Goal: Task Accomplishment & Management: Manage account settings

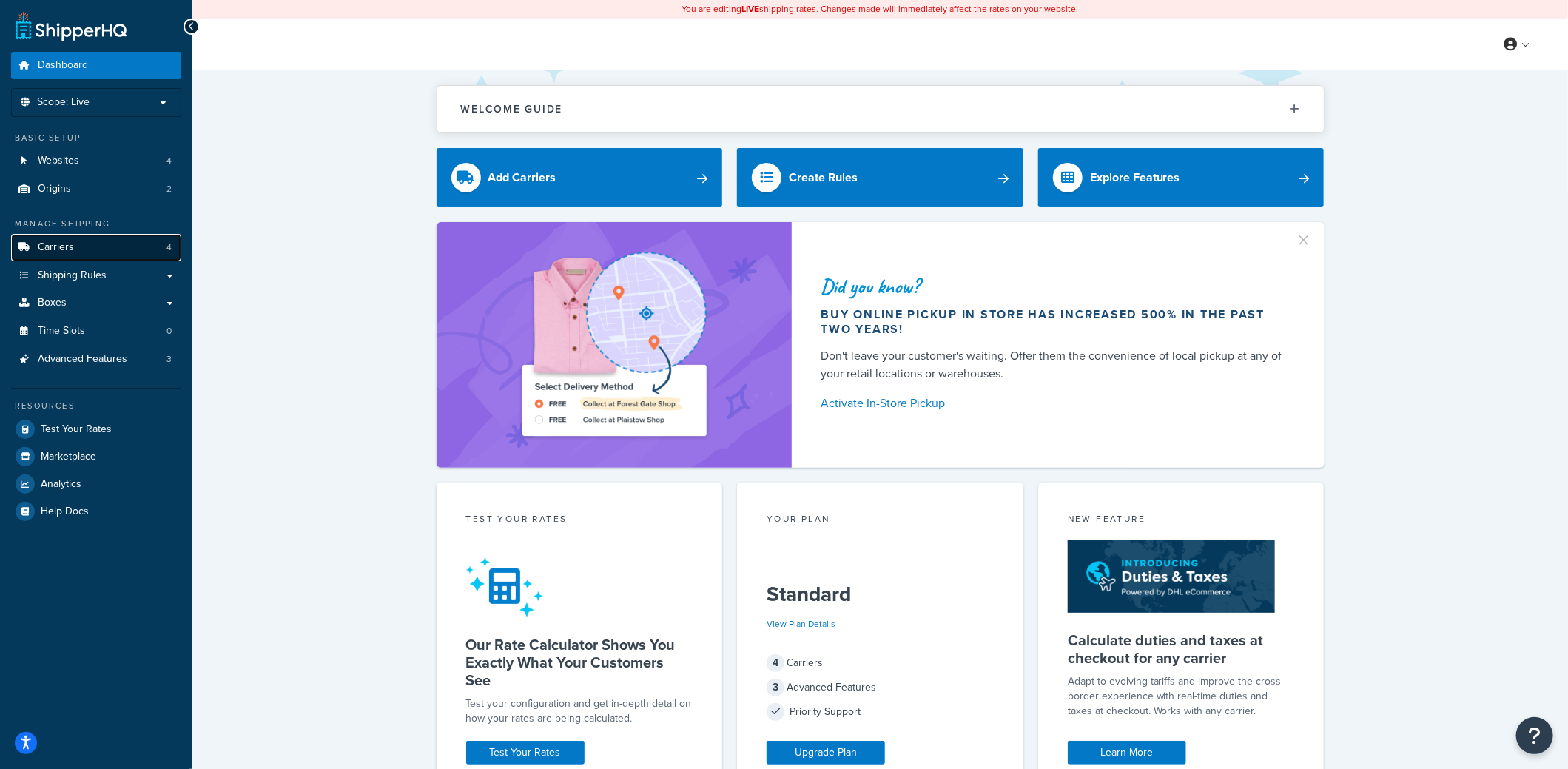
click at [59, 251] on span "Carriers" at bounding box center [56, 248] width 36 height 13
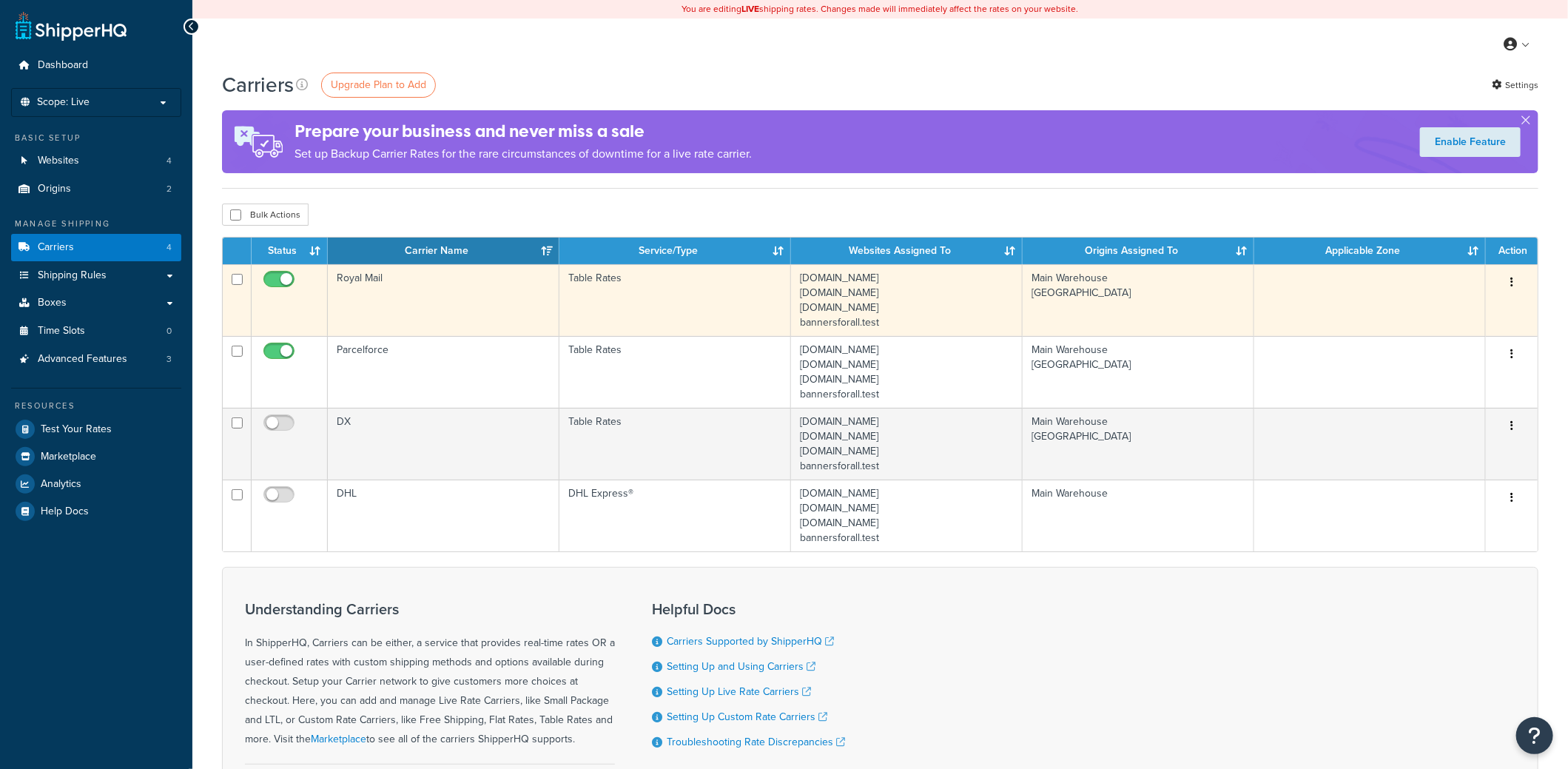
click at [365, 283] on td "Royal Mail" at bounding box center [443, 301] width 231 height 72
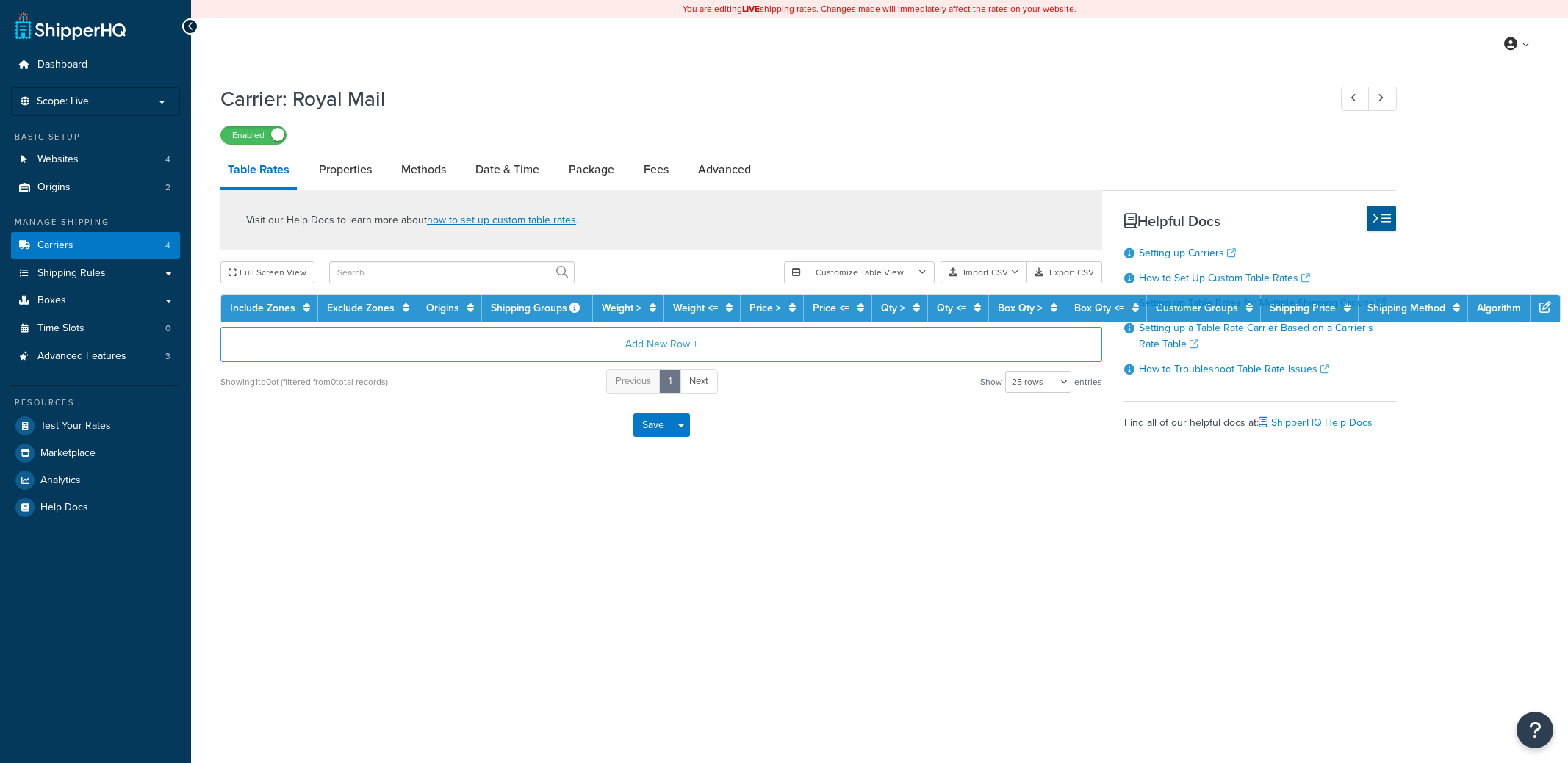
select select "25"
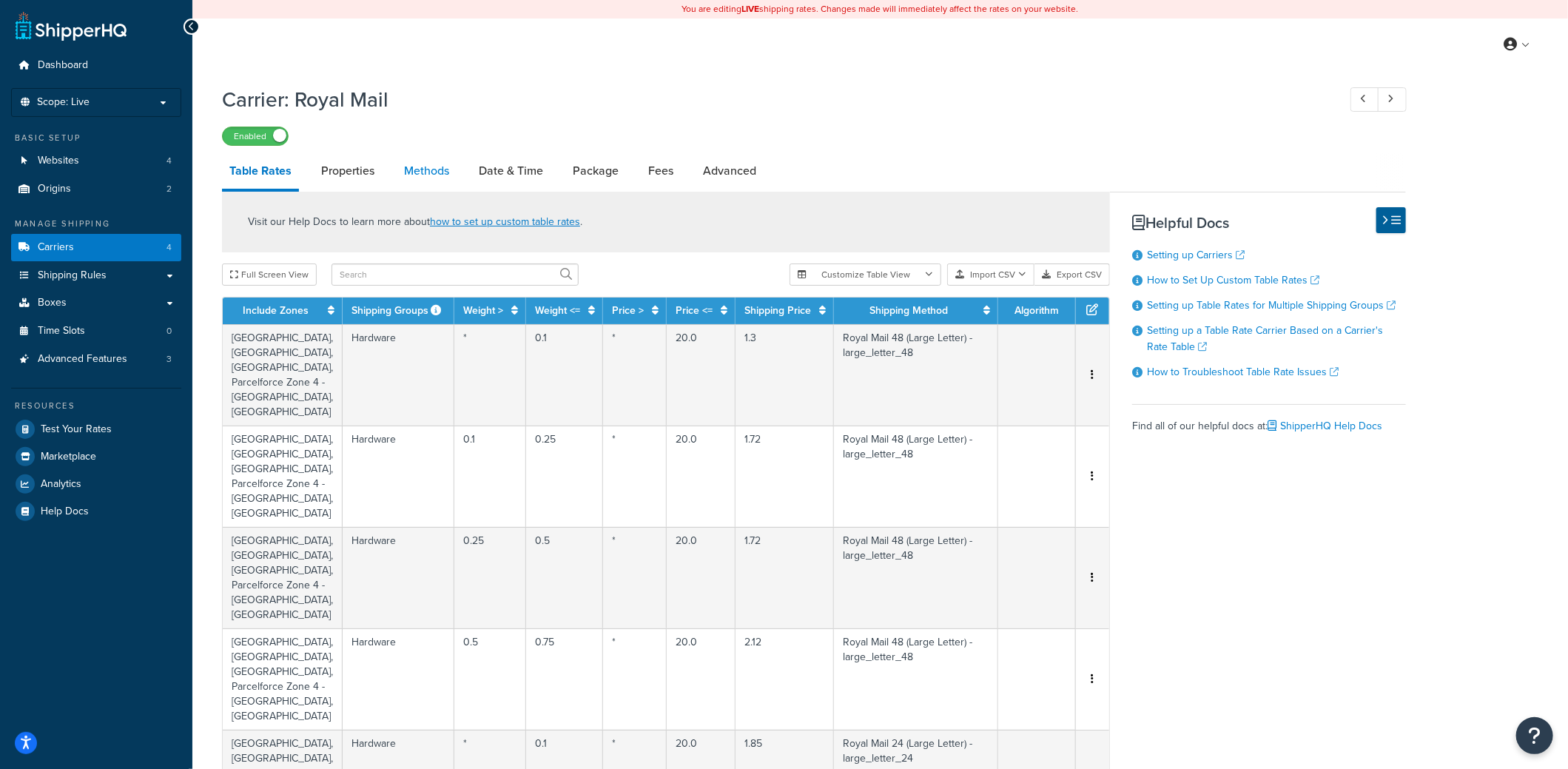
click at [406, 171] on link "Methods" at bounding box center [427, 170] width 60 height 35
select select "25"
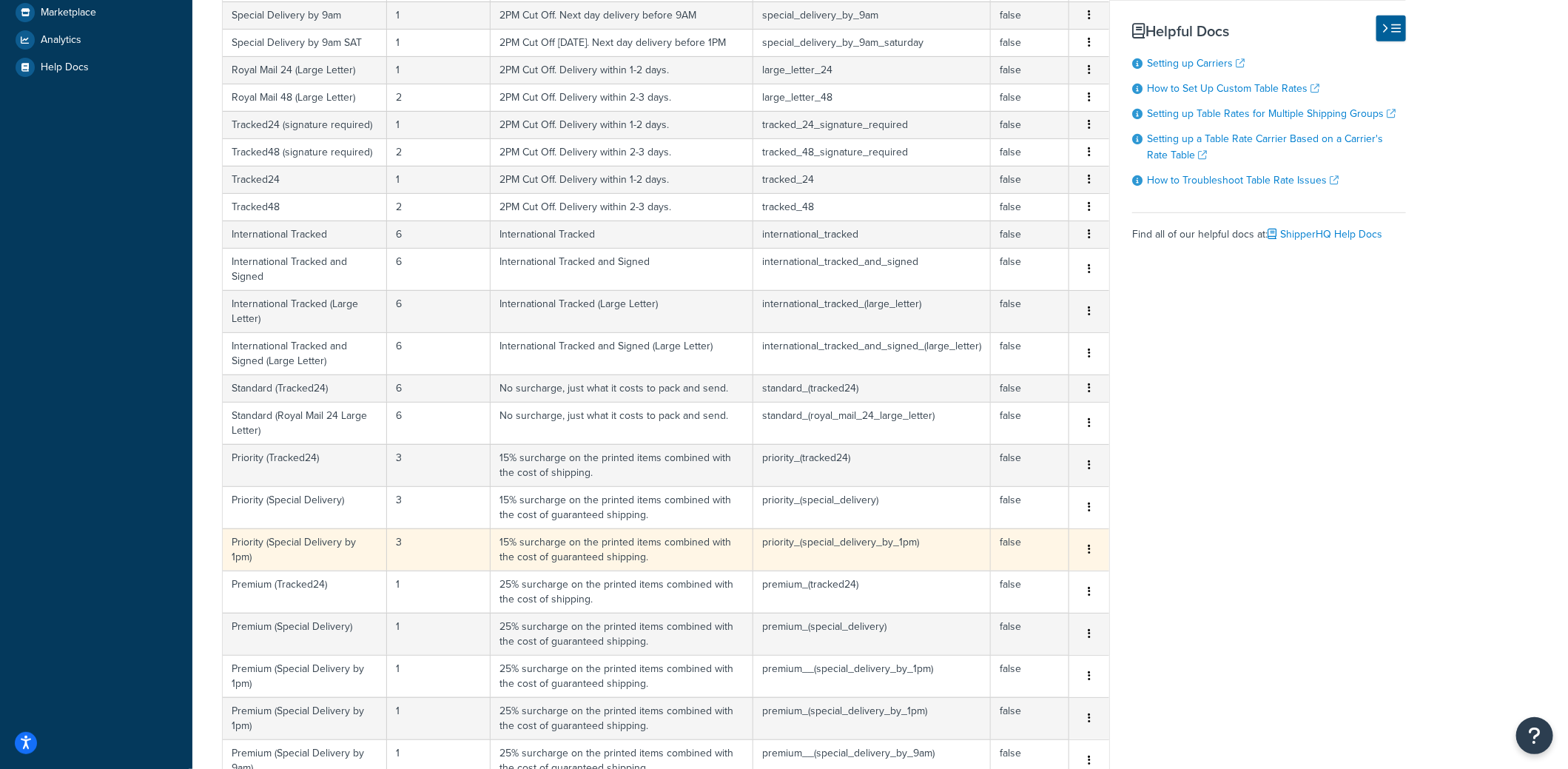
scroll to position [697, 0]
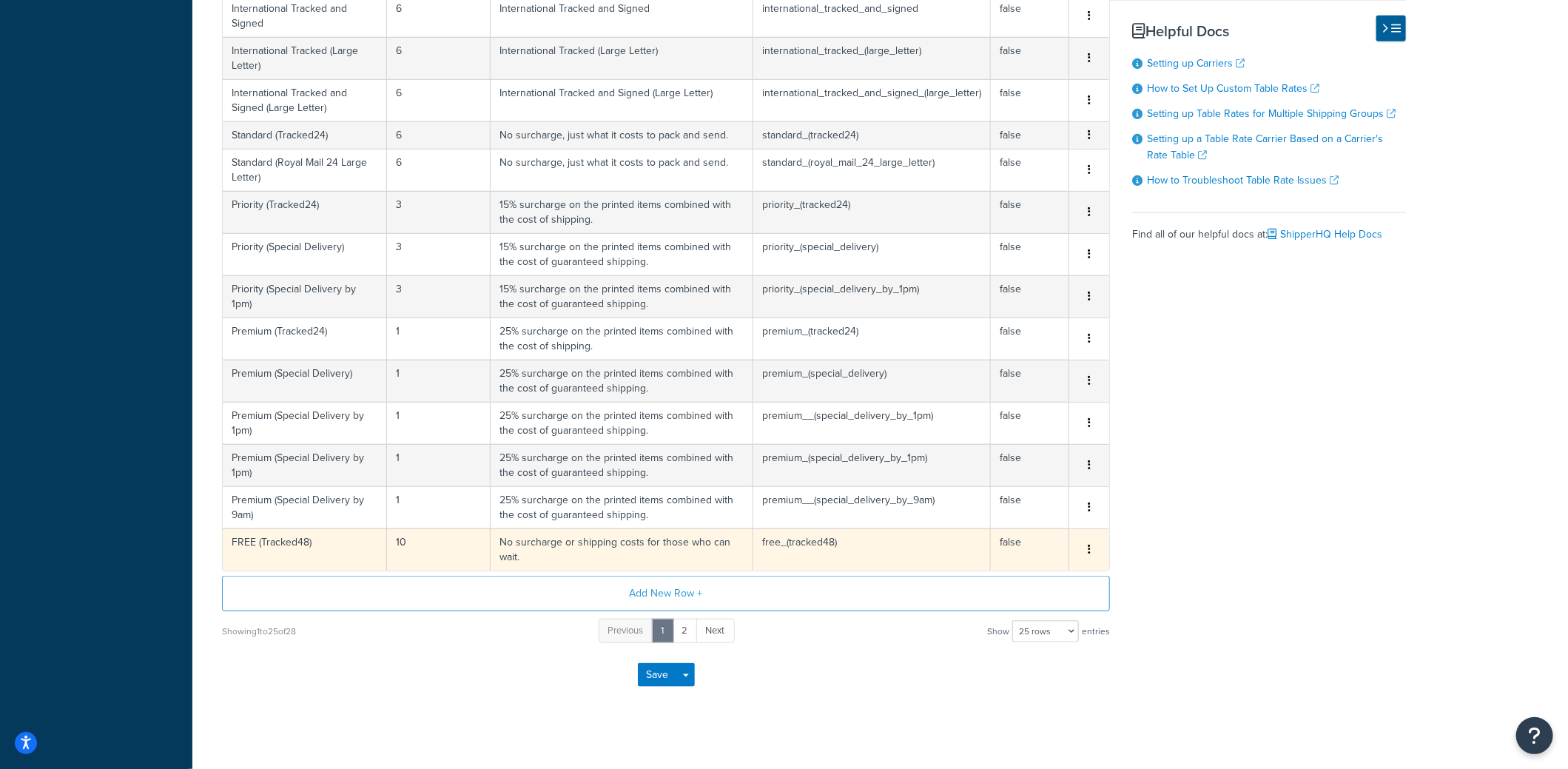
click at [1093, 542] on button "button" at bounding box center [1089, 550] width 12 height 16
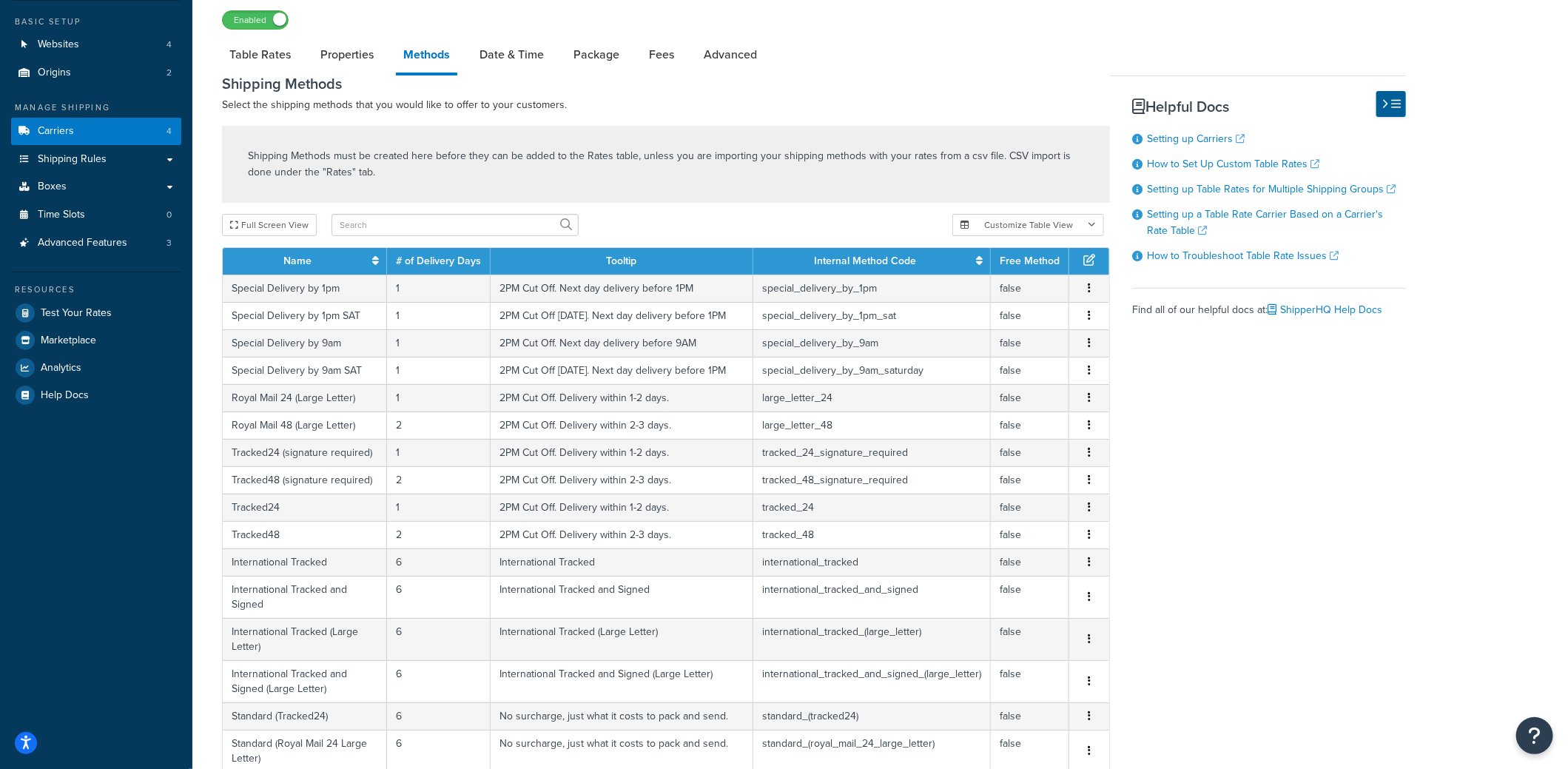
scroll to position [105, 0]
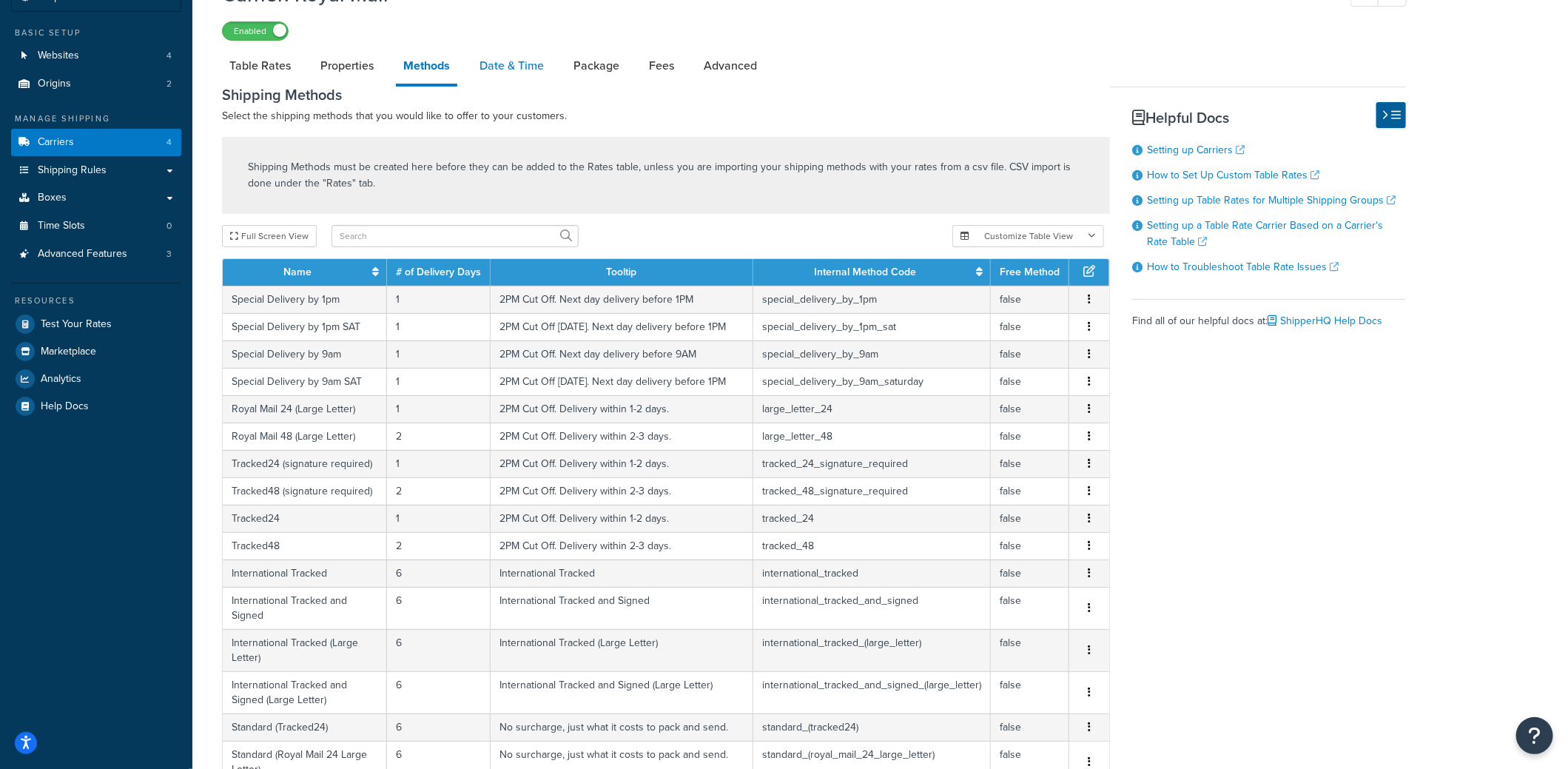
click at [504, 69] on link "Date & Time" at bounding box center [512, 65] width 79 height 35
select select "yMMMEd"
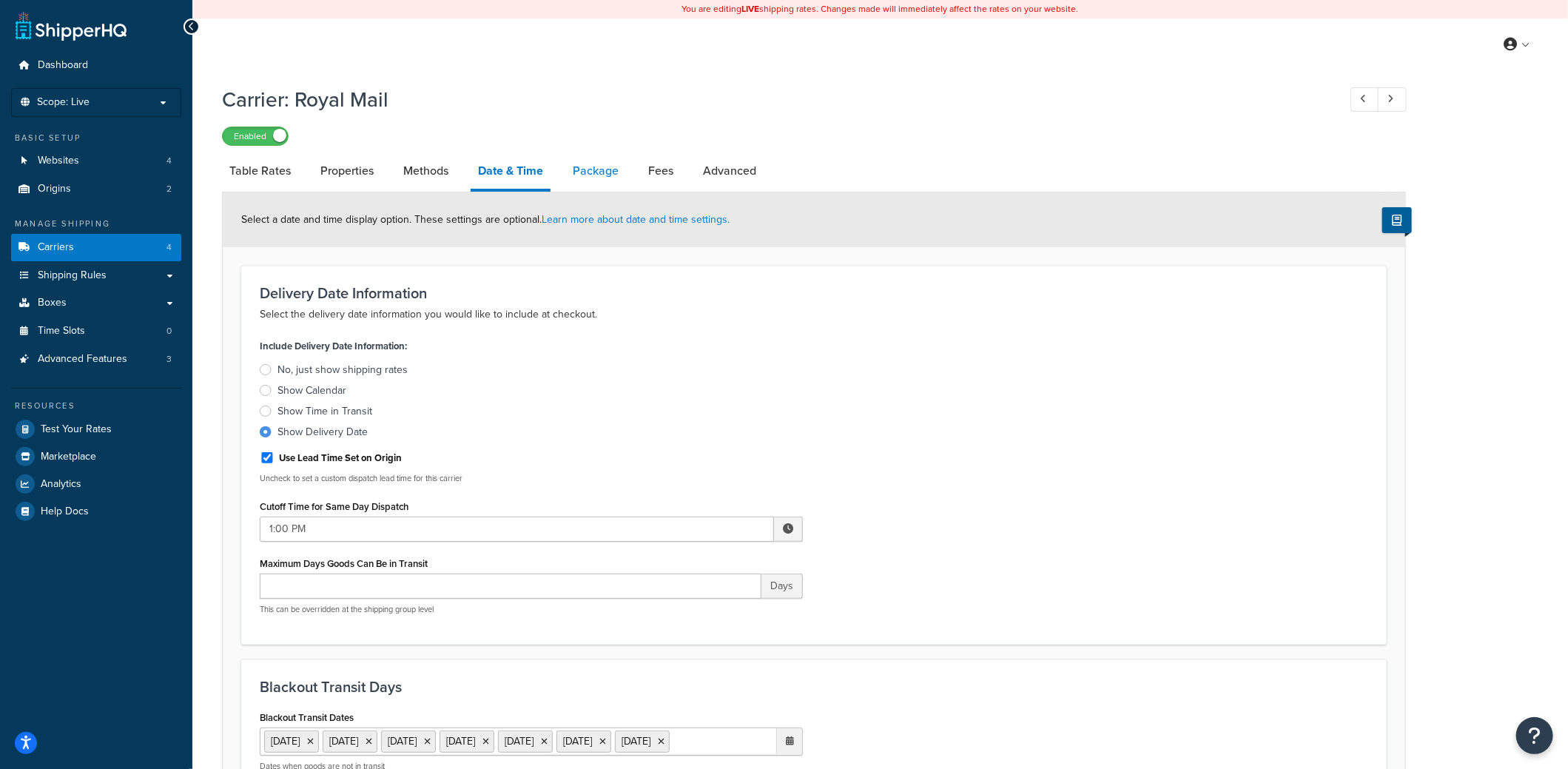
click at [584, 174] on link "Package" at bounding box center [595, 170] width 60 height 35
select select "161099"
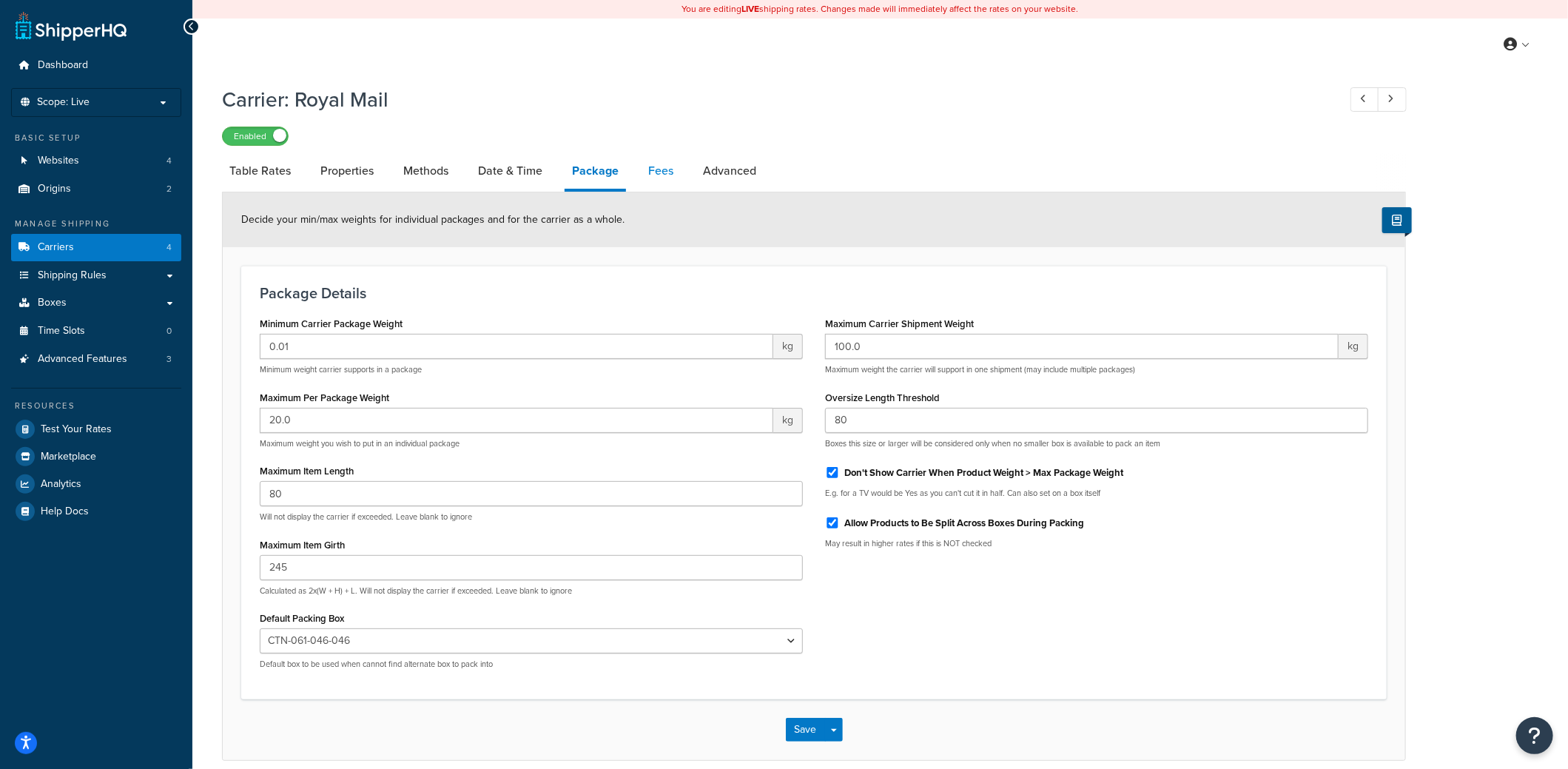
click at [666, 176] on link "Fees" at bounding box center [661, 170] width 40 height 35
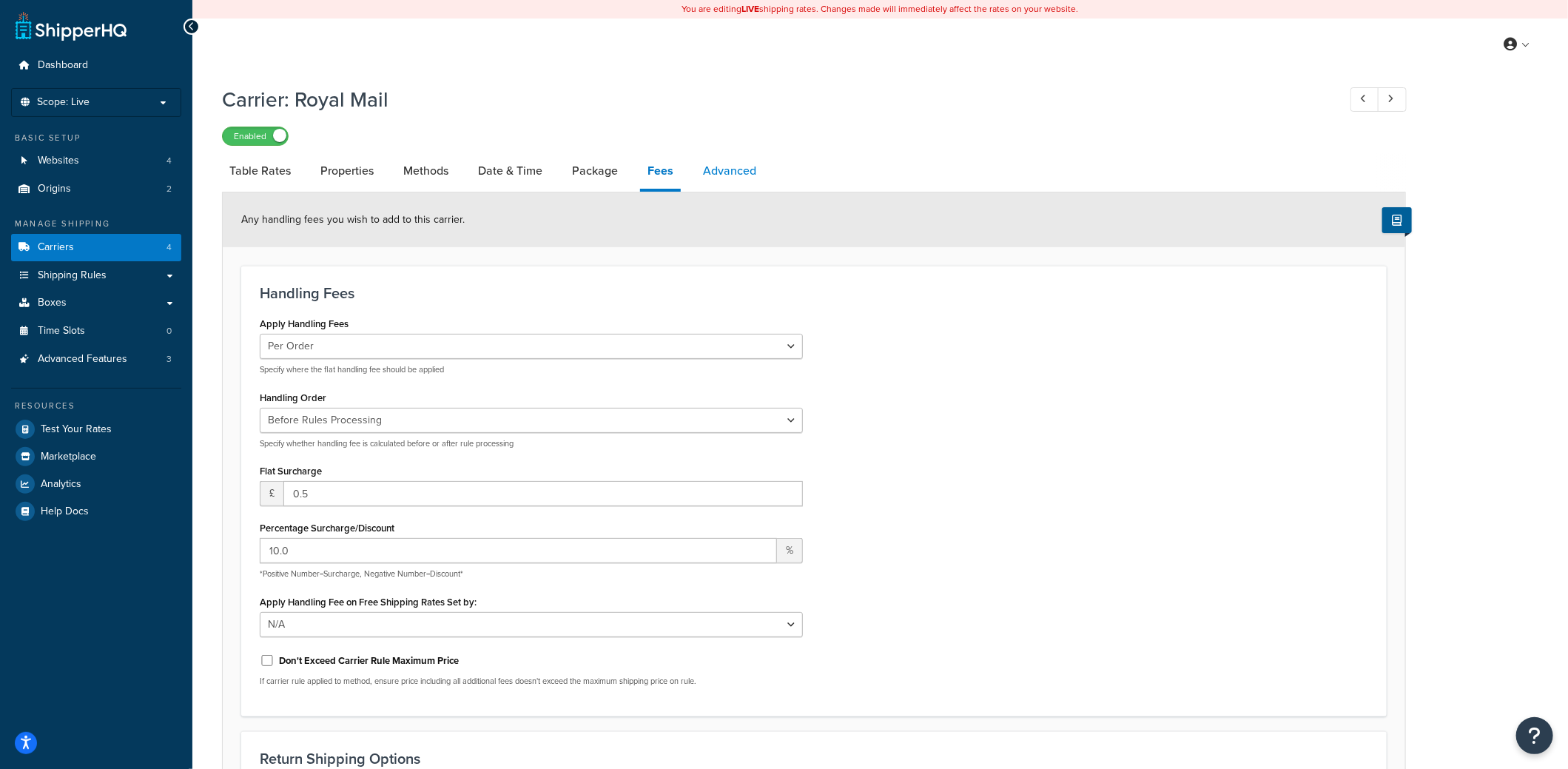
click at [724, 159] on link "Advanced" at bounding box center [730, 170] width 68 height 35
select select "false"
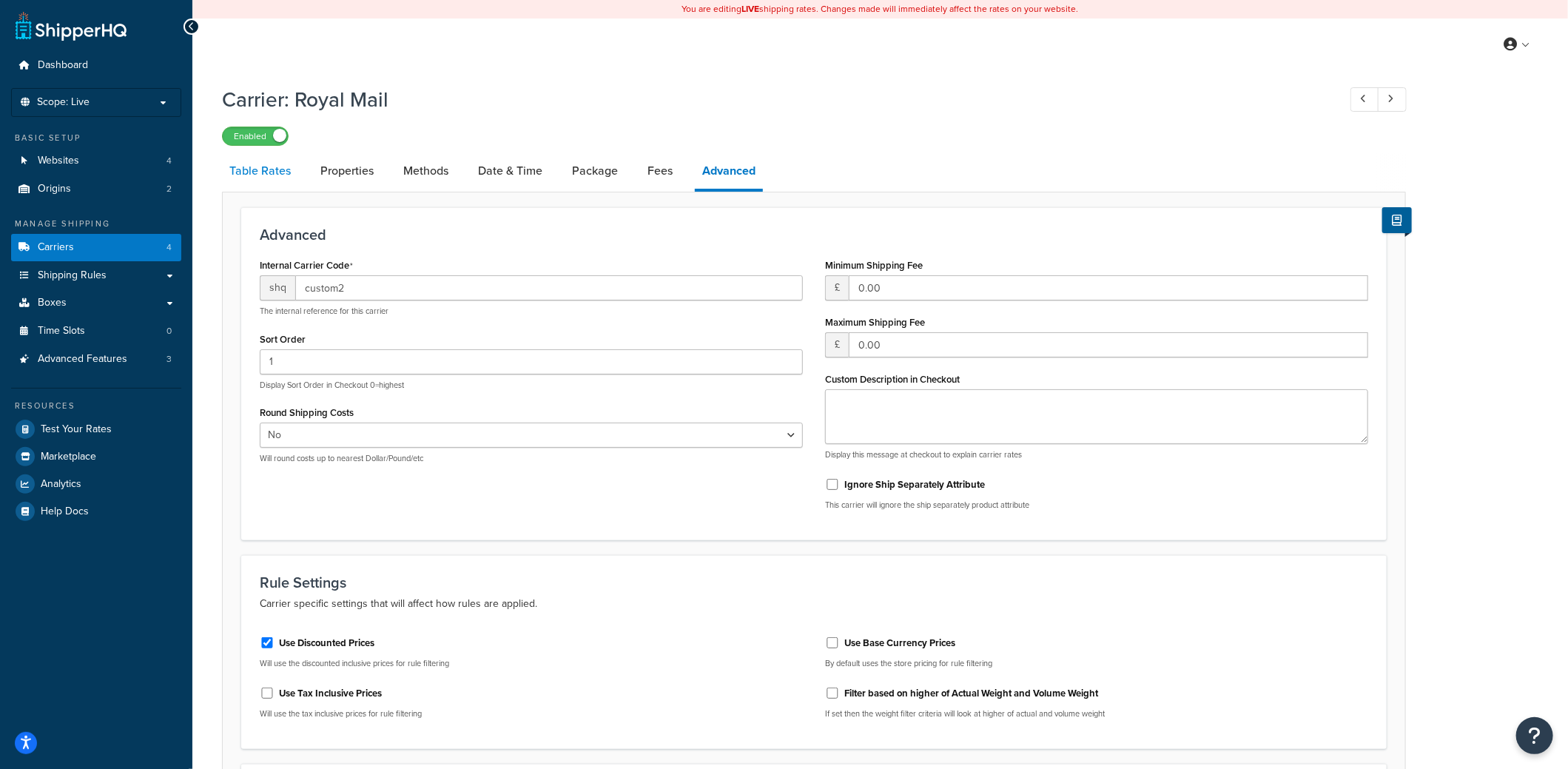
click at [268, 165] on link "Table Rates" at bounding box center [260, 170] width 77 height 35
select select "25"
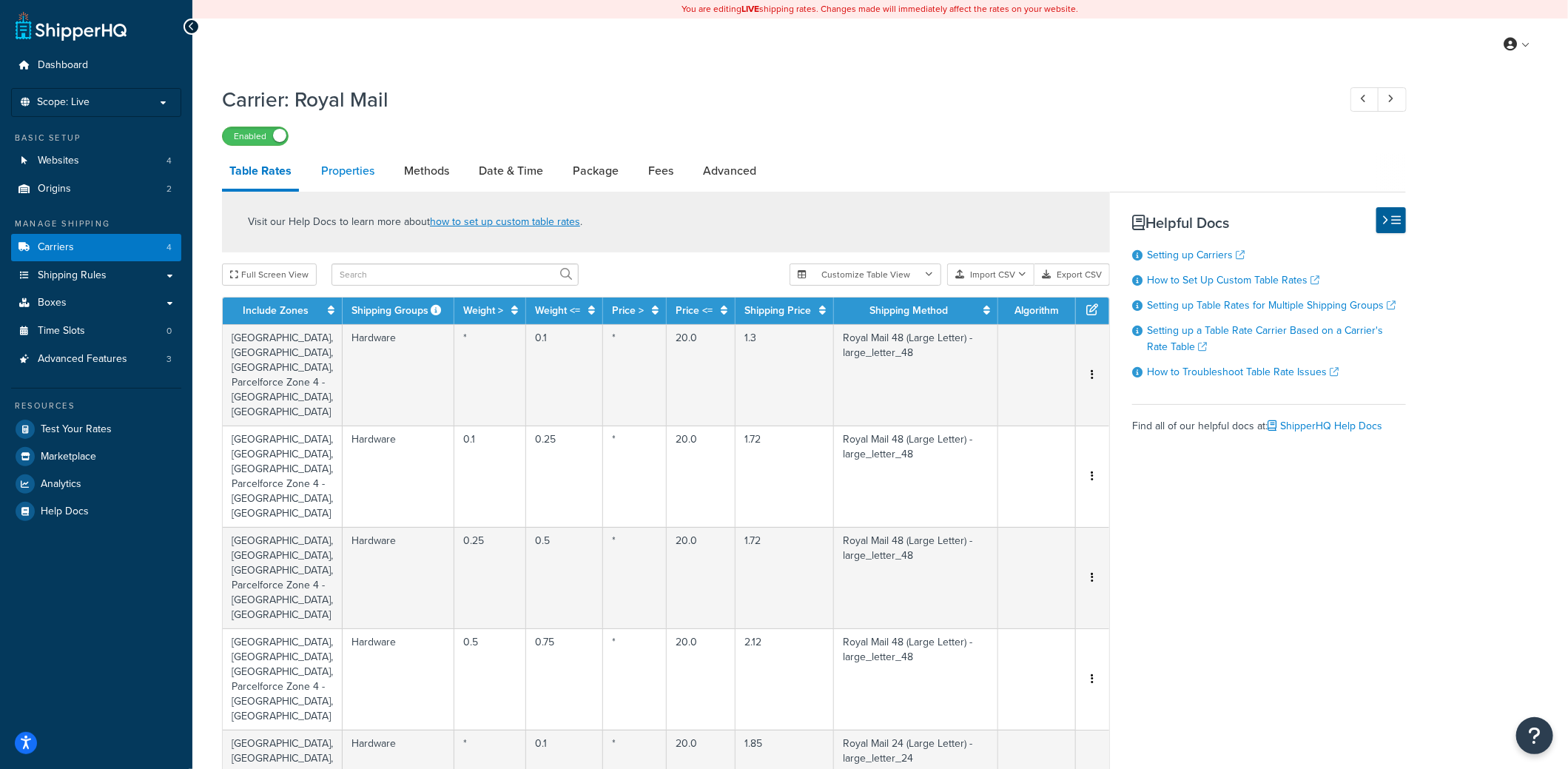
click at [346, 176] on link "Properties" at bounding box center [348, 170] width 68 height 35
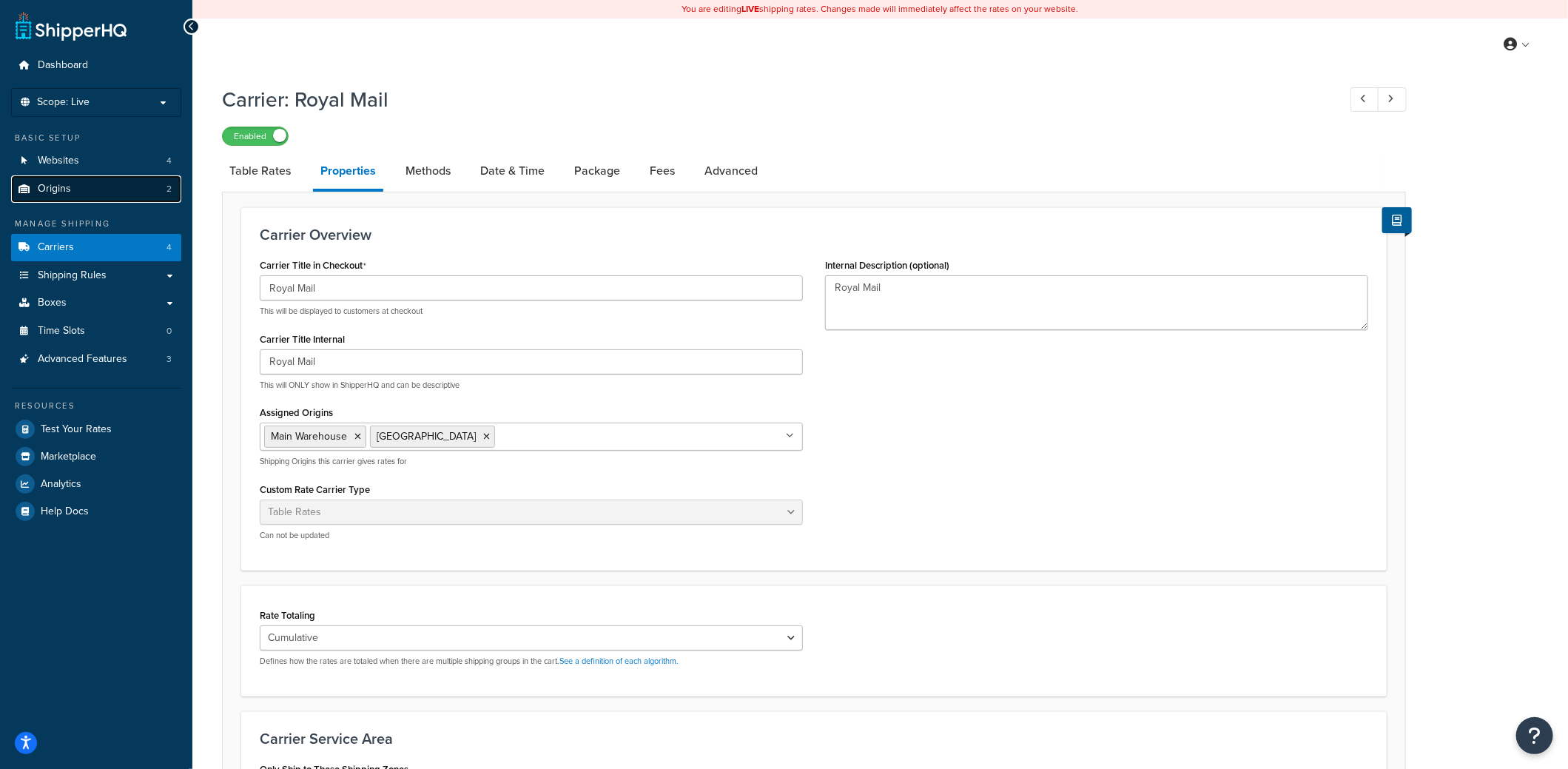
click at [112, 185] on link "Origins 2" at bounding box center [95, 189] width 170 height 27
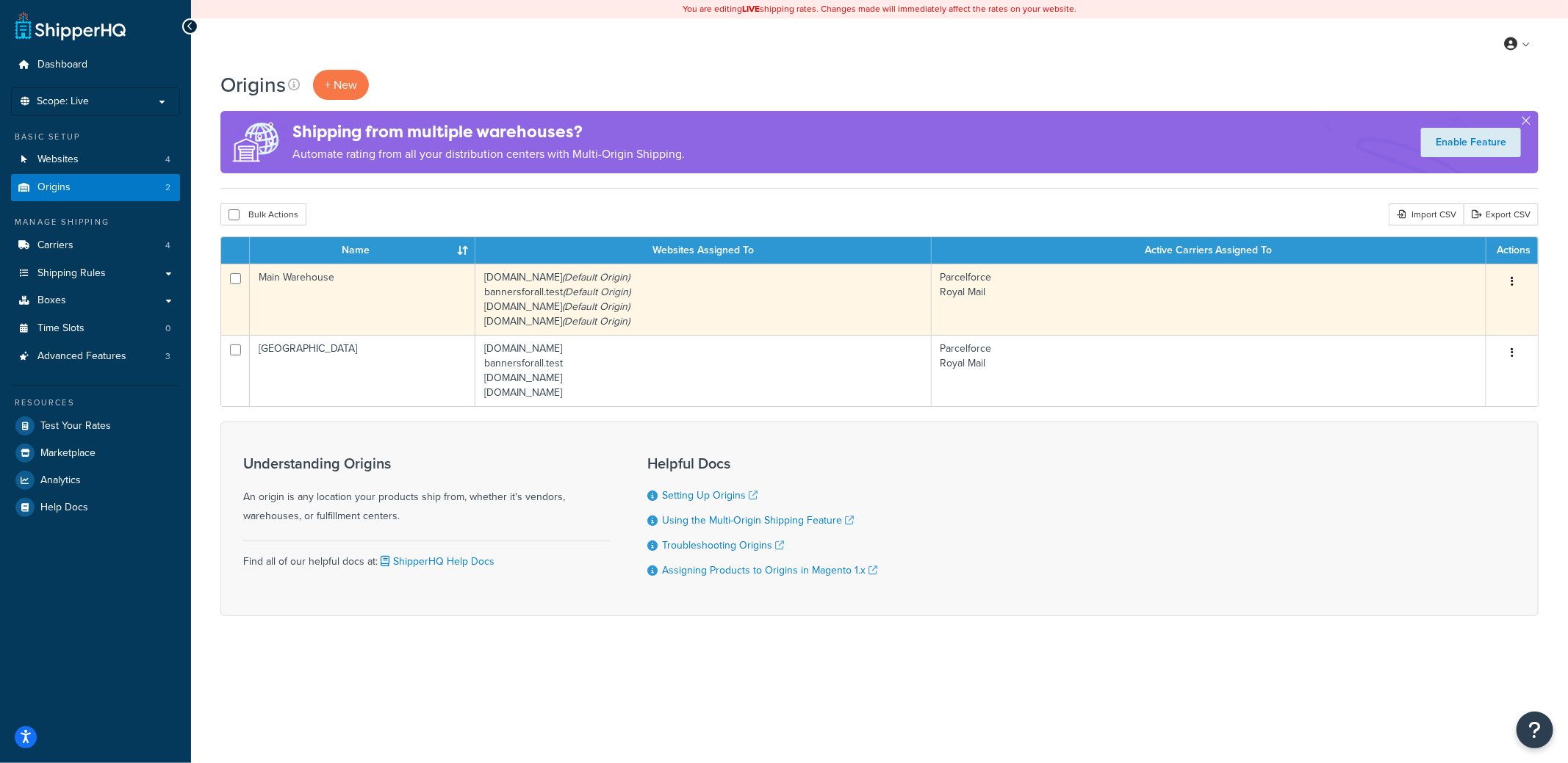
click at [531, 289] on td "bannersforall.co.uk (Default Origin) bannersforall.test (Default Origin) footba…" at bounding box center [704, 299] width 457 height 71
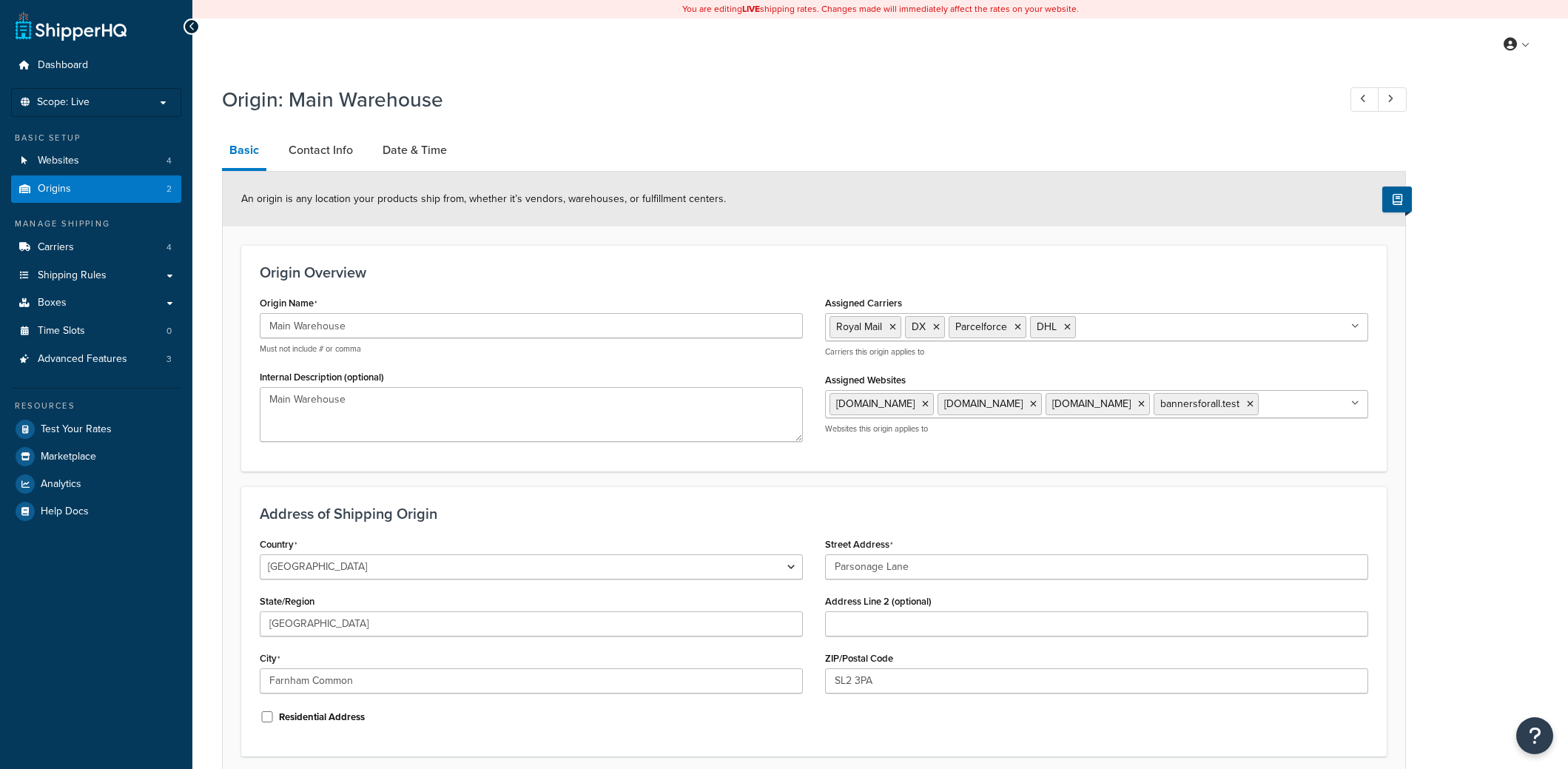
select select "1226"
click at [327, 151] on link "Contact Info" at bounding box center [320, 149] width 79 height 35
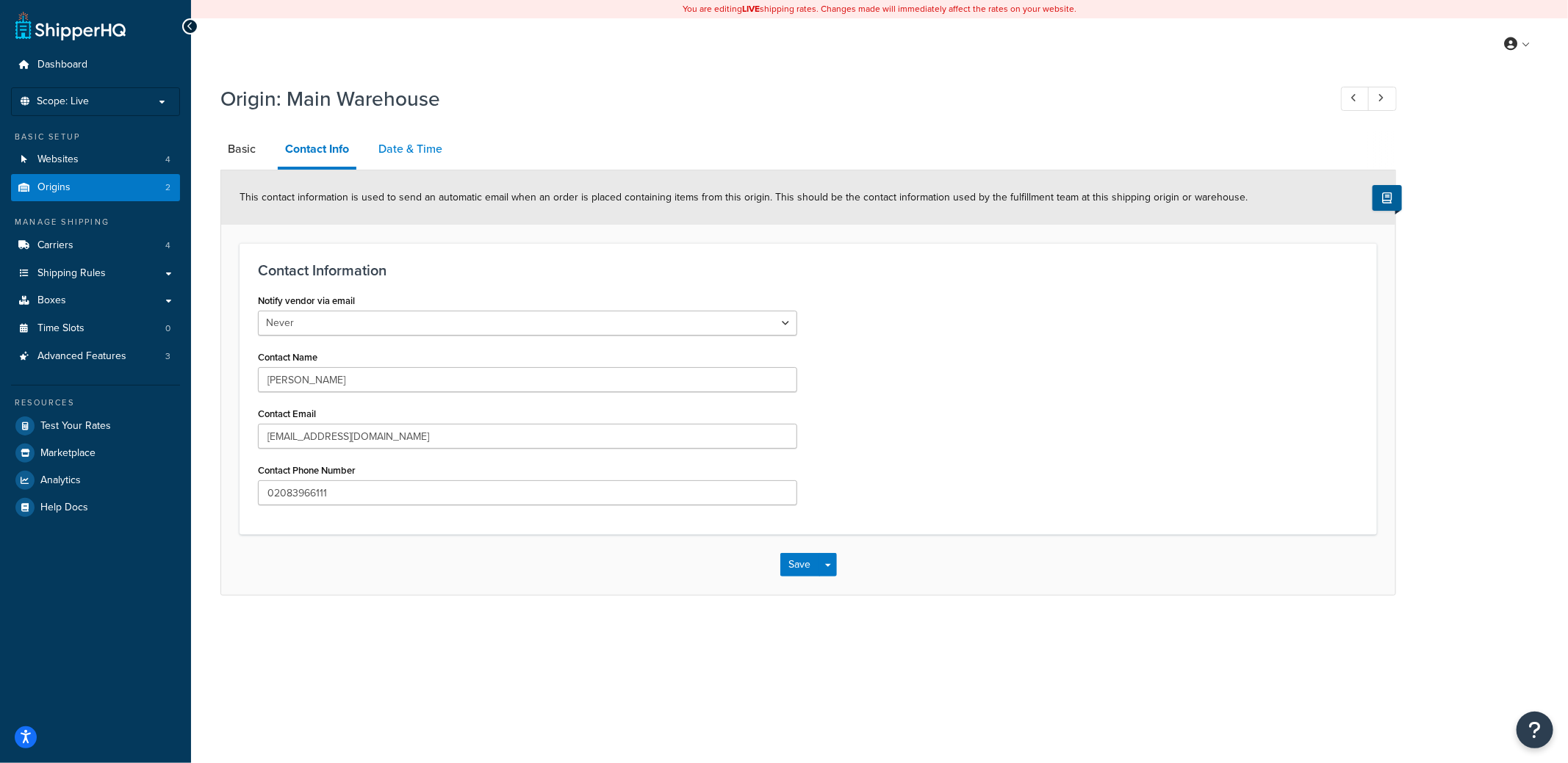
click at [412, 147] on link "Date & Time" at bounding box center [410, 148] width 79 height 35
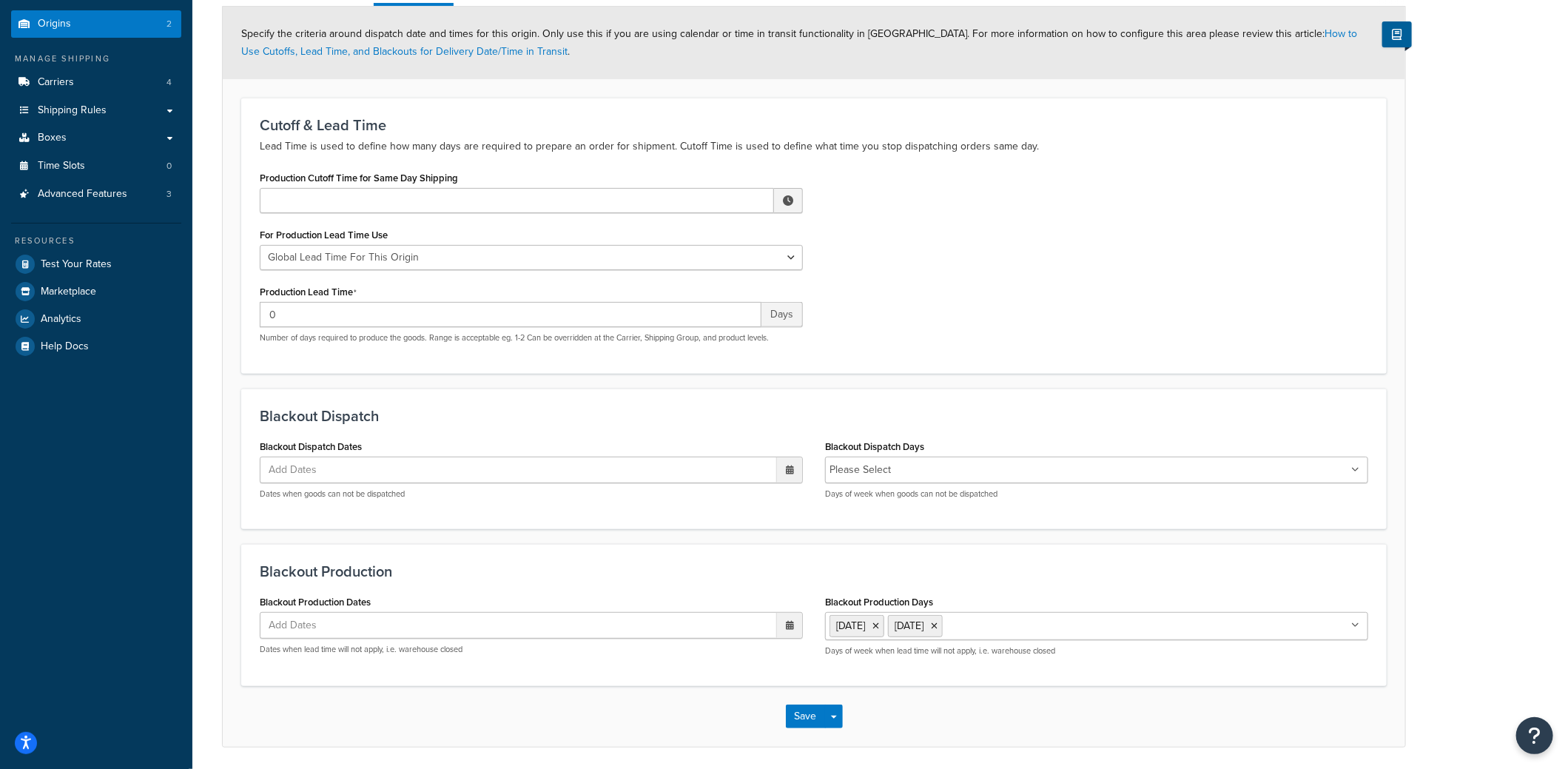
scroll to position [65, 0]
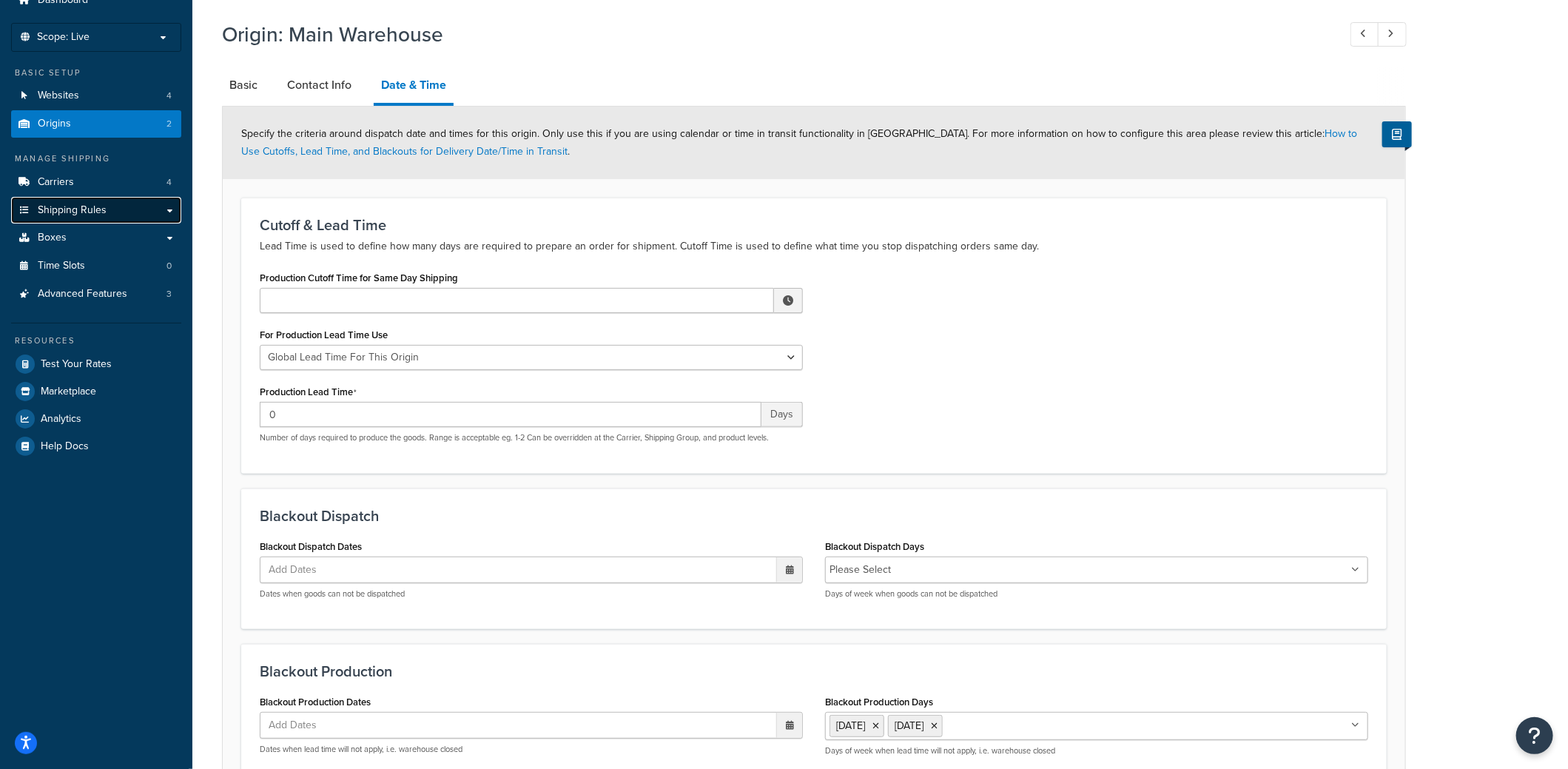
click at [89, 206] on span "Shipping Rules" at bounding box center [72, 211] width 68 height 13
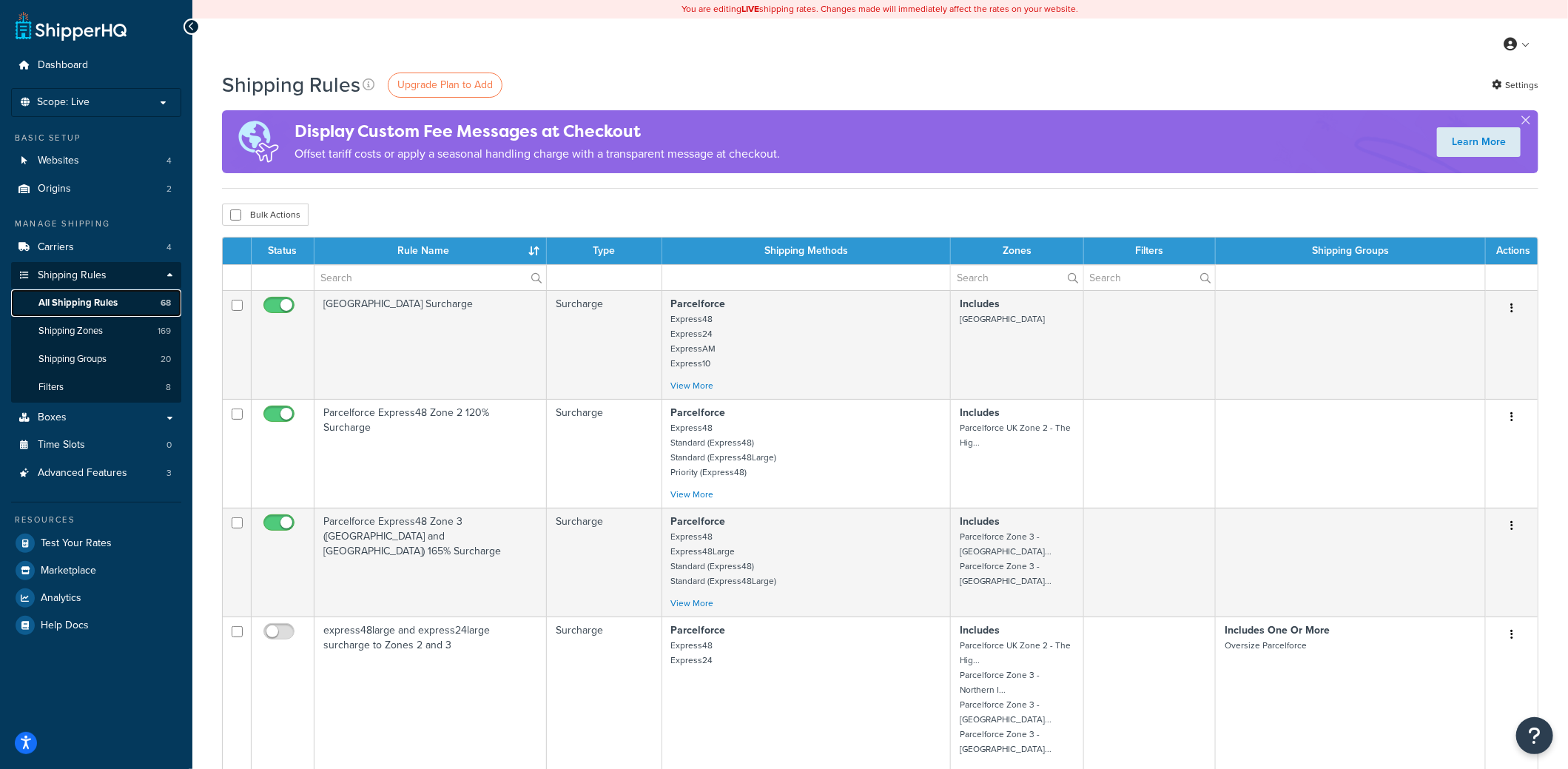
click at [121, 305] on link "All Shipping Rules 68" at bounding box center [95, 303] width 170 height 27
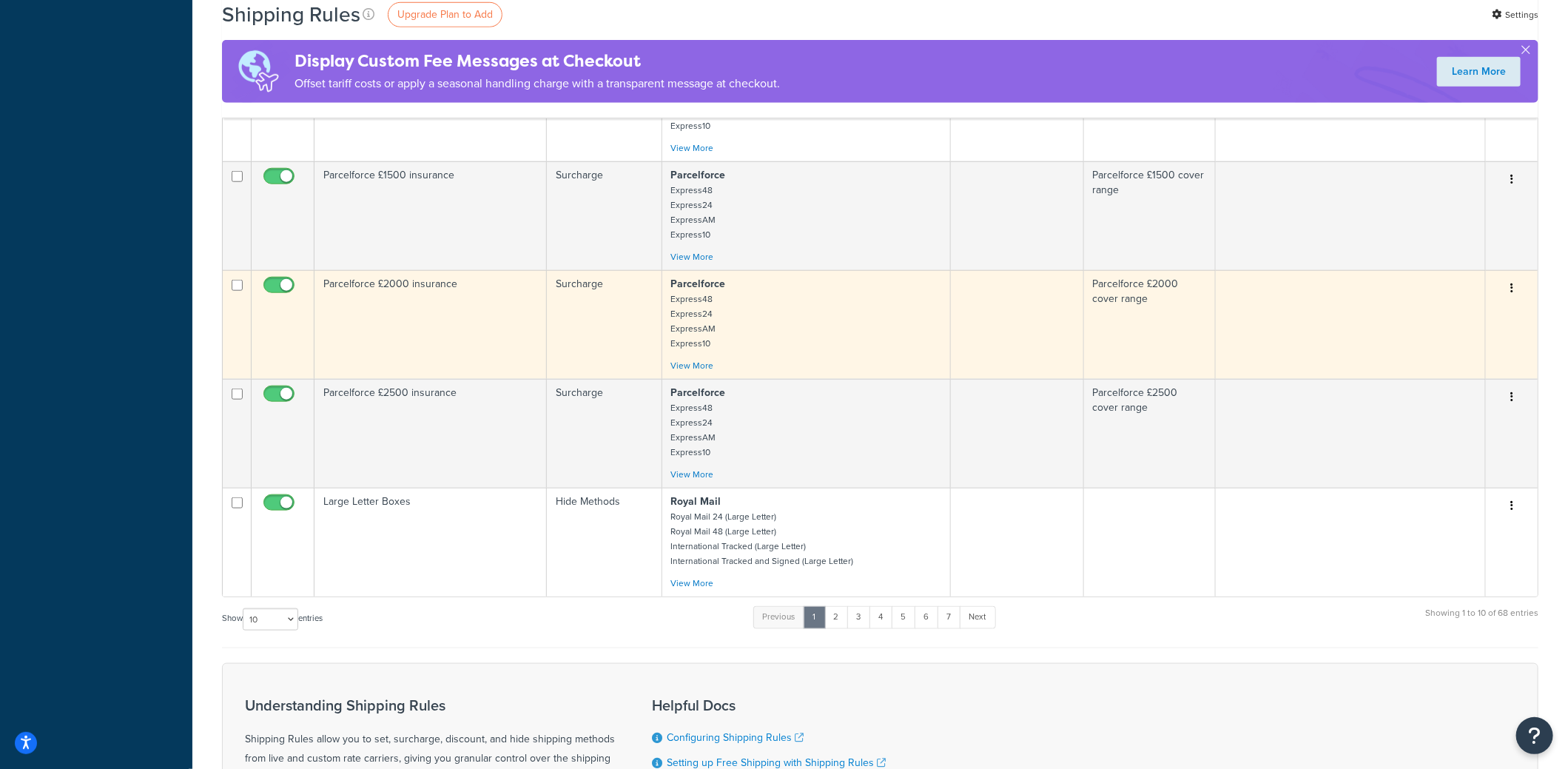
scroll to position [889, 0]
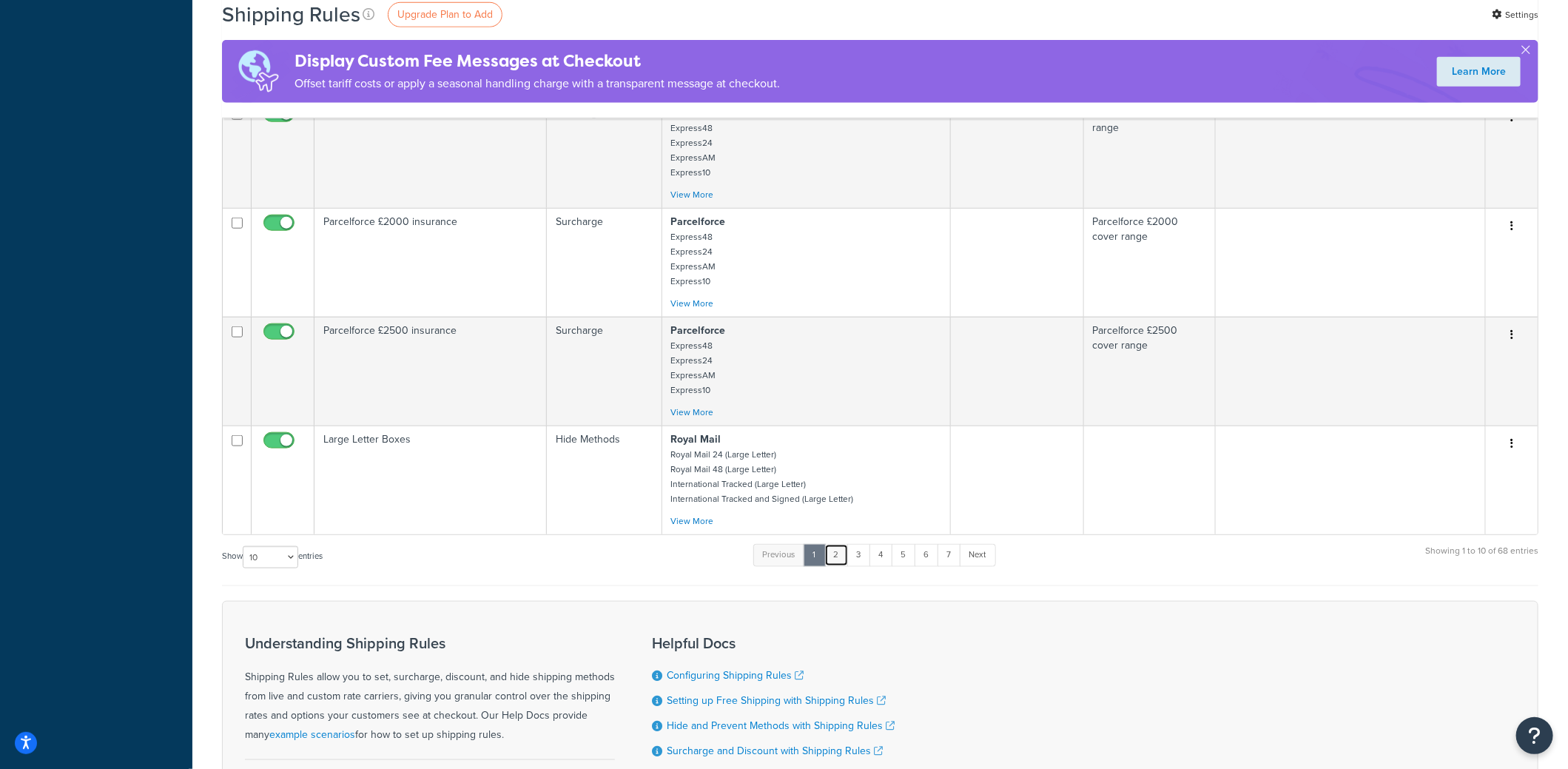
click at [848, 556] on link "2" at bounding box center [836, 555] width 24 height 23
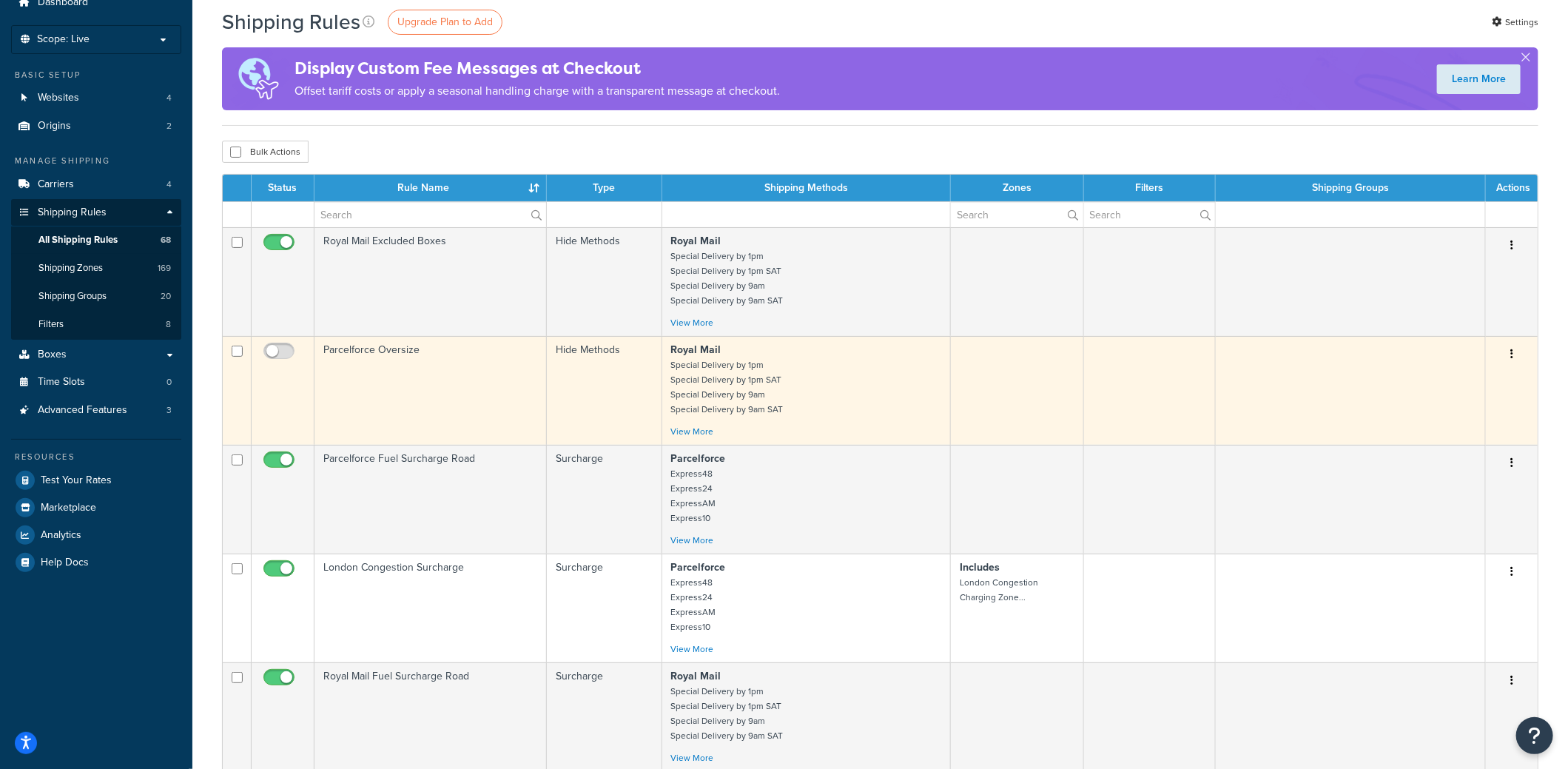
scroll to position [56, 0]
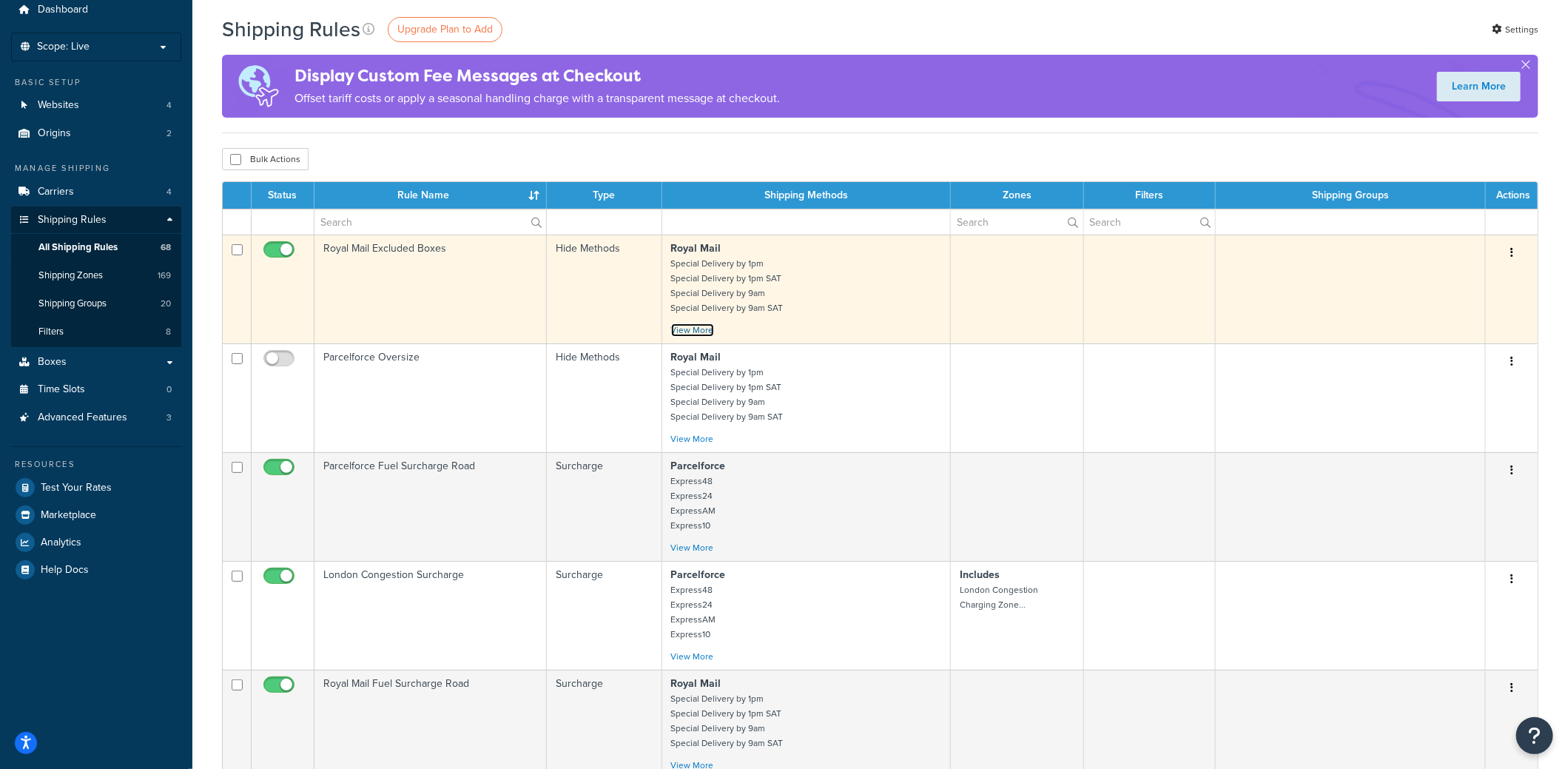
click at [688, 331] on link "View More" at bounding box center [693, 330] width 43 height 14
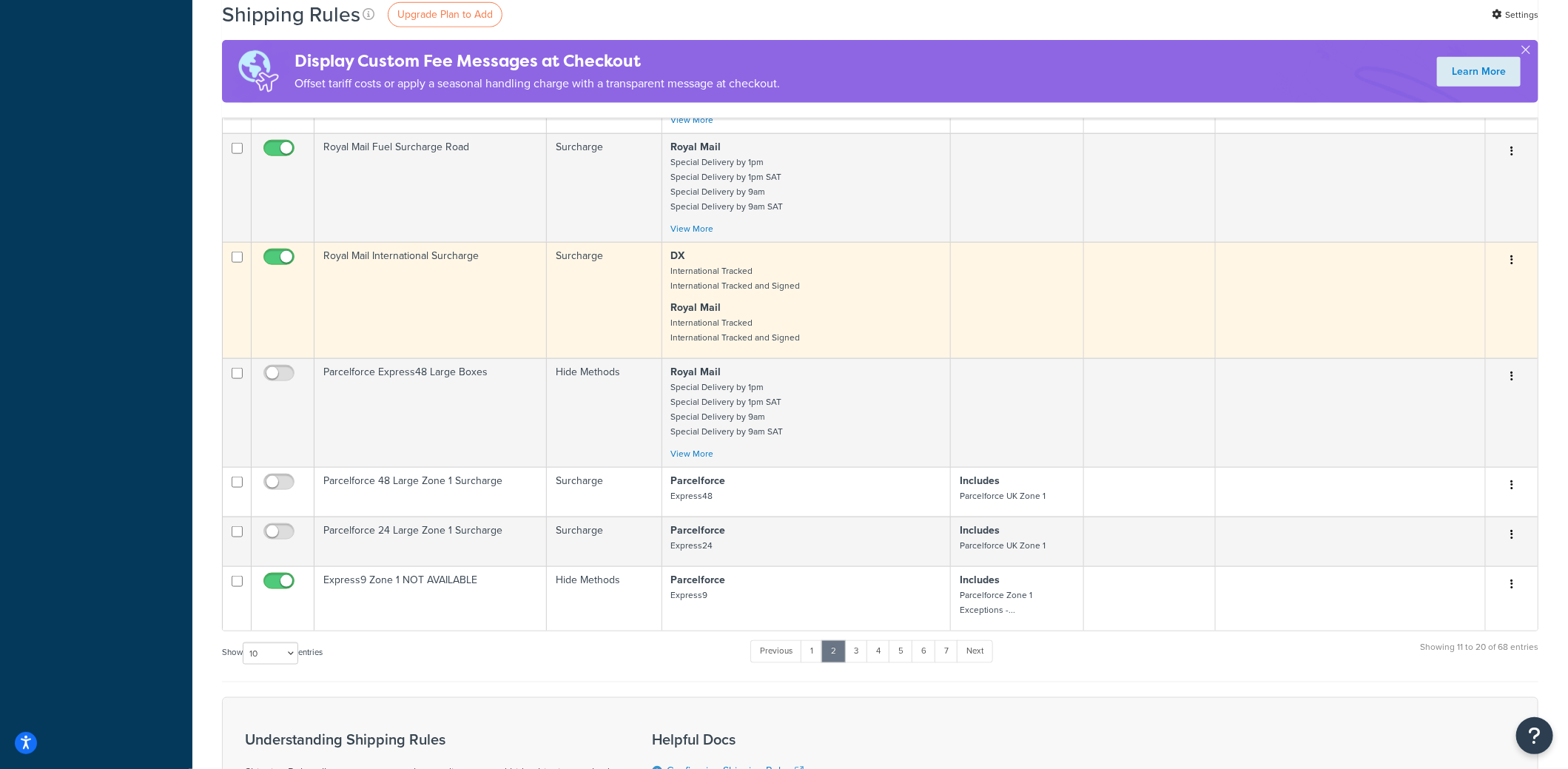
scroll to position [1018, 0]
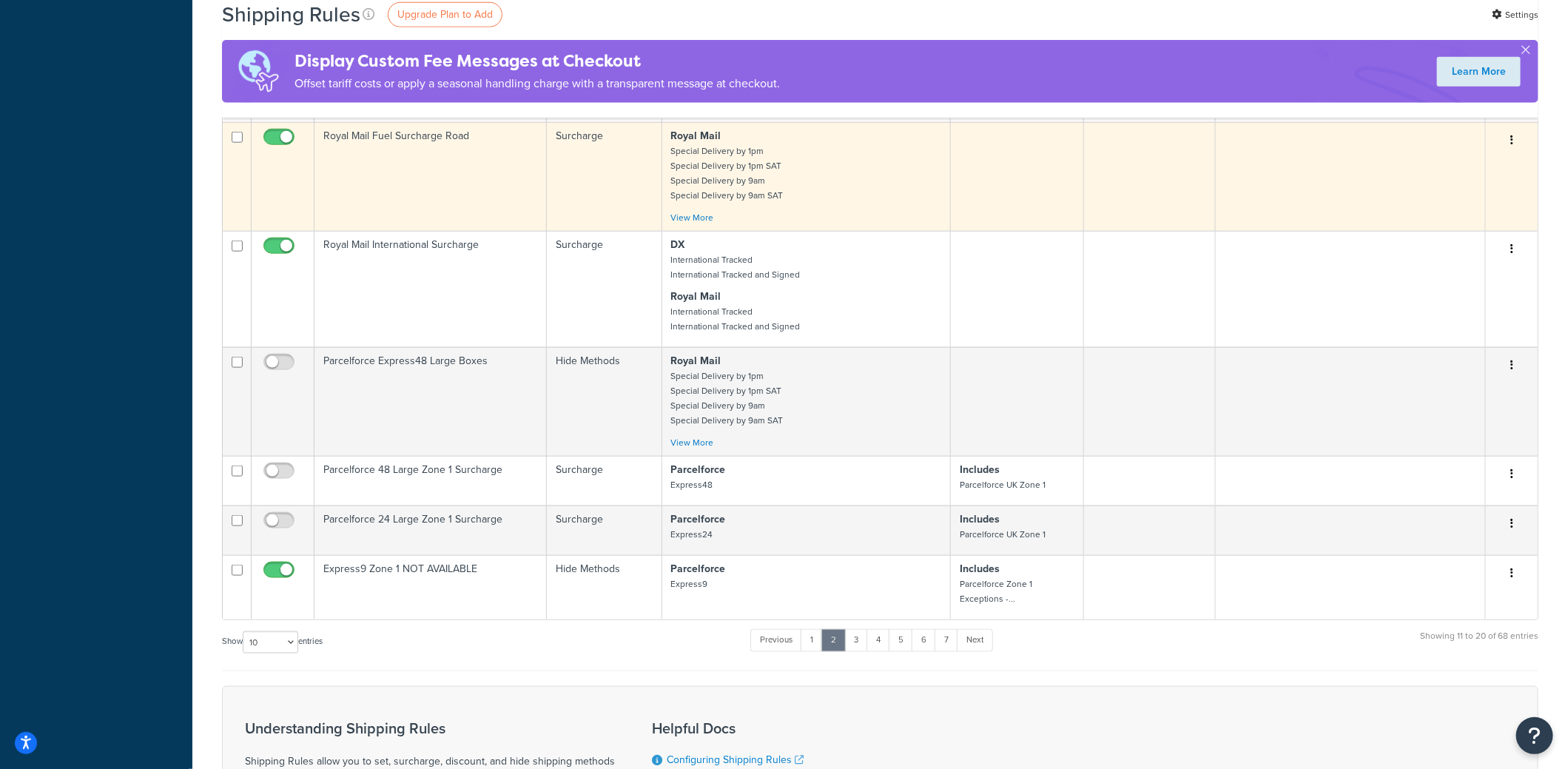
click at [725, 167] on small "Special Delivery by 1pm Special Delivery by 1pm SAT Special Delivery by 9am Spe…" at bounding box center [727, 173] width 113 height 58
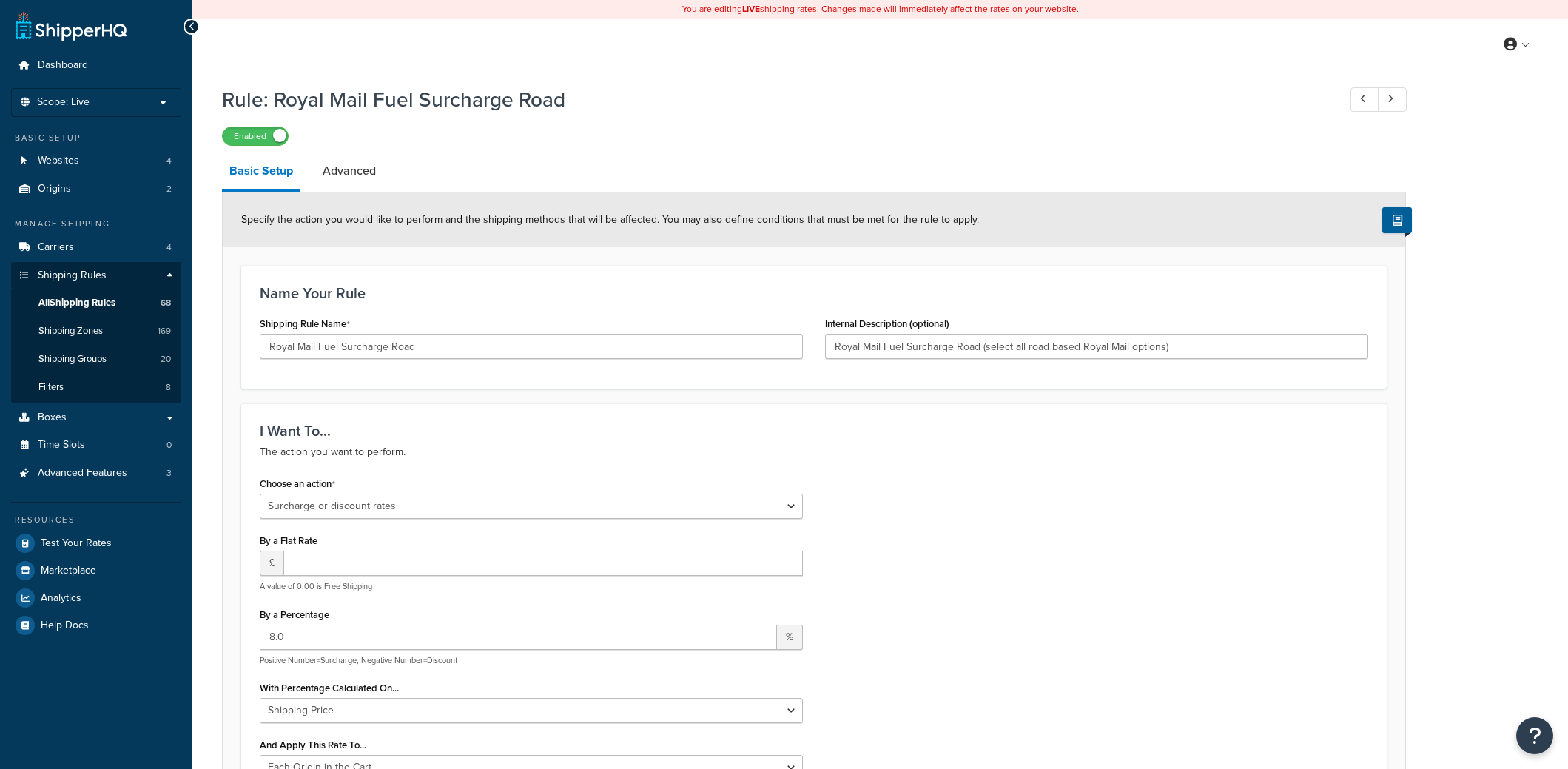
select select "SURCHARGE"
select select "LOCATION"
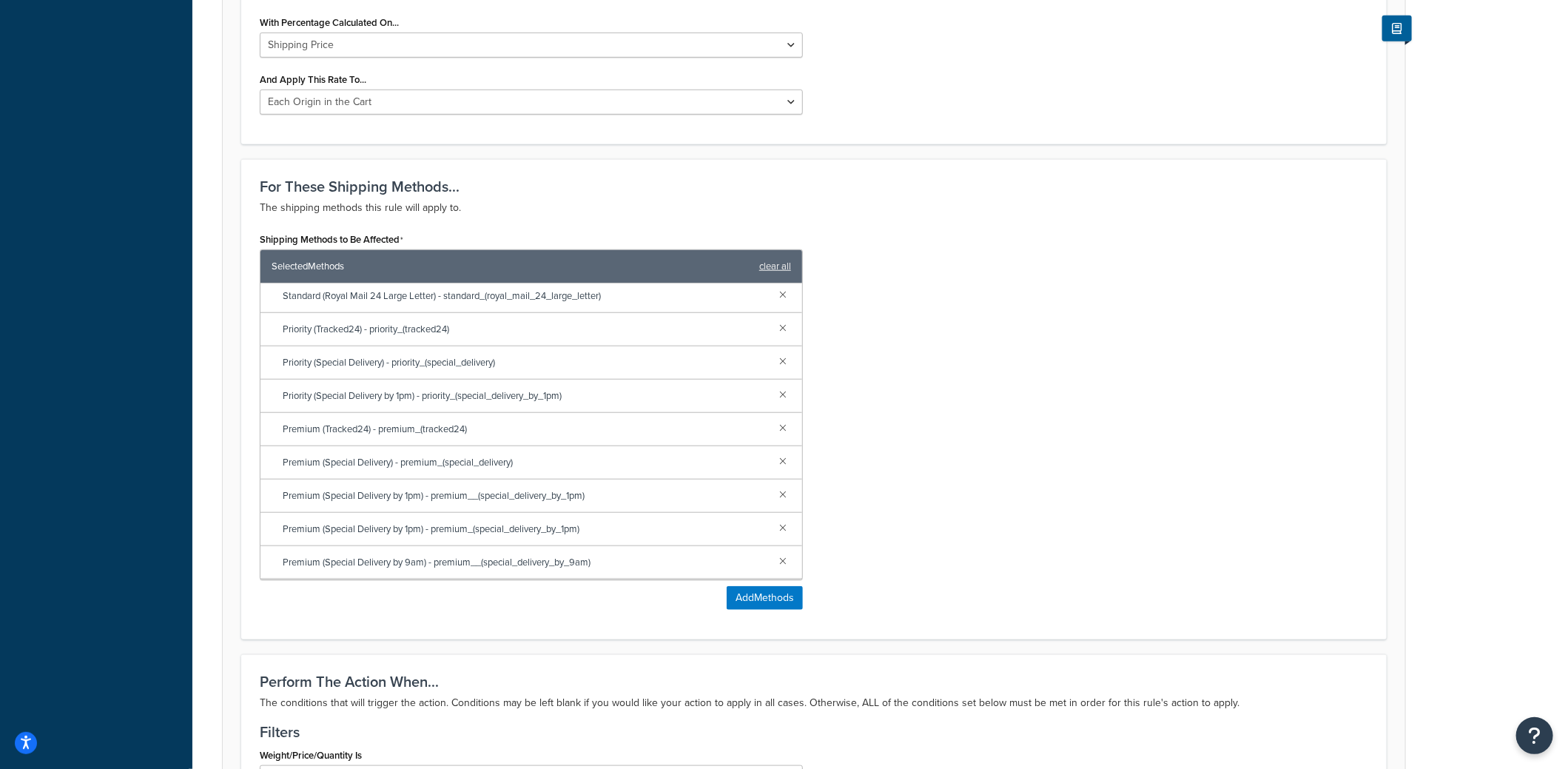
scroll to position [429, 0]
click at [770, 597] on button "Add Methods" at bounding box center [764, 598] width 77 height 23
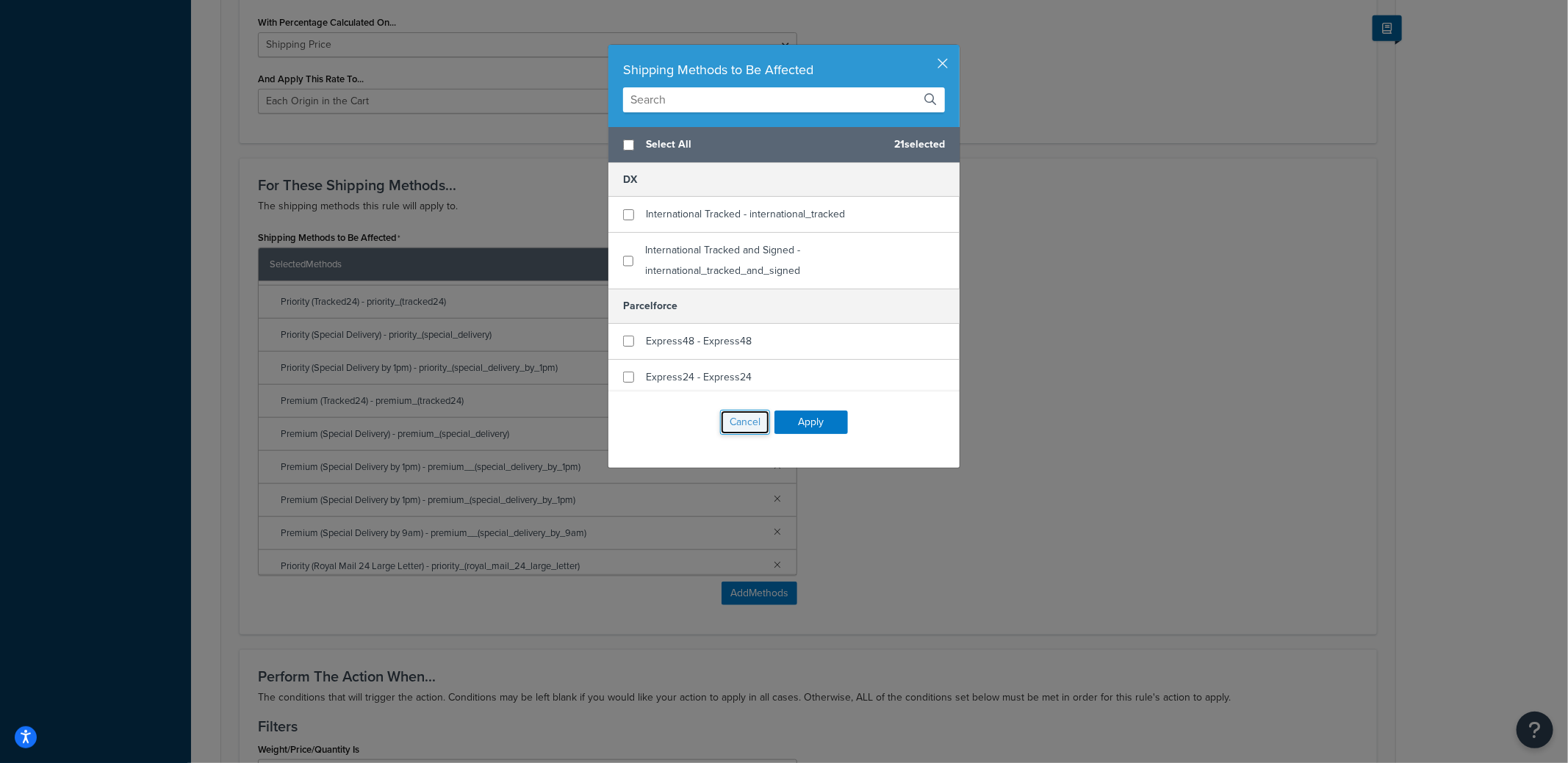
click at [731, 428] on button "Cancel" at bounding box center [746, 423] width 50 height 25
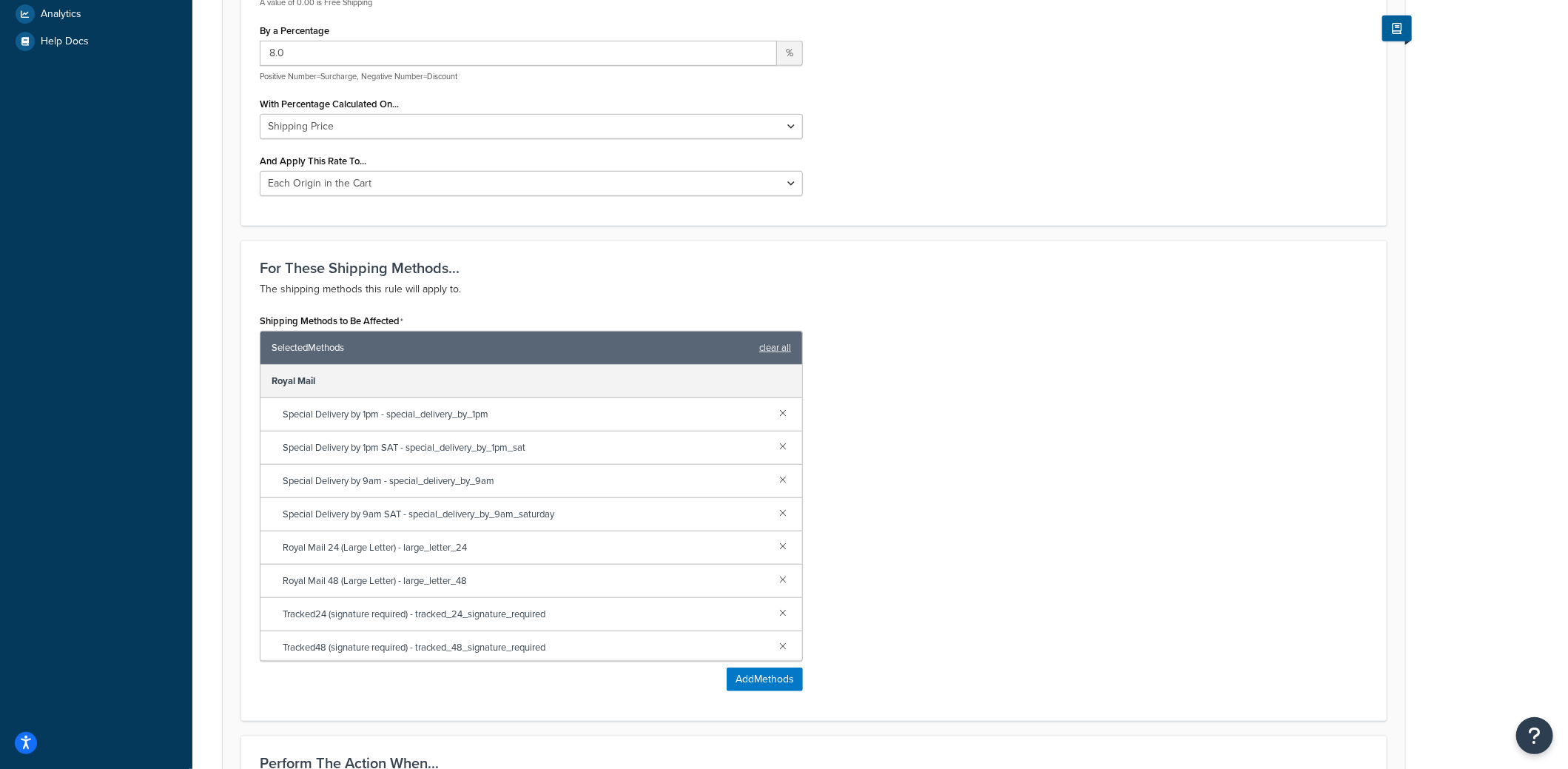
scroll to position [519, 0]
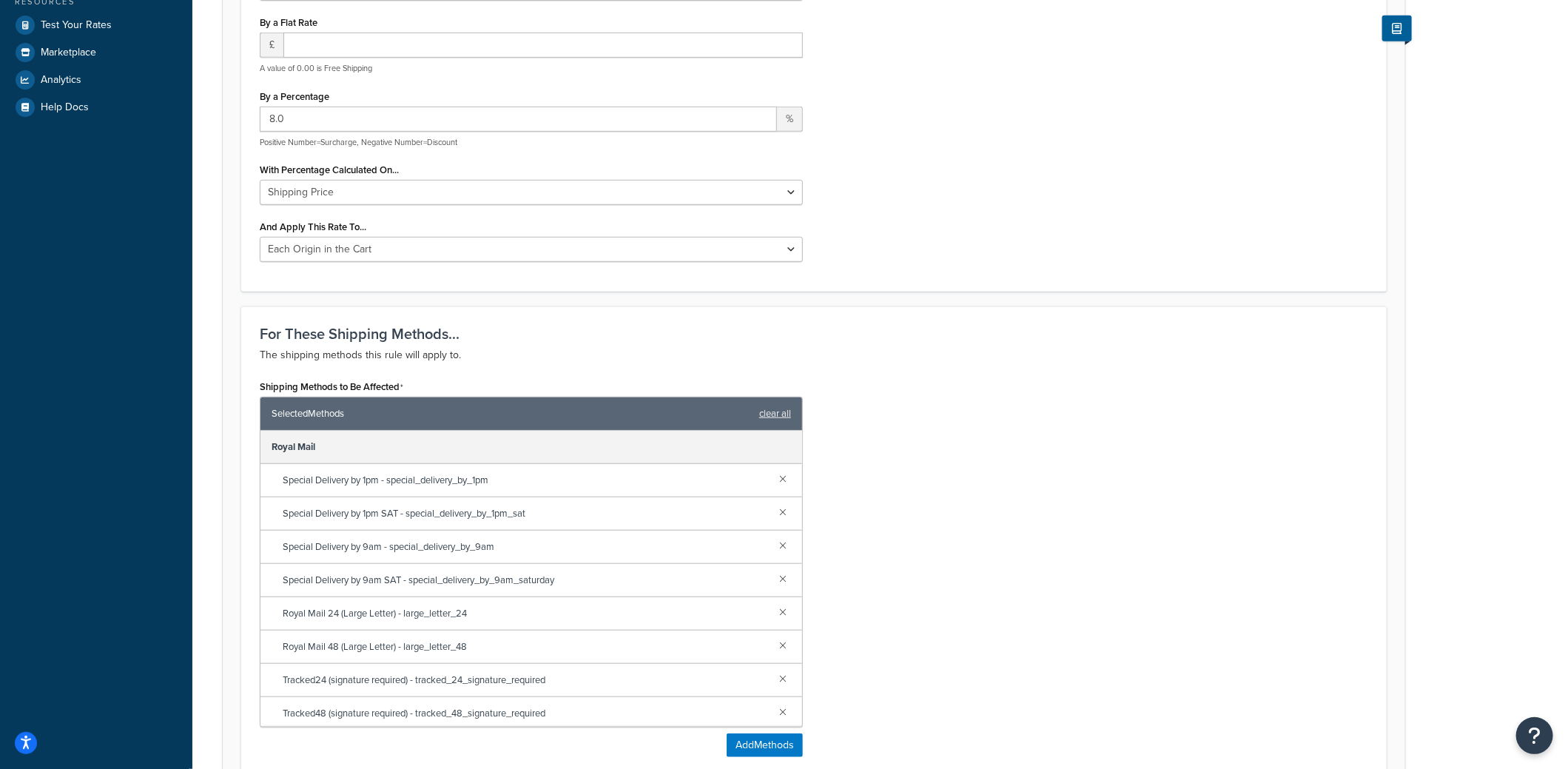
scroll to position [592, 0]
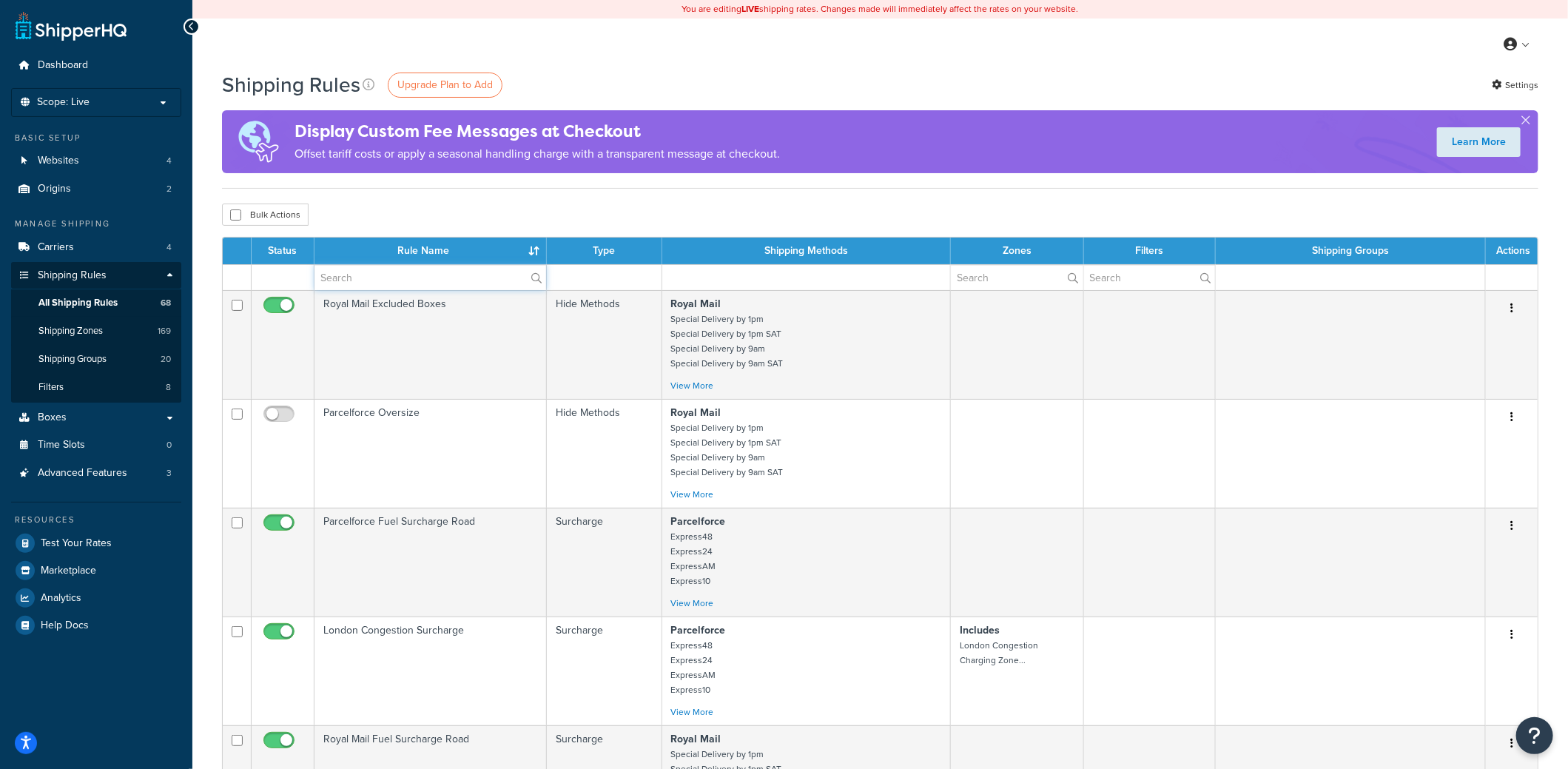
click at [427, 273] on input "text" at bounding box center [429, 277] width 231 height 25
type input "free"
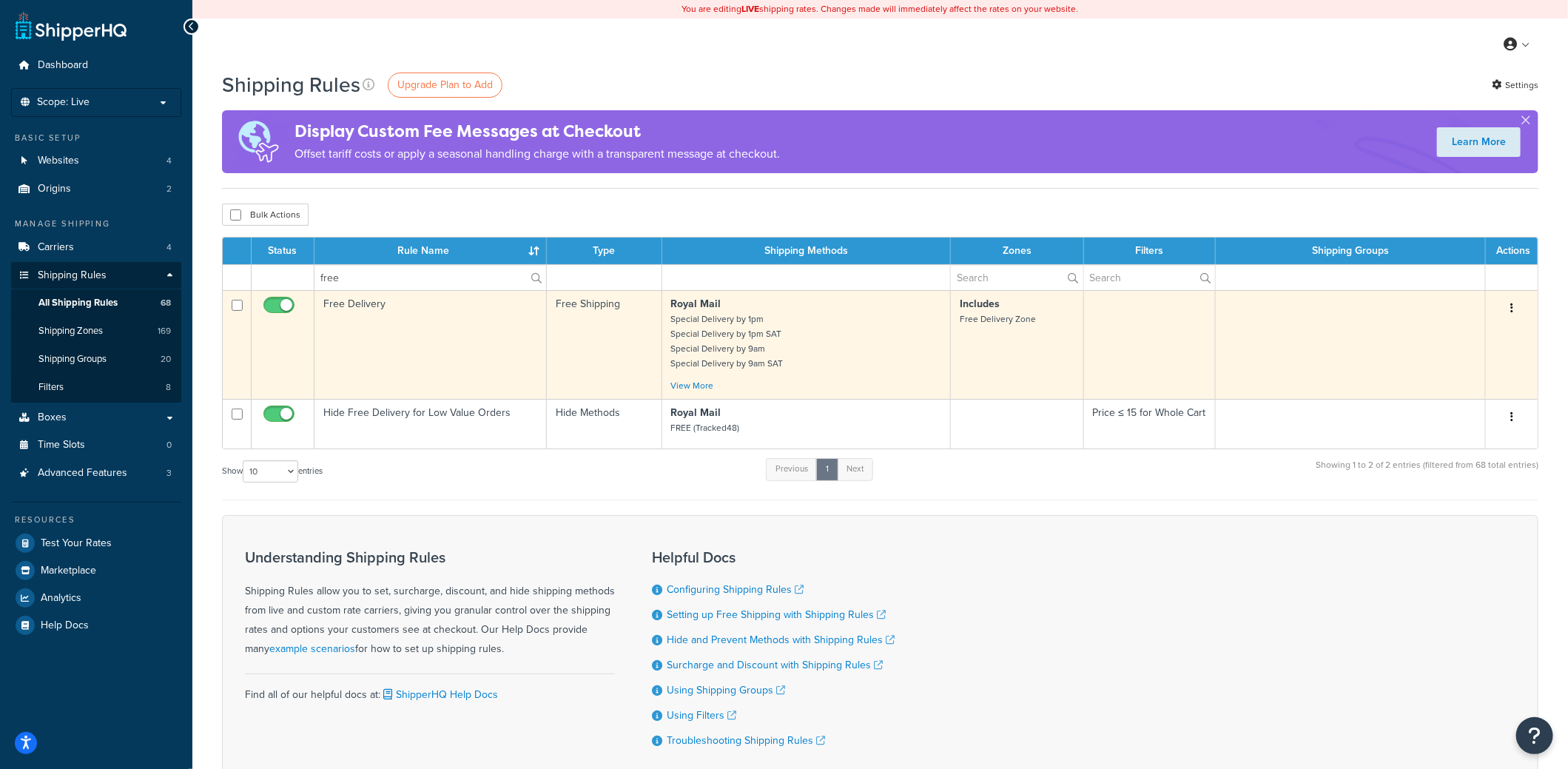
click at [1061, 318] on p "Includes Free Delivery Zone" at bounding box center [1016, 312] width 114 height 30
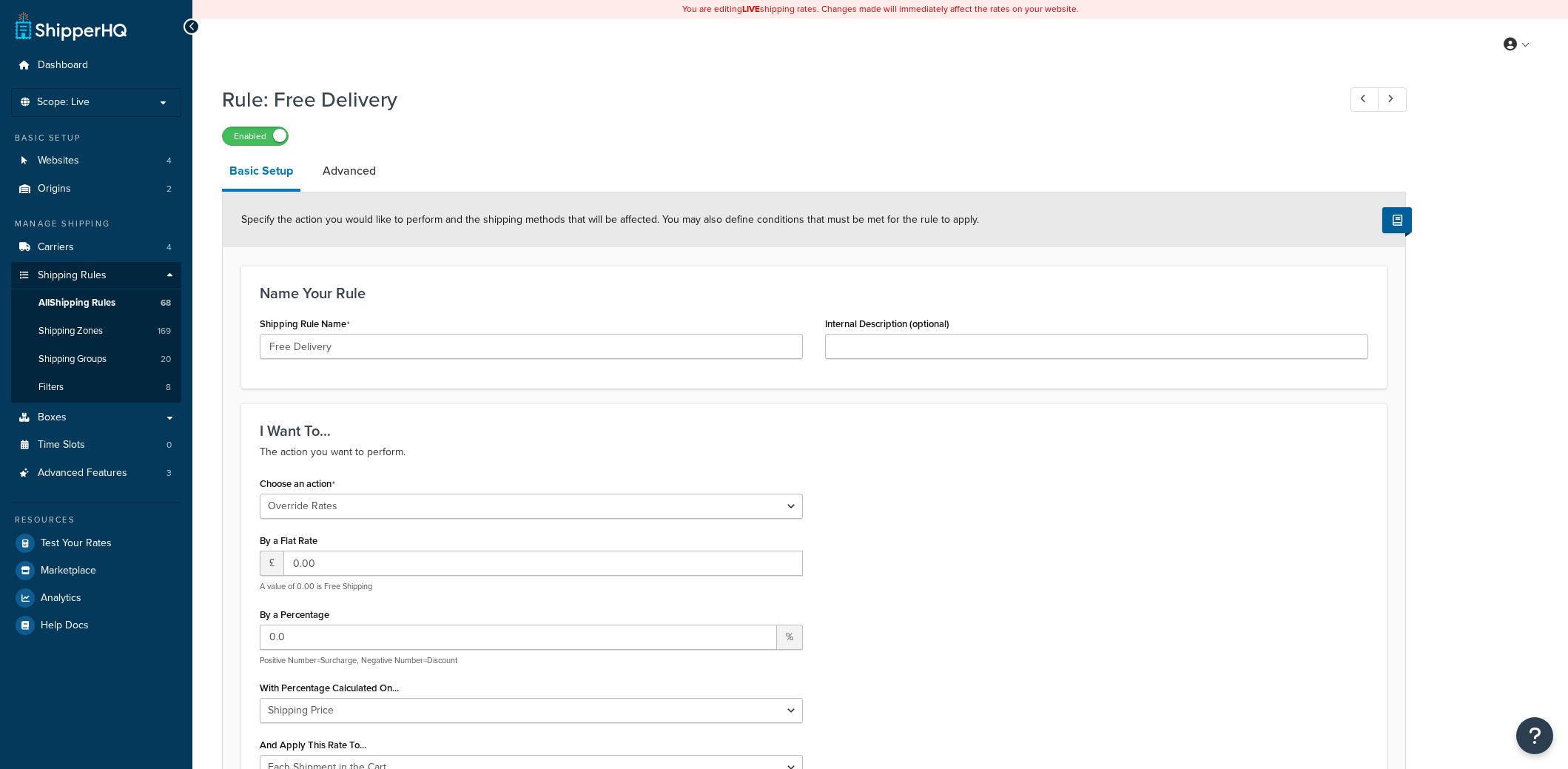
select select "OVERRIDE"
click at [352, 173] on link "Advanced" at bounding box center [349, 170] width 68 height 35
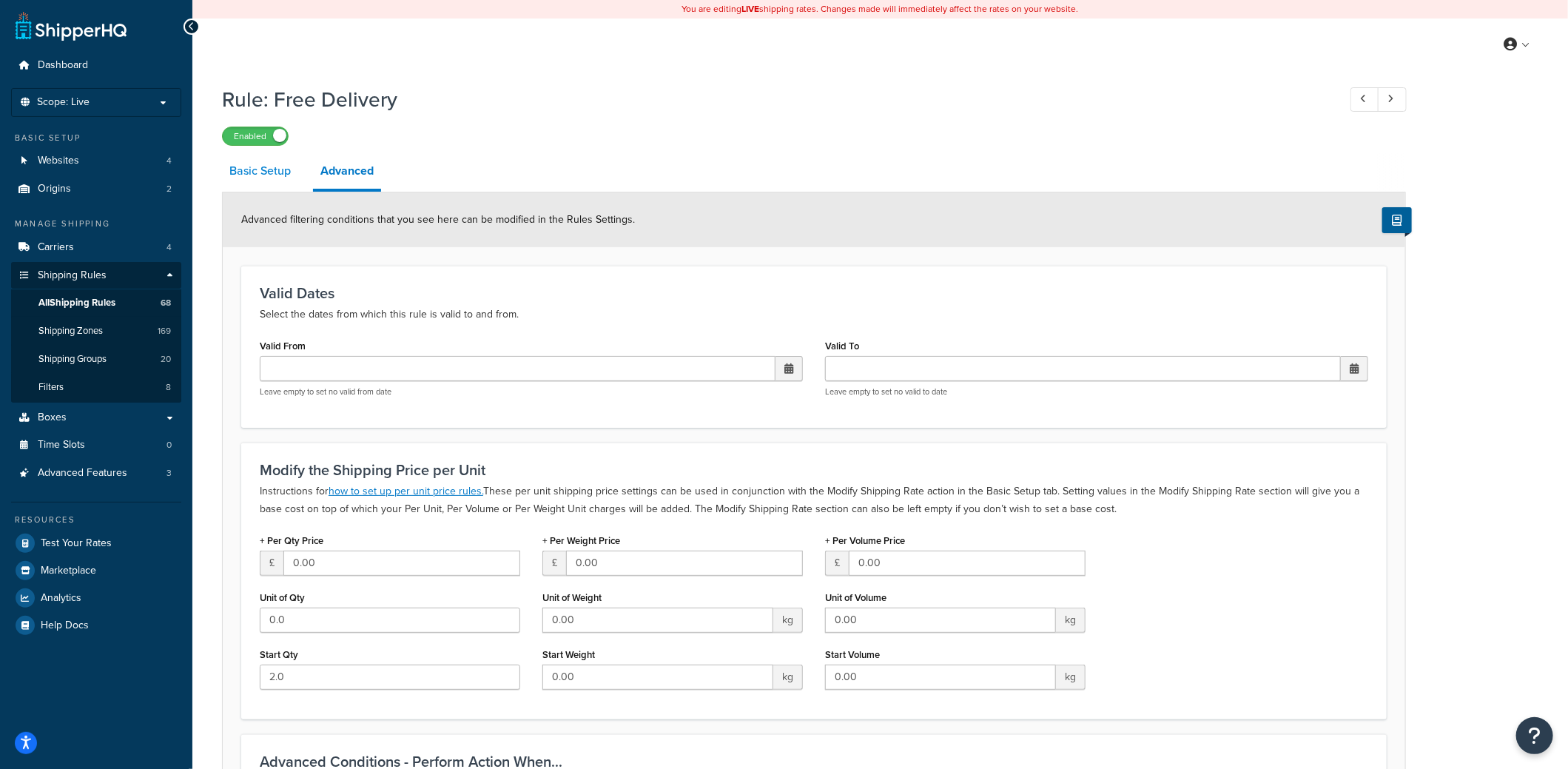
click at [280, 174] on link "Basic Setup" at bounding box center [260, 170] width 77 height 35
select select "OVERRIDE"
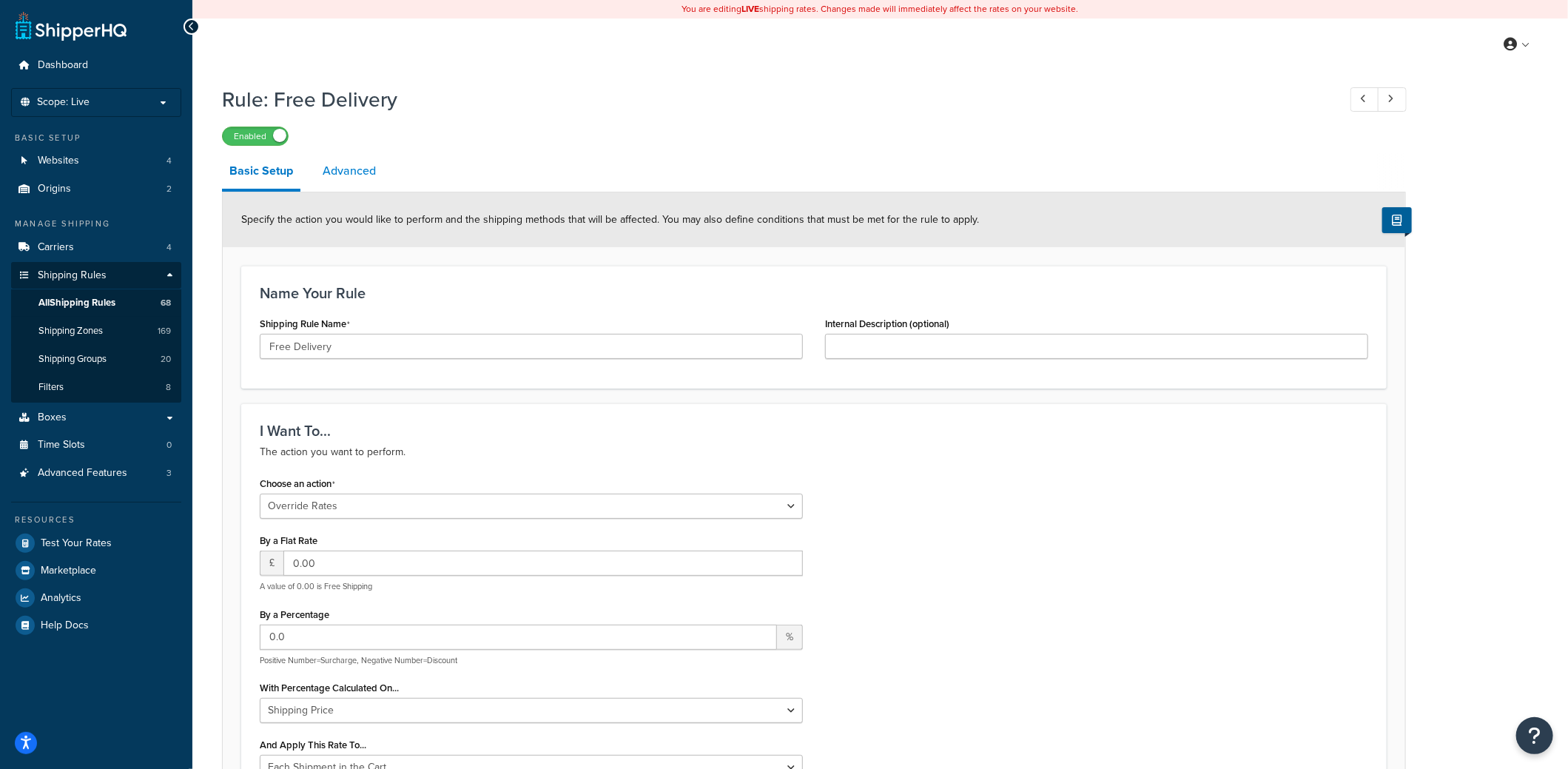
click at [355, 169] on link "Advanced" at bounding box center [349, 170] width 68 height 35
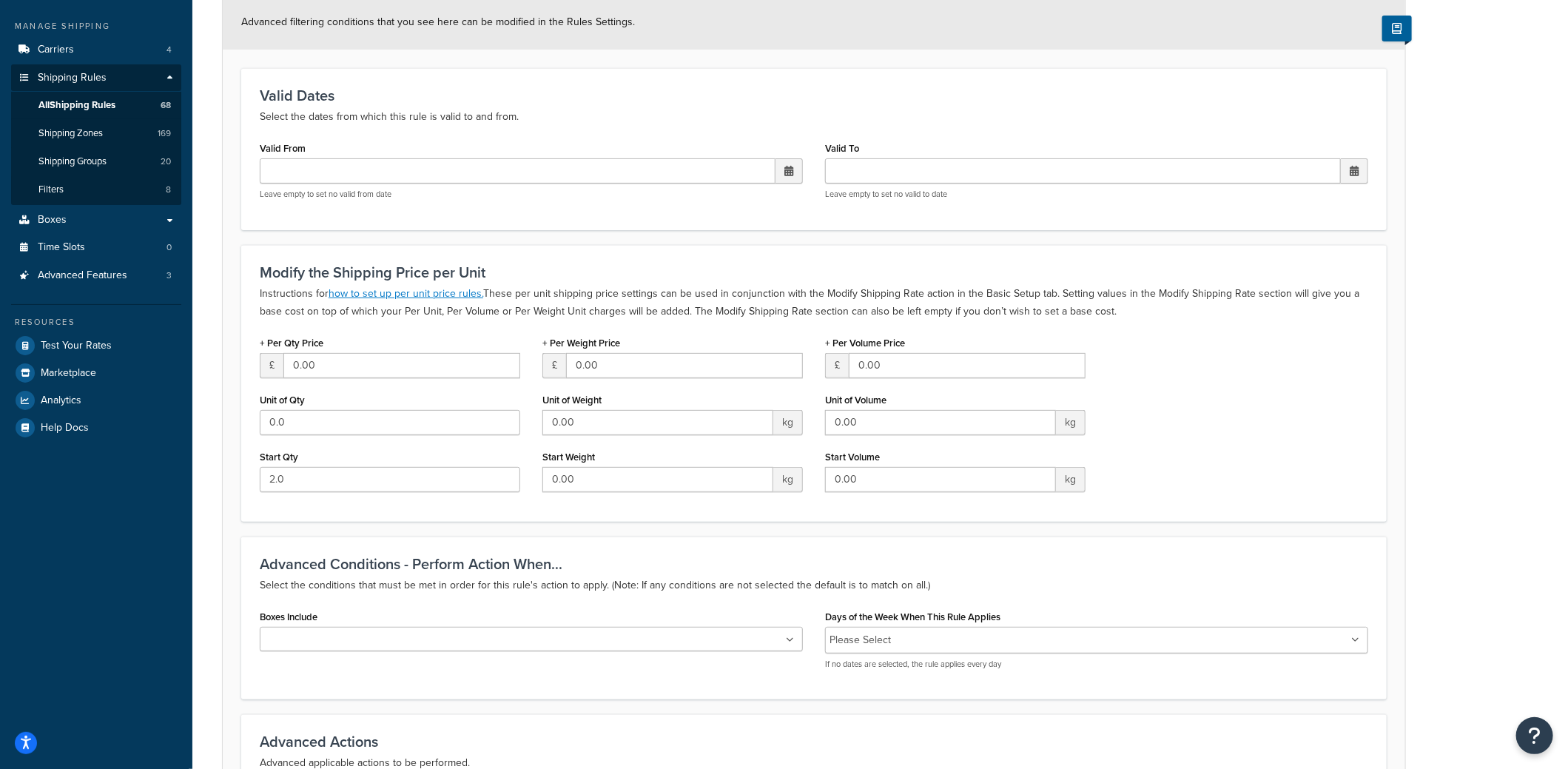
scroll to position [50, 0]
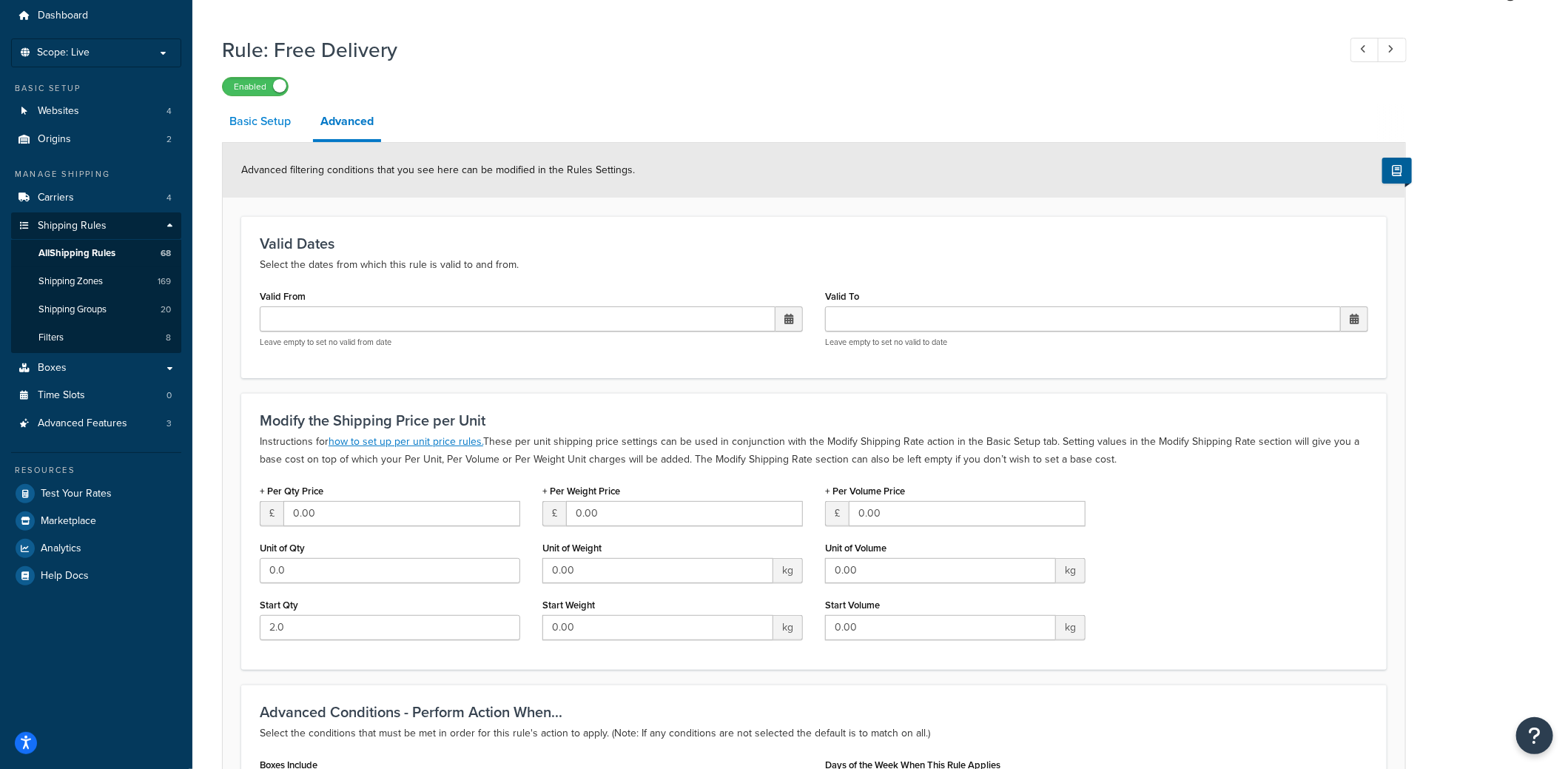
click at [260, 124] on link "Basic Setup" at bounding box center [260, 121] width 77 height 35
select select "OVERRIDE"
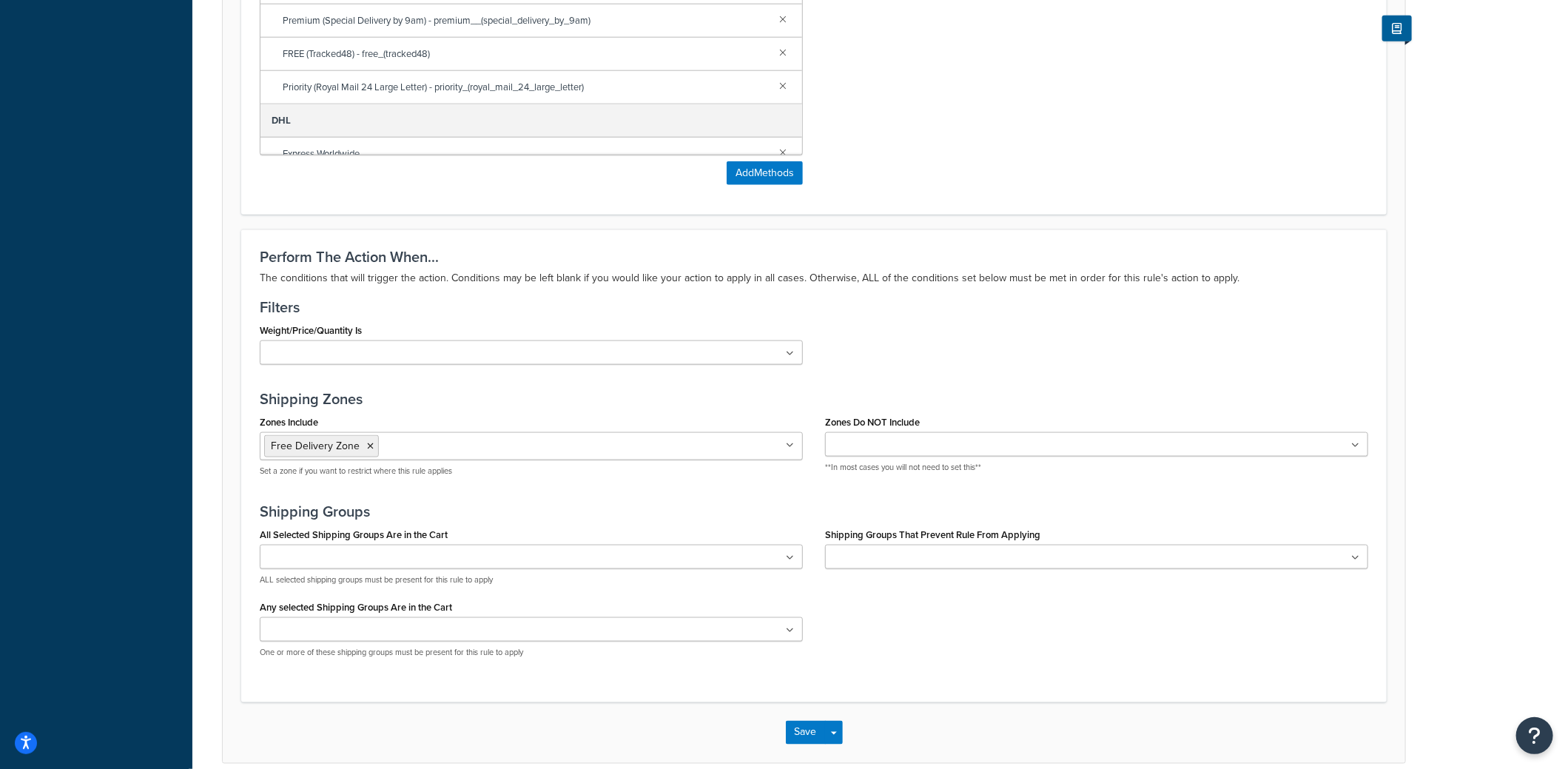
scroll to position [1153, 0]
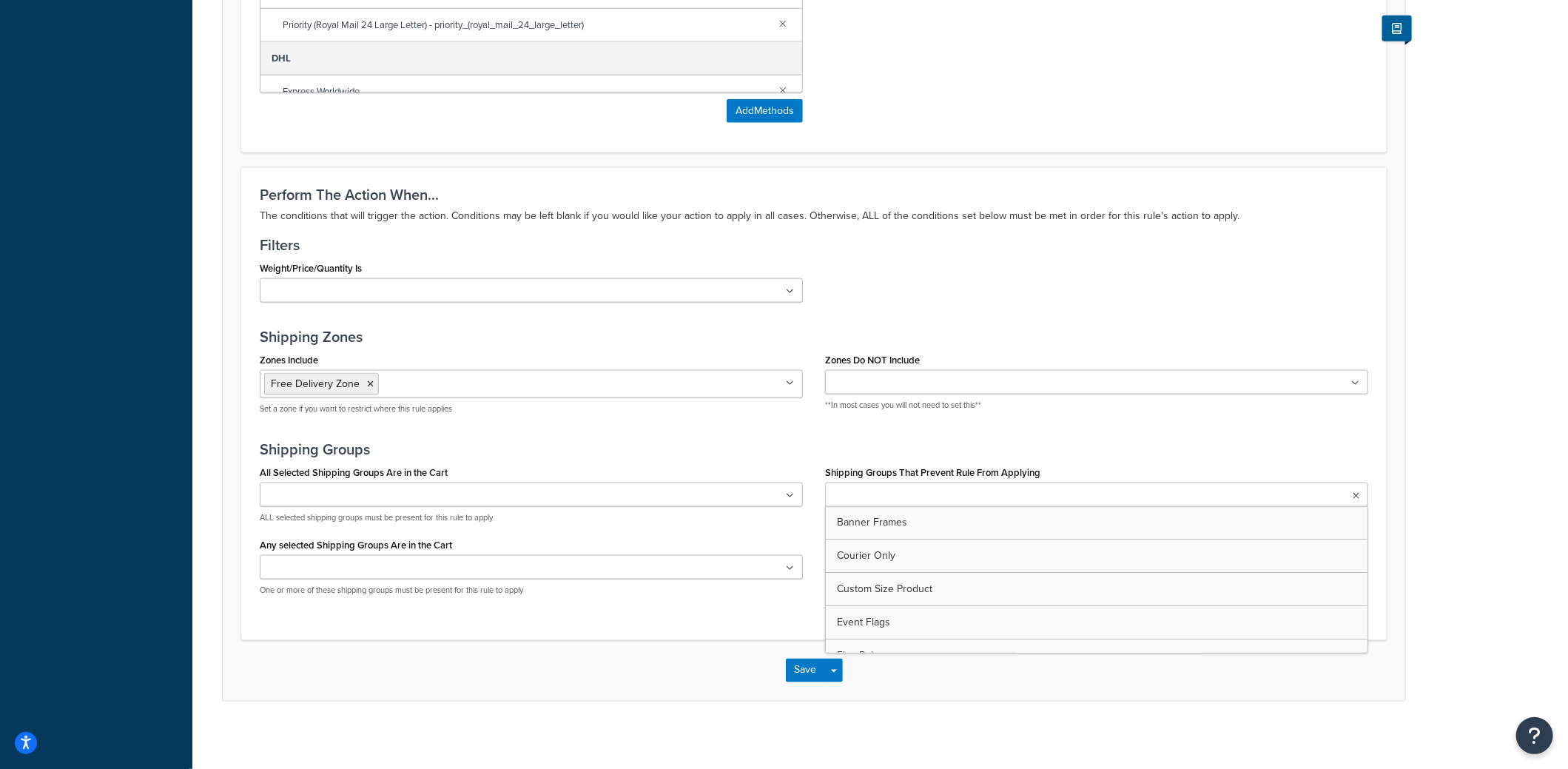
click at [875, 488] on input "Shipping Groups That Prevent Rule From Applying" at bounding box center [896, 496] width 131 height 16
click at [1131, 422] on div "Perform The Action When... The conditions that will trigger the action. Conditi…" at bounding box center [814, 403] width 1146 height 473
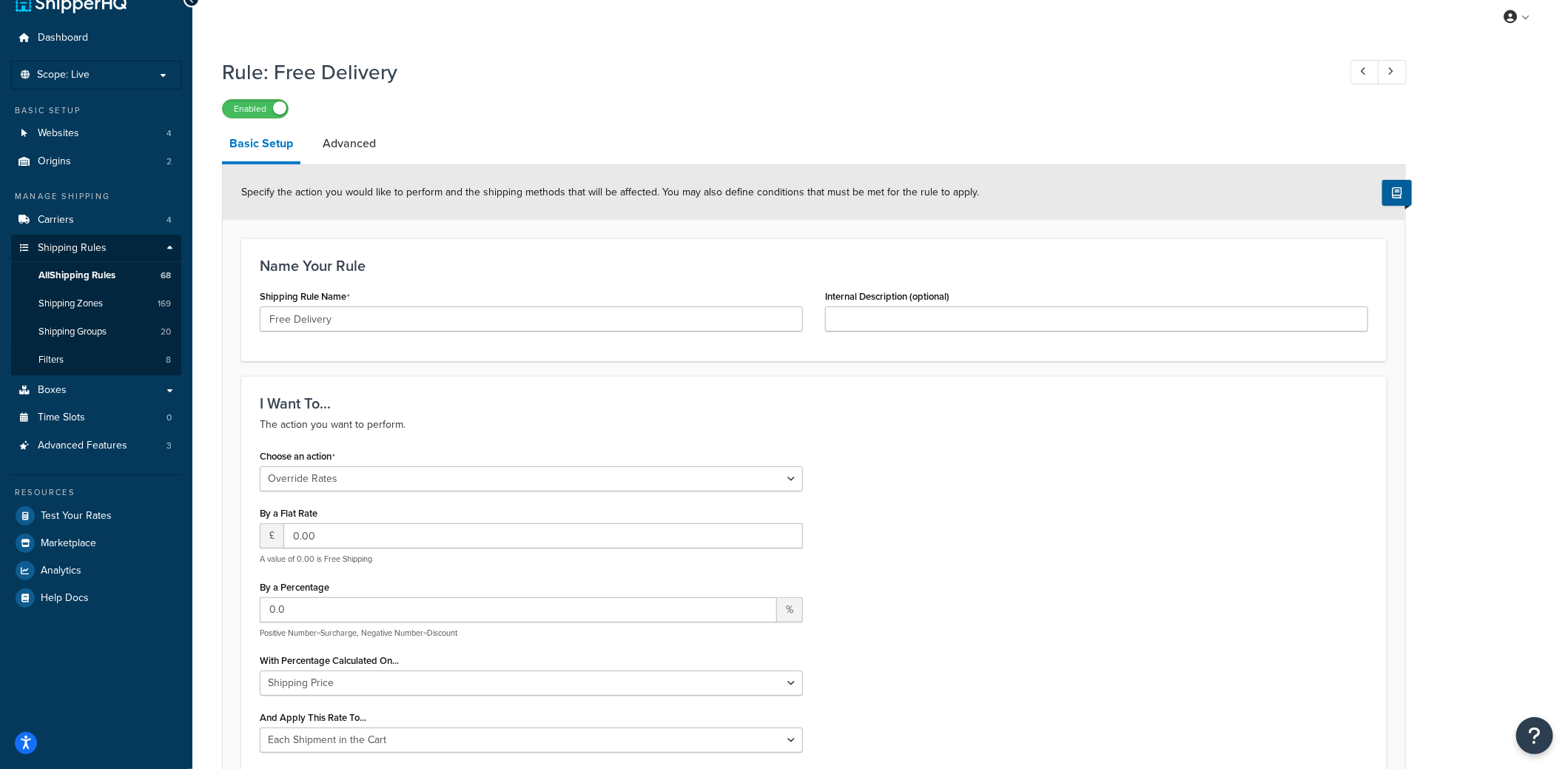
scroll to position [0, 0]
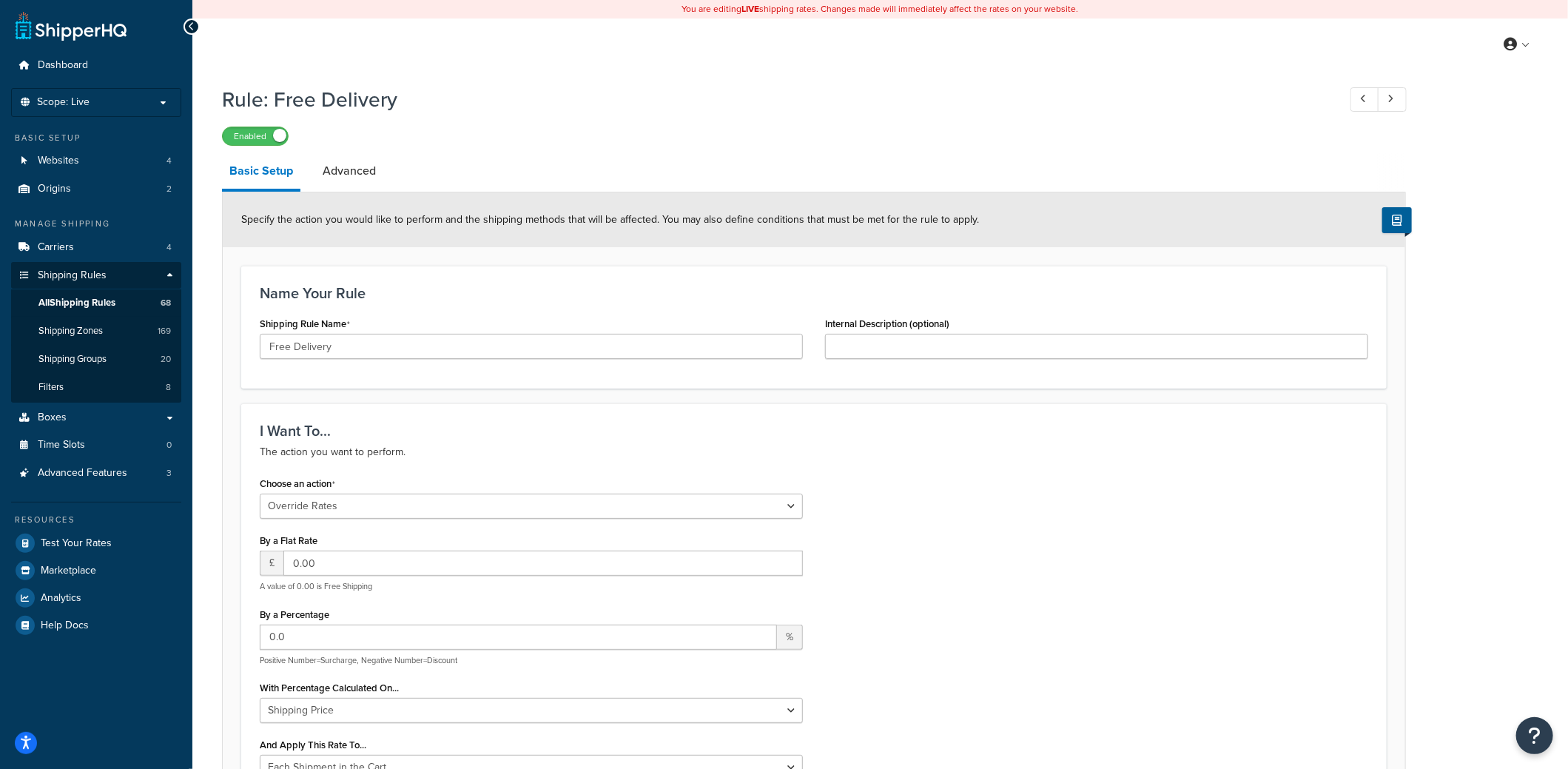
click at [383, 185] on li "Advanced" at bounding box center [356, 170] width 83 height 35
click at [357, 181] on link "Advanced" at bounding box center [349, 170] width 68 height 35
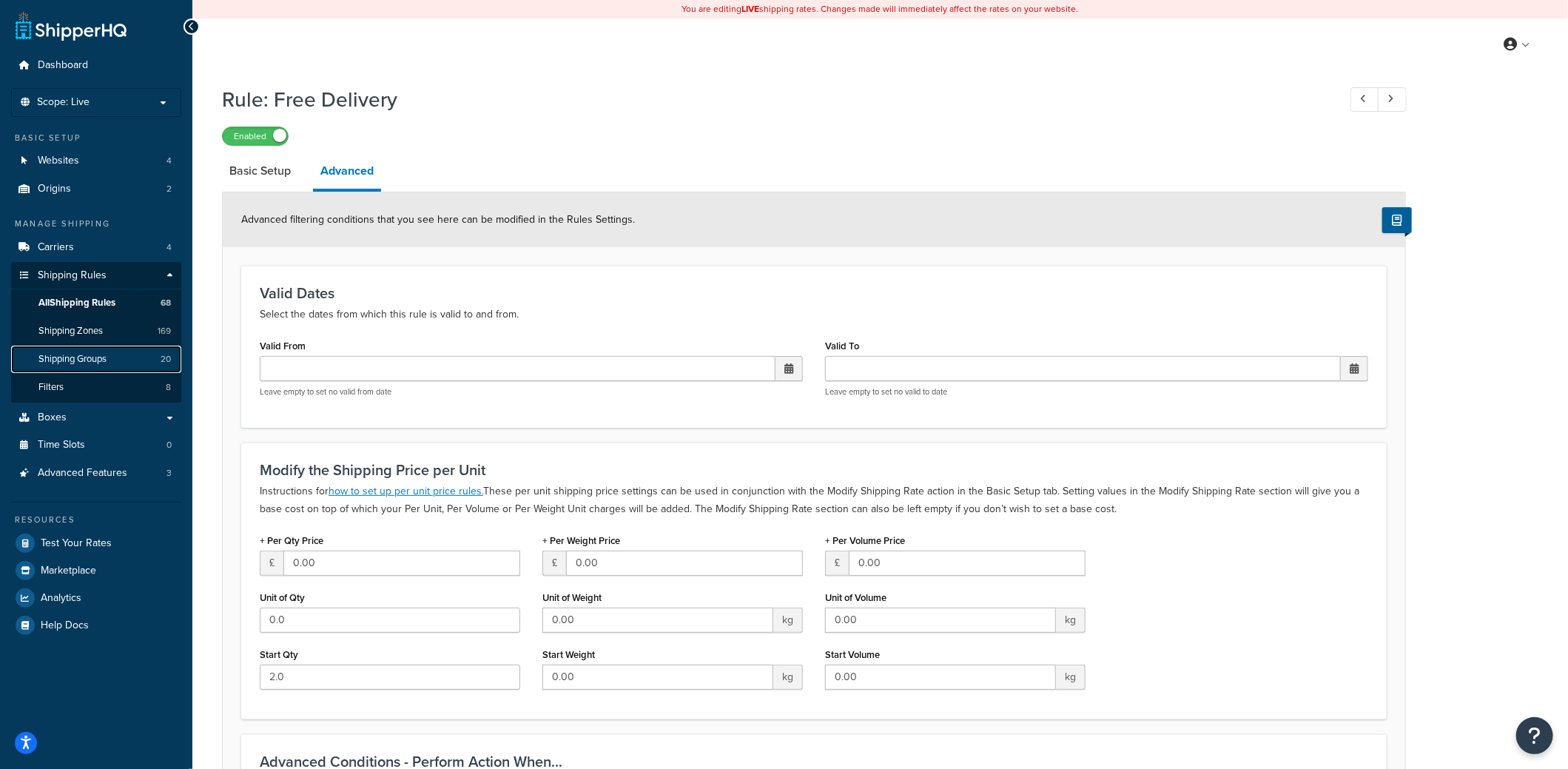
click at [68, 357] on span "Shipping Groups" at bounding box center [73, 359] width 68 height 13
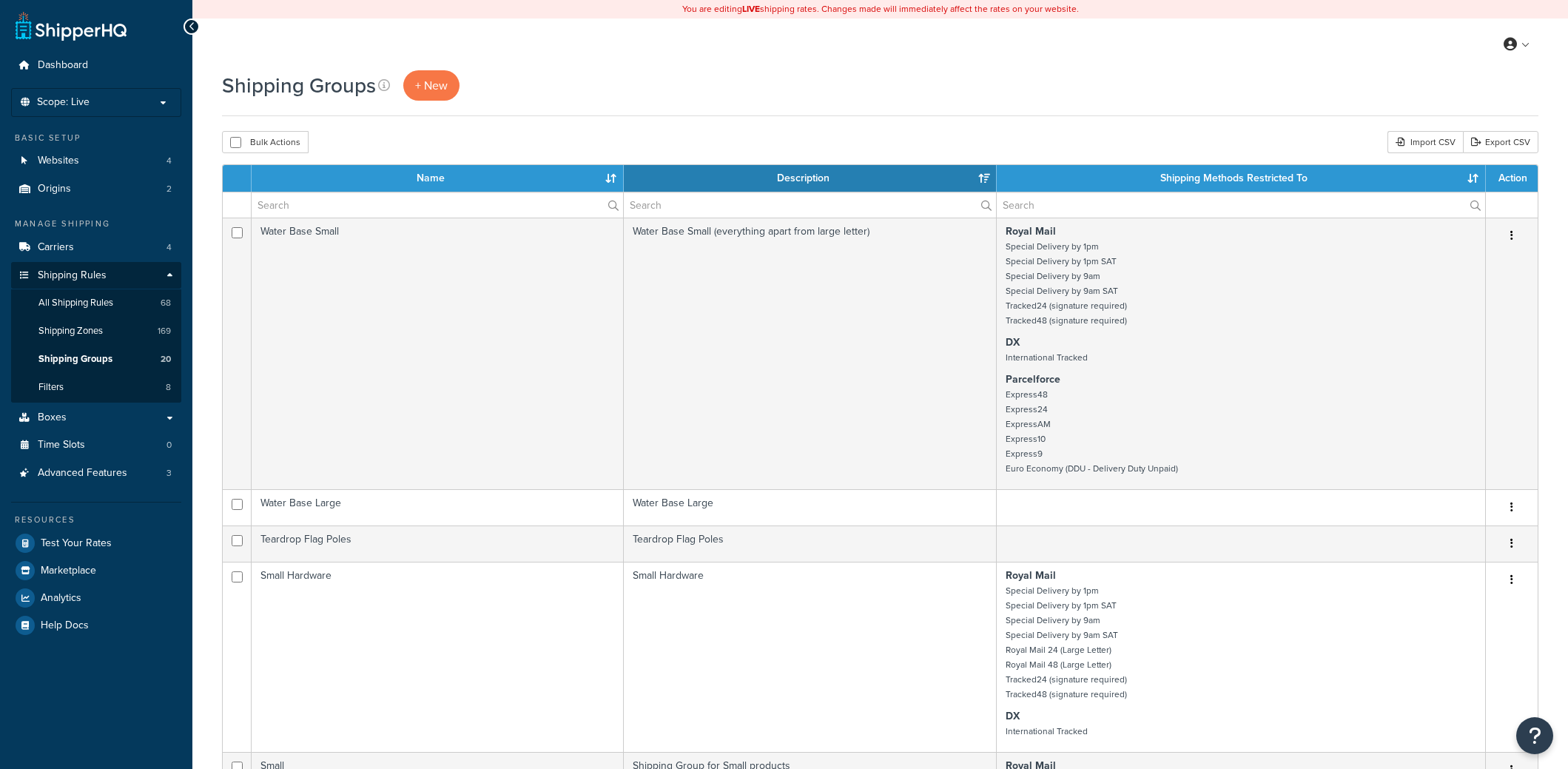
select select "15"
click at [389, 202] on input "text" at bounding box center [437, 205] width 372 height 25
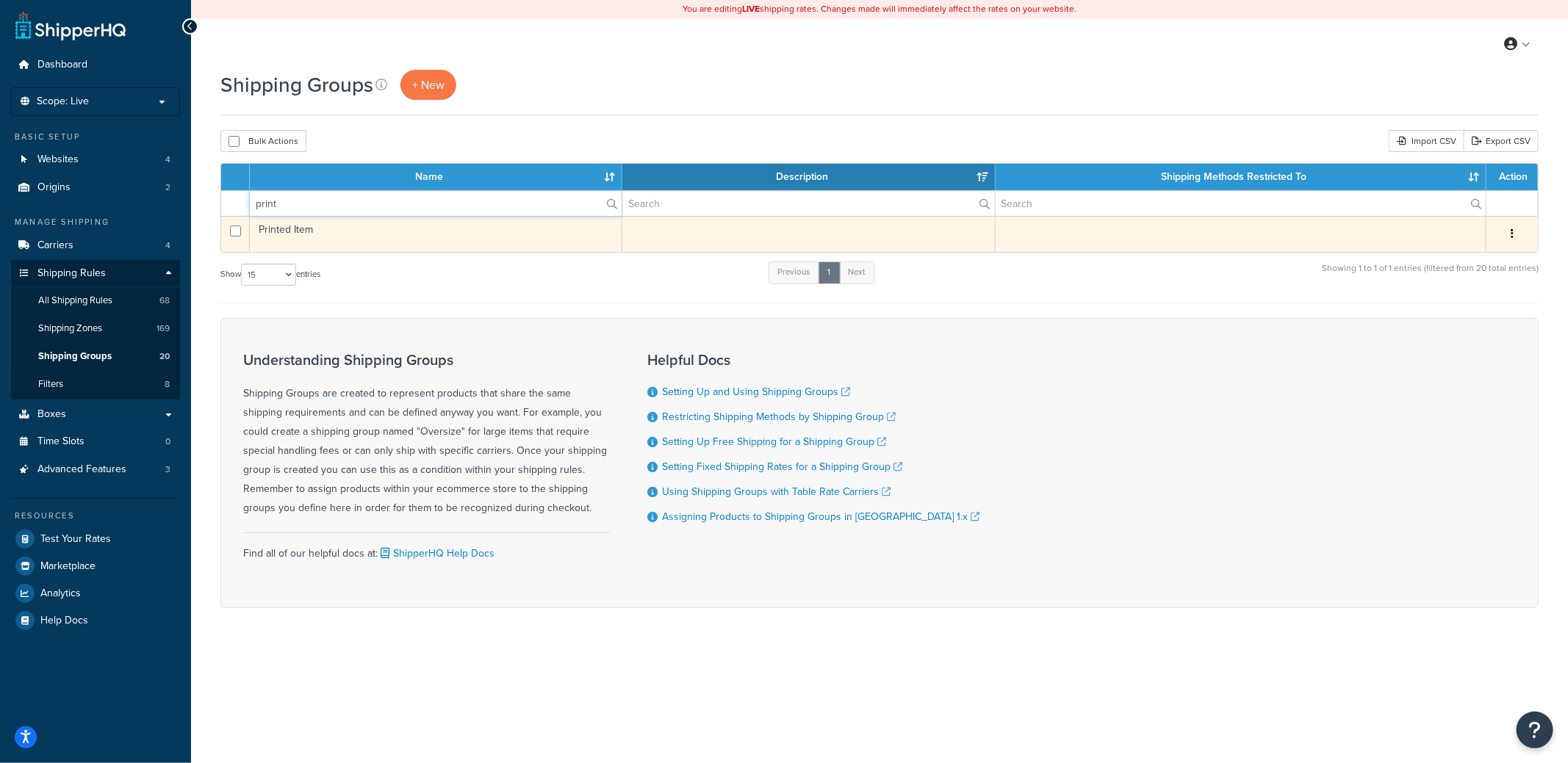
type input "print"
click at [303, 230] on td "Printed Item" at bounding box center [436, 234] width 373 height 36
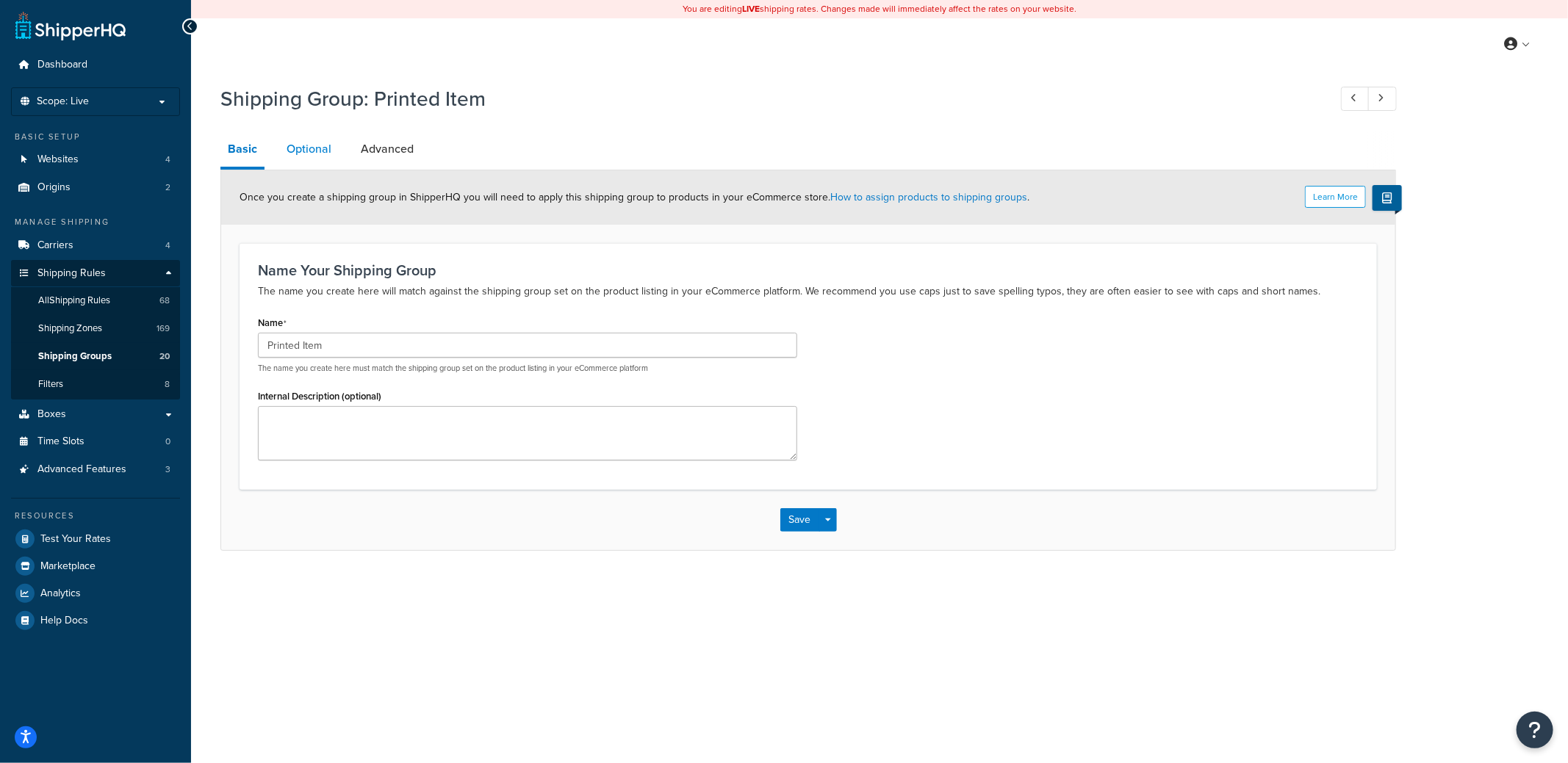
click at [310, 147] on link "Optional" at bounding box center [308, 148] width 60 height 35
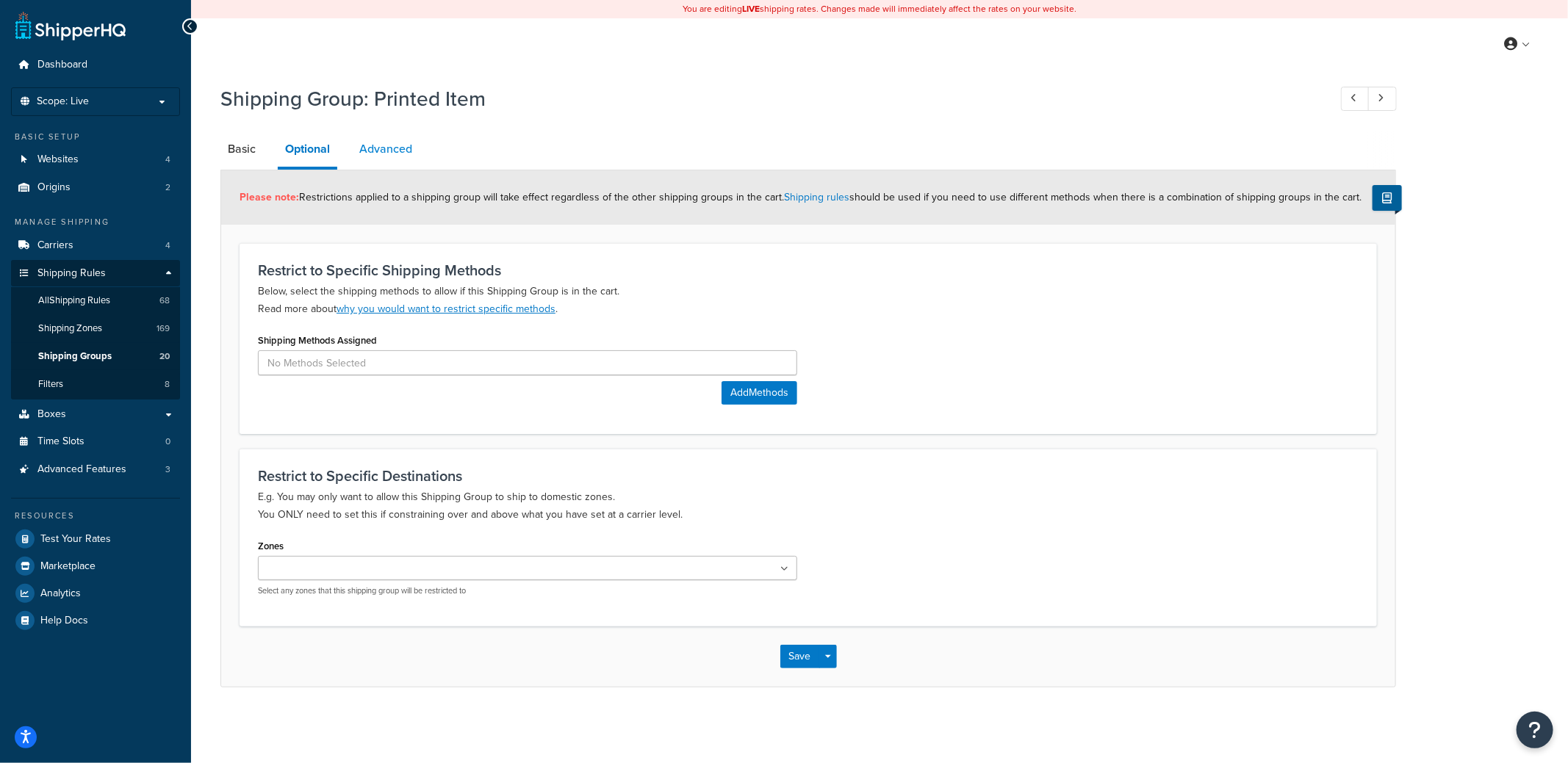
click at [386, 147] on link "Advanced" at bounding box center [386, 148] width 68 height 35
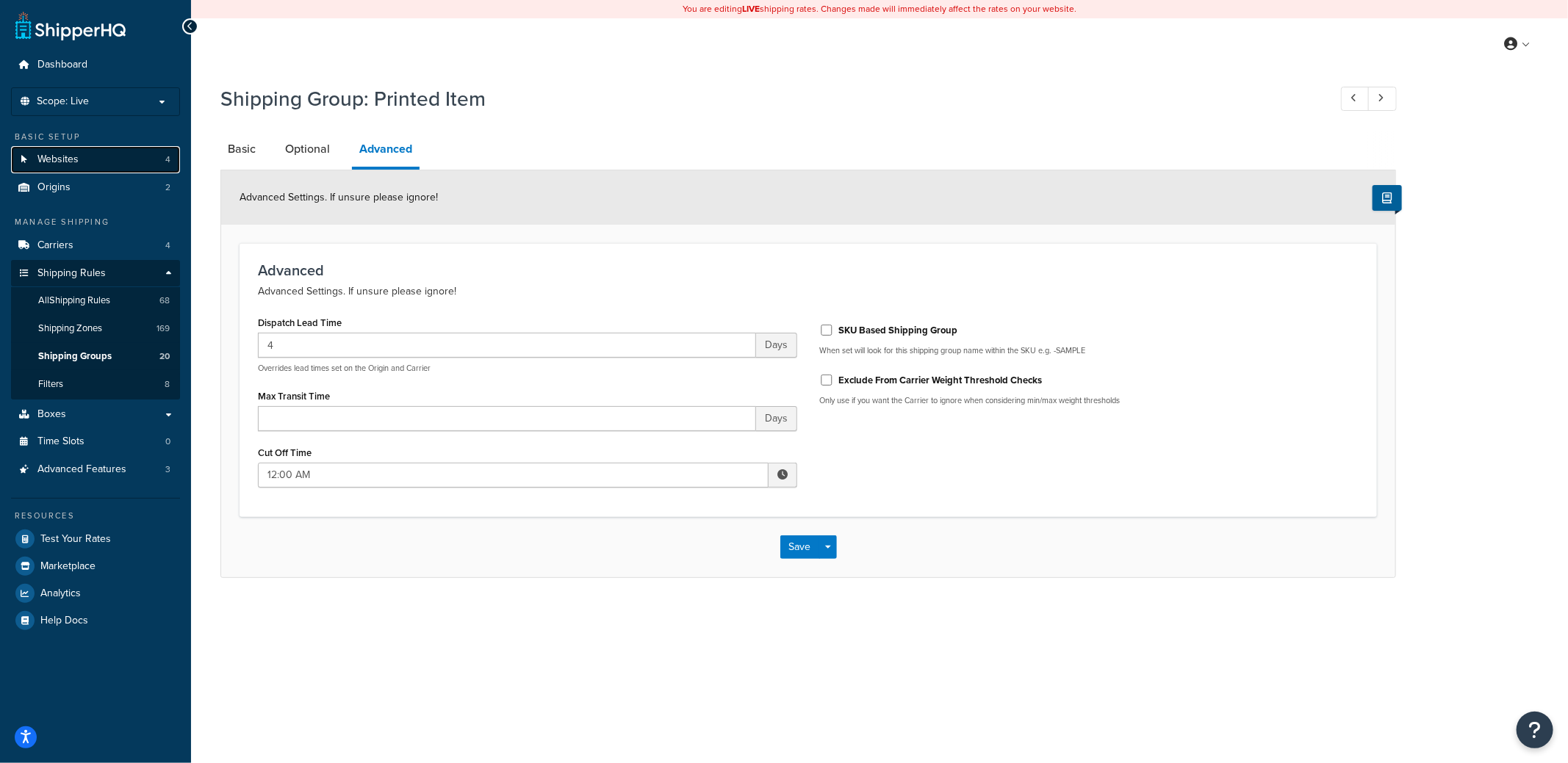
click at [86, 155] on link "Websites 4" at bounding box center [95, 160] width 169 height 27
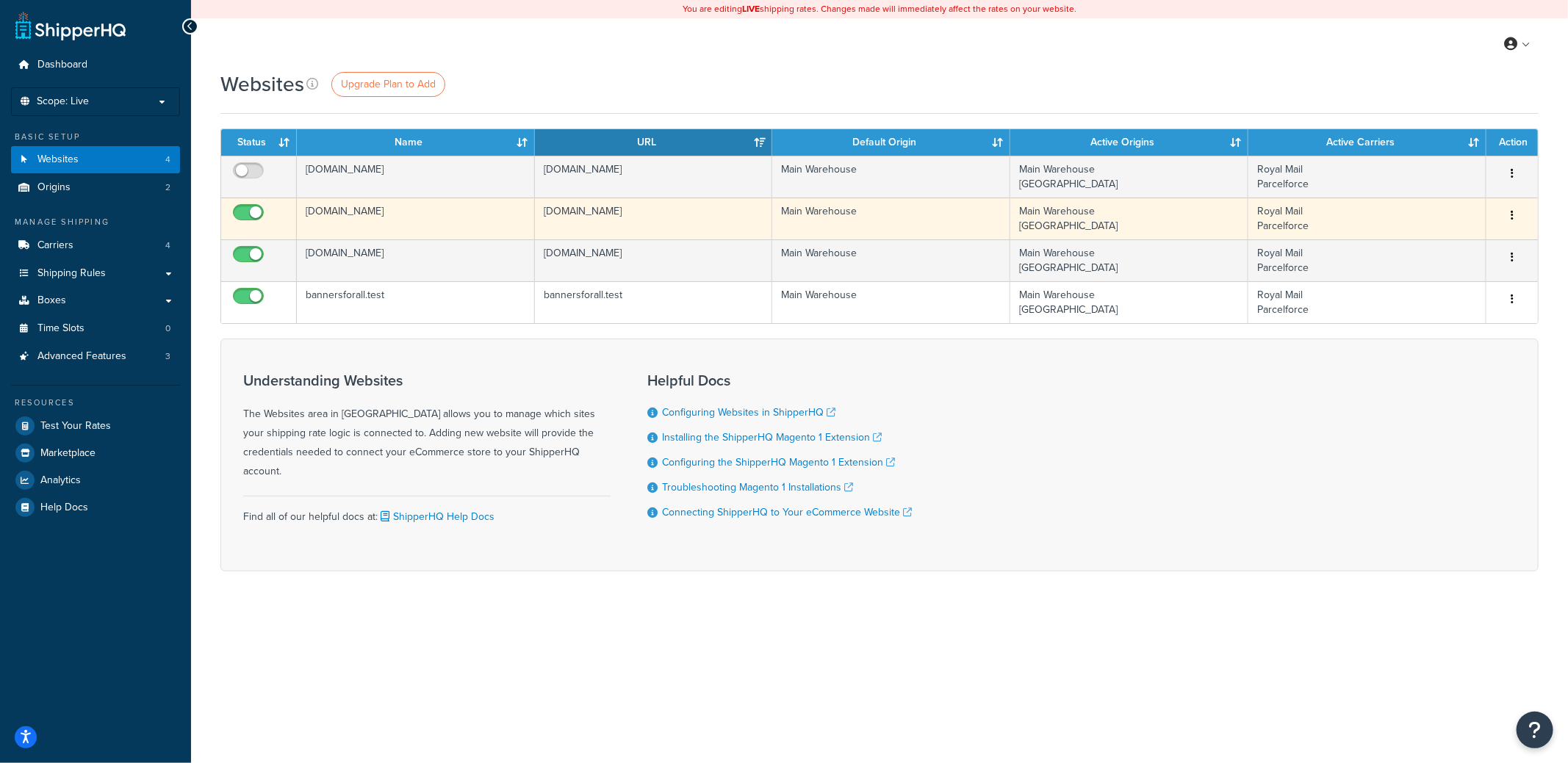
click at [325, 214] on td "[DOMAIN_NAME]" at bounding box center [416, 218] width 238 height 42
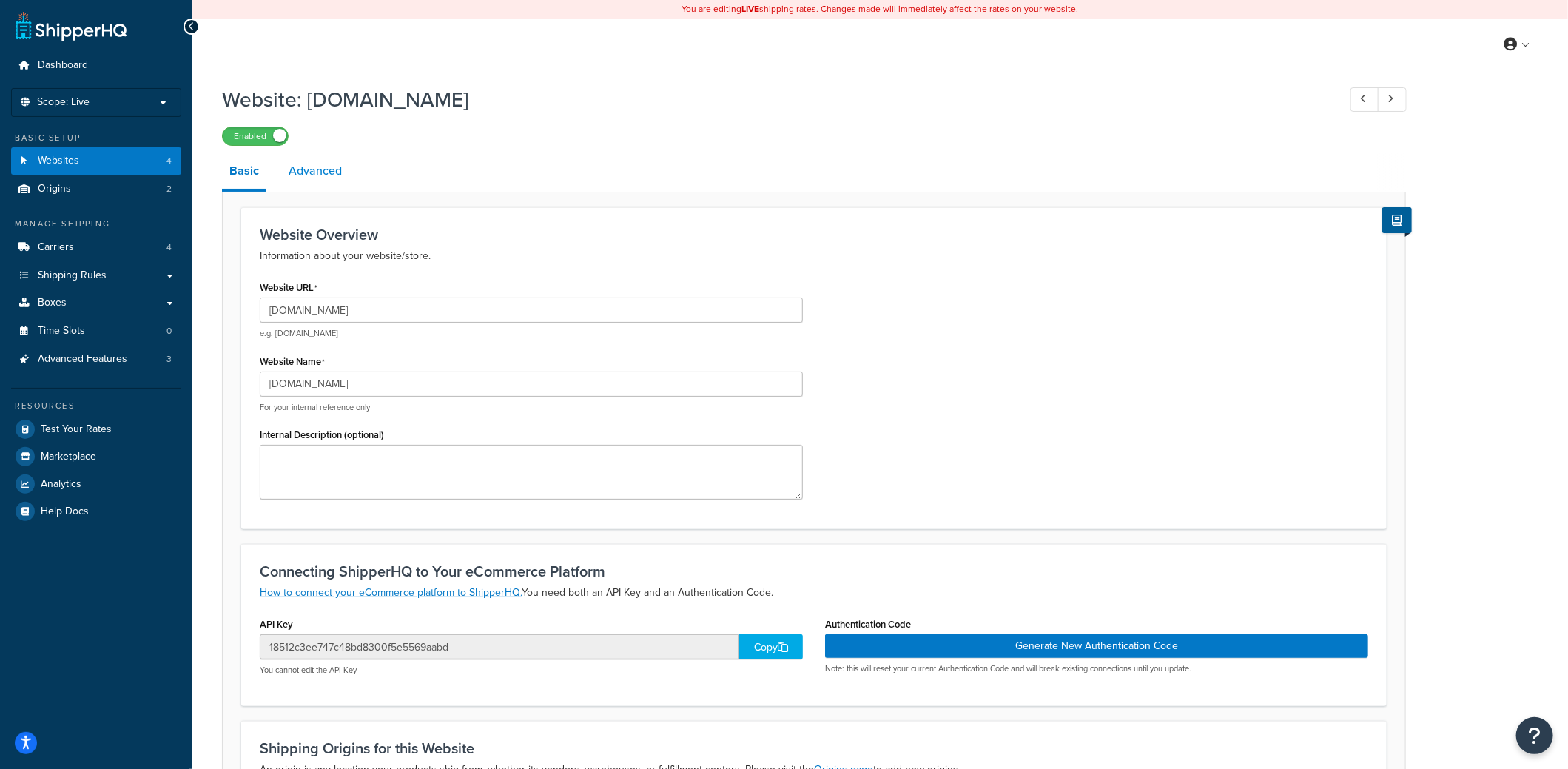
click at [323, 178] on link "Advanced" at bounding box center [315, 170] width 68 height 35
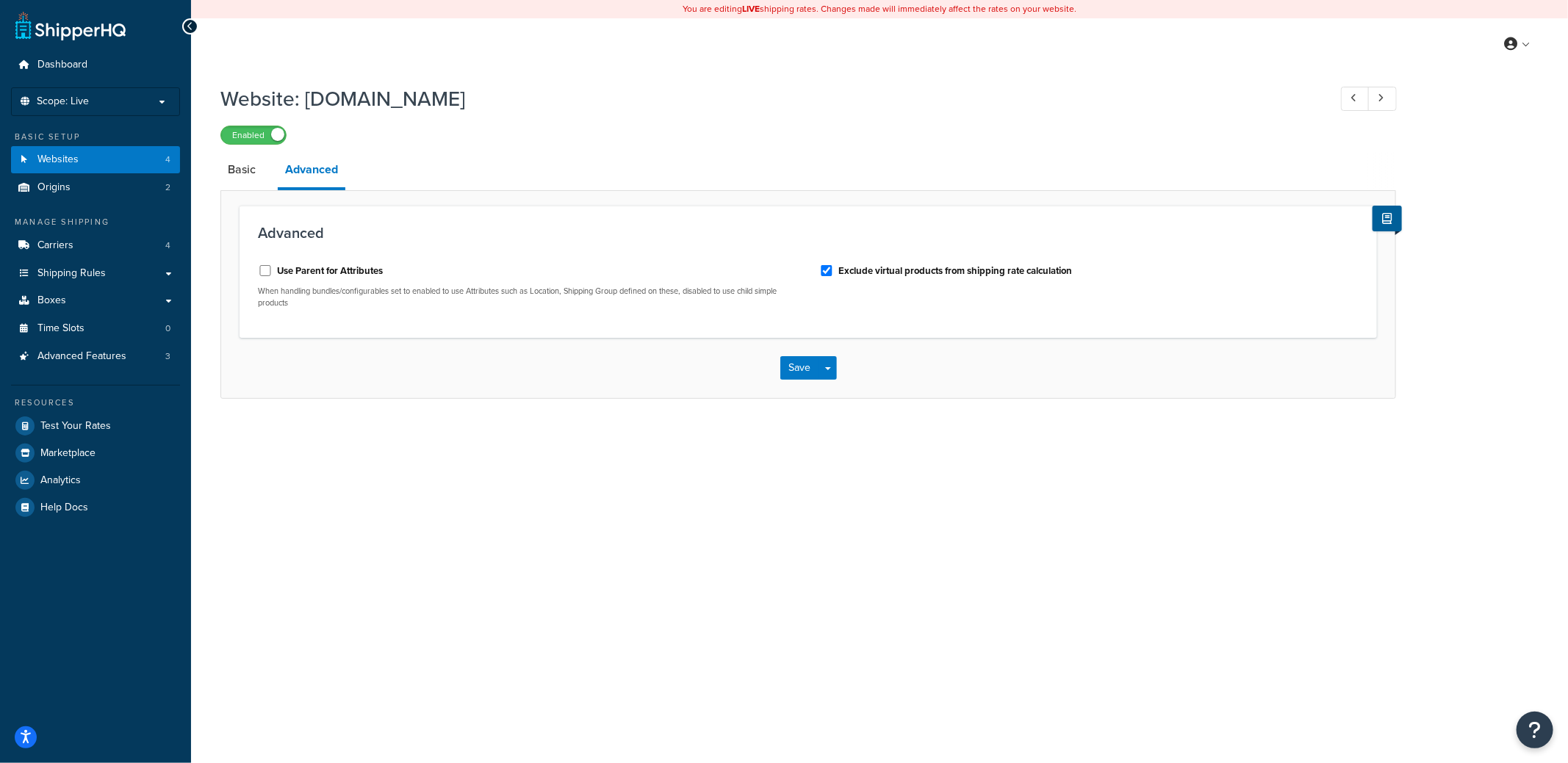
click at [210, 162] on div "Website: footballflags.co.uk Enabled Basic Advanced Advanced Use Parent for Att…" at bounding box center [880, 256] width 1378 height 358
click at [249, 172] on link "Basic" at bounding box center [242, 169] width 43 height 35
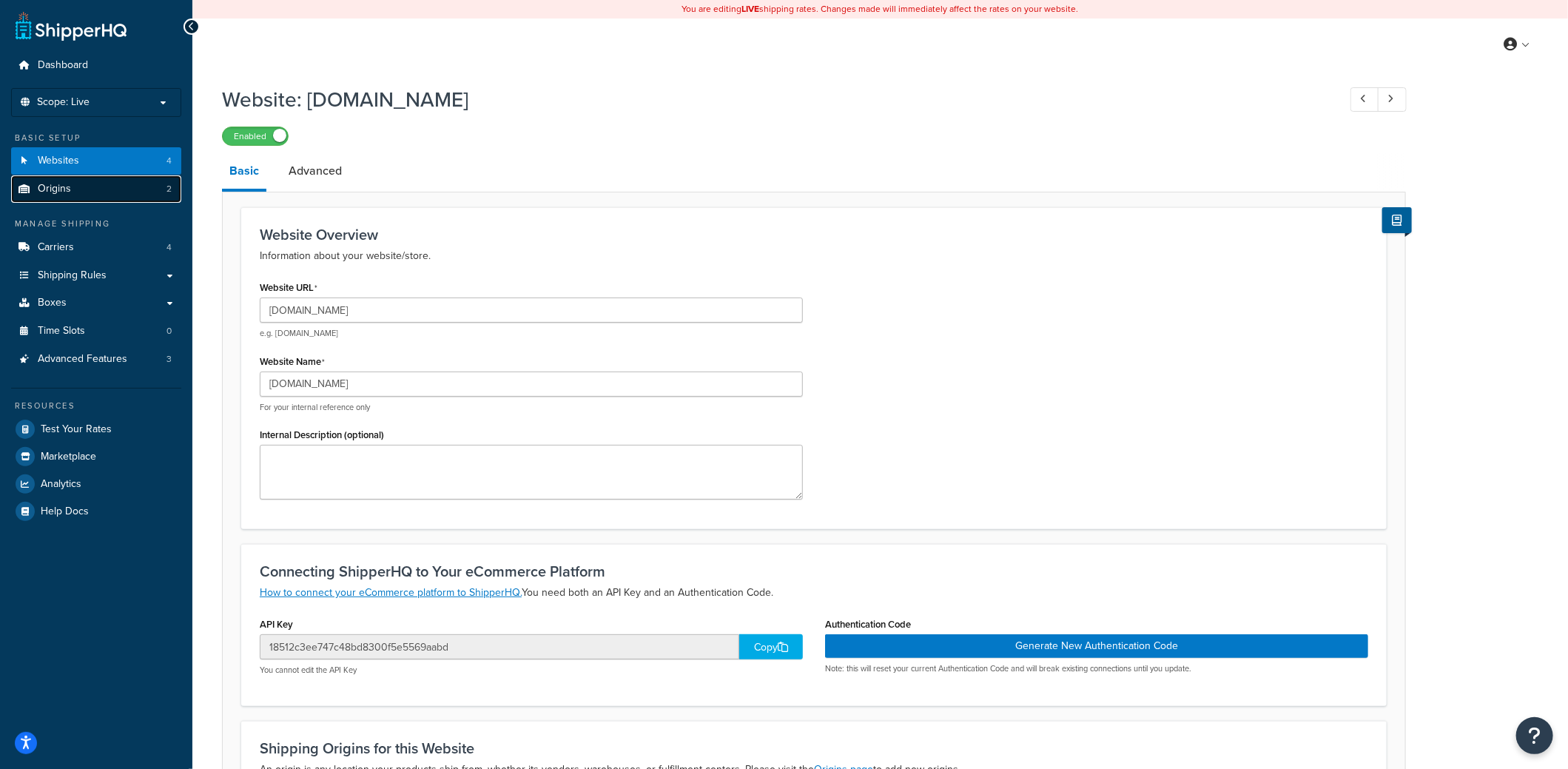
click at [127, 192] on link "Origins 2" at bounding box center [95, 189] width 170 height 27
click at [127, 194] on link "Origins 2" at bounding box center [95, 189] width 170 height 27
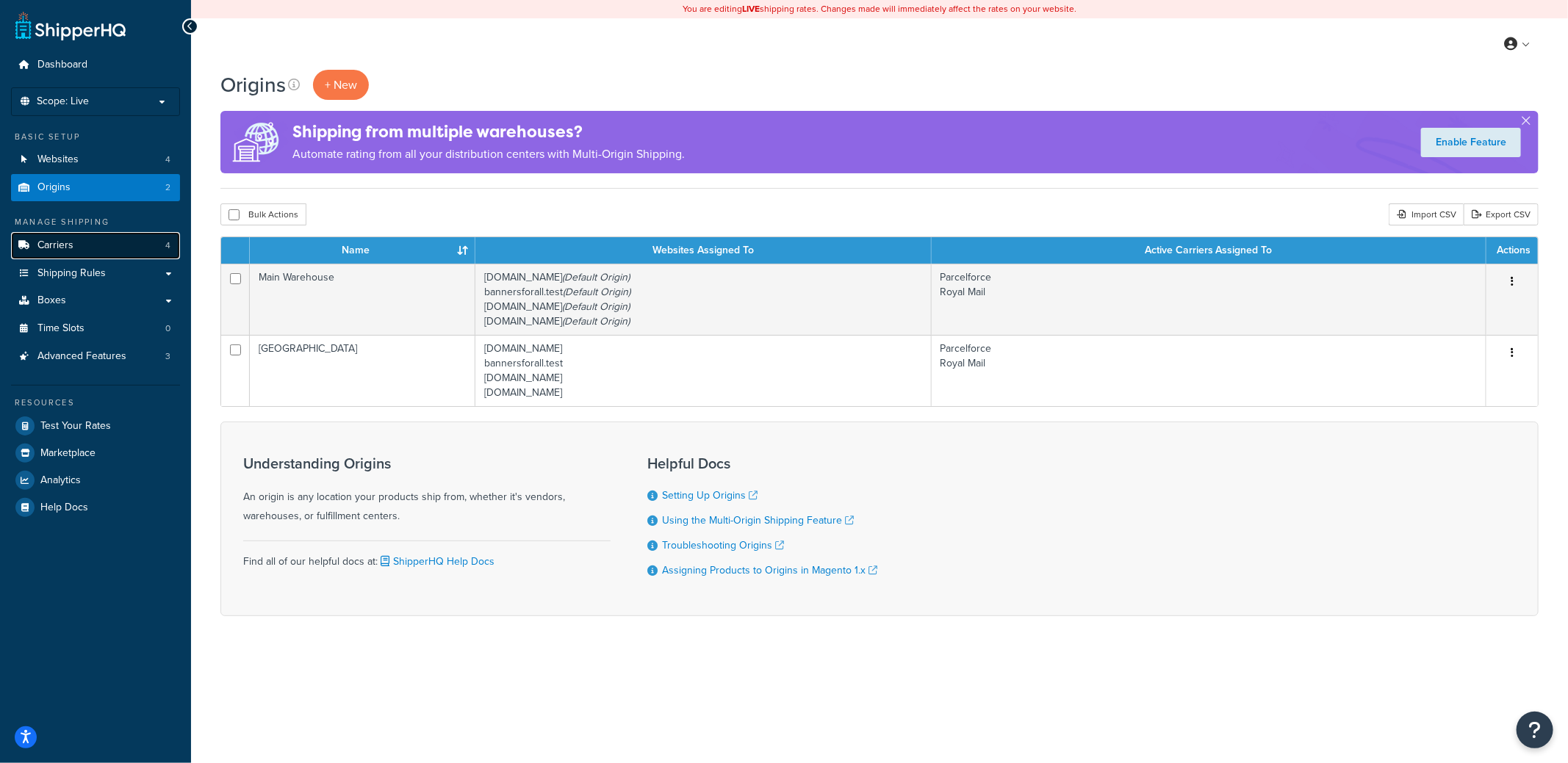
click at [64, 257] on link "Carriers 4" at bounding box center [95, 246] width 169 height 27
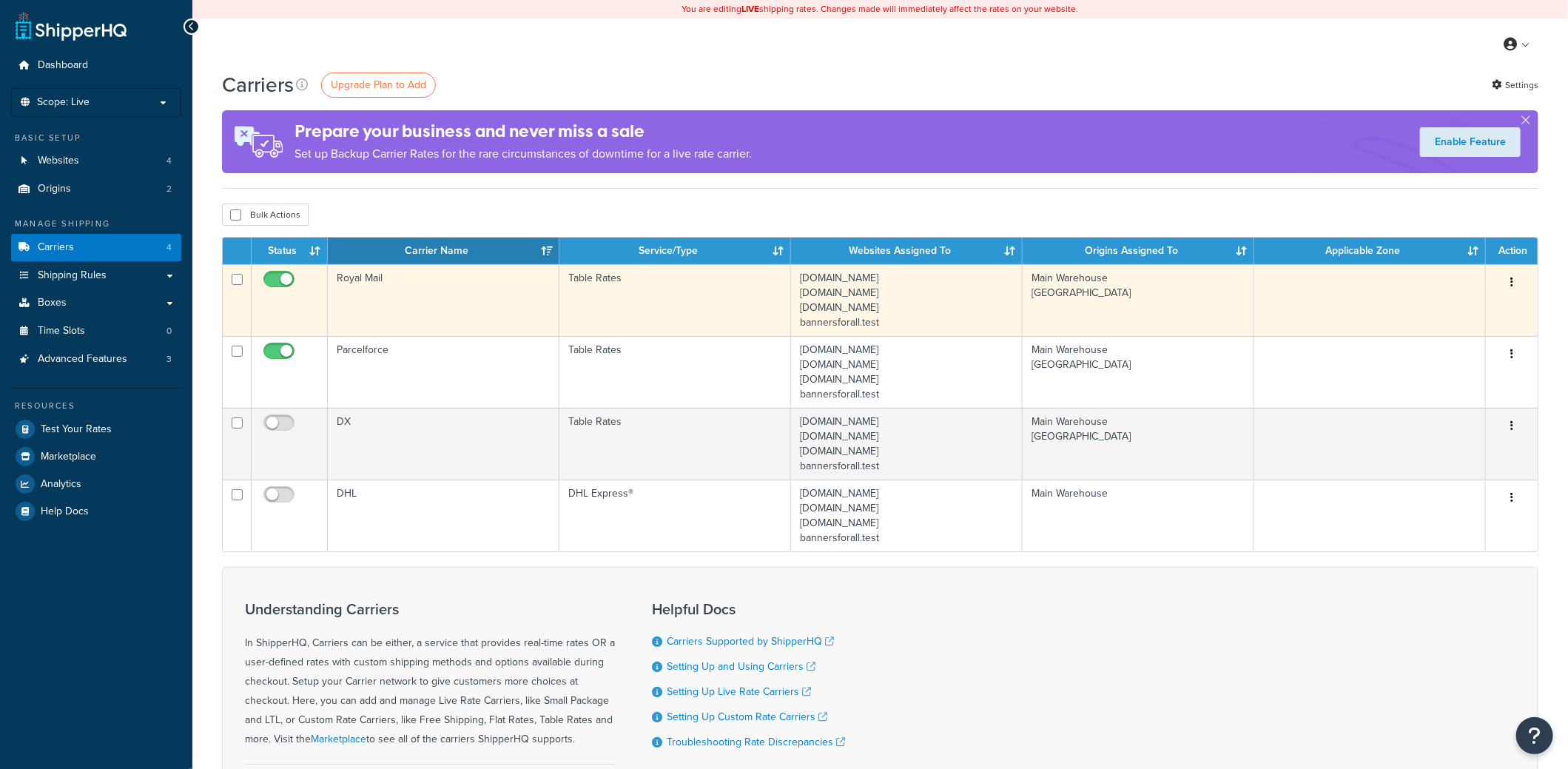
click at [404, 289] on td "Royal Mail" at bounding box center [443, 301] width 231 height 72
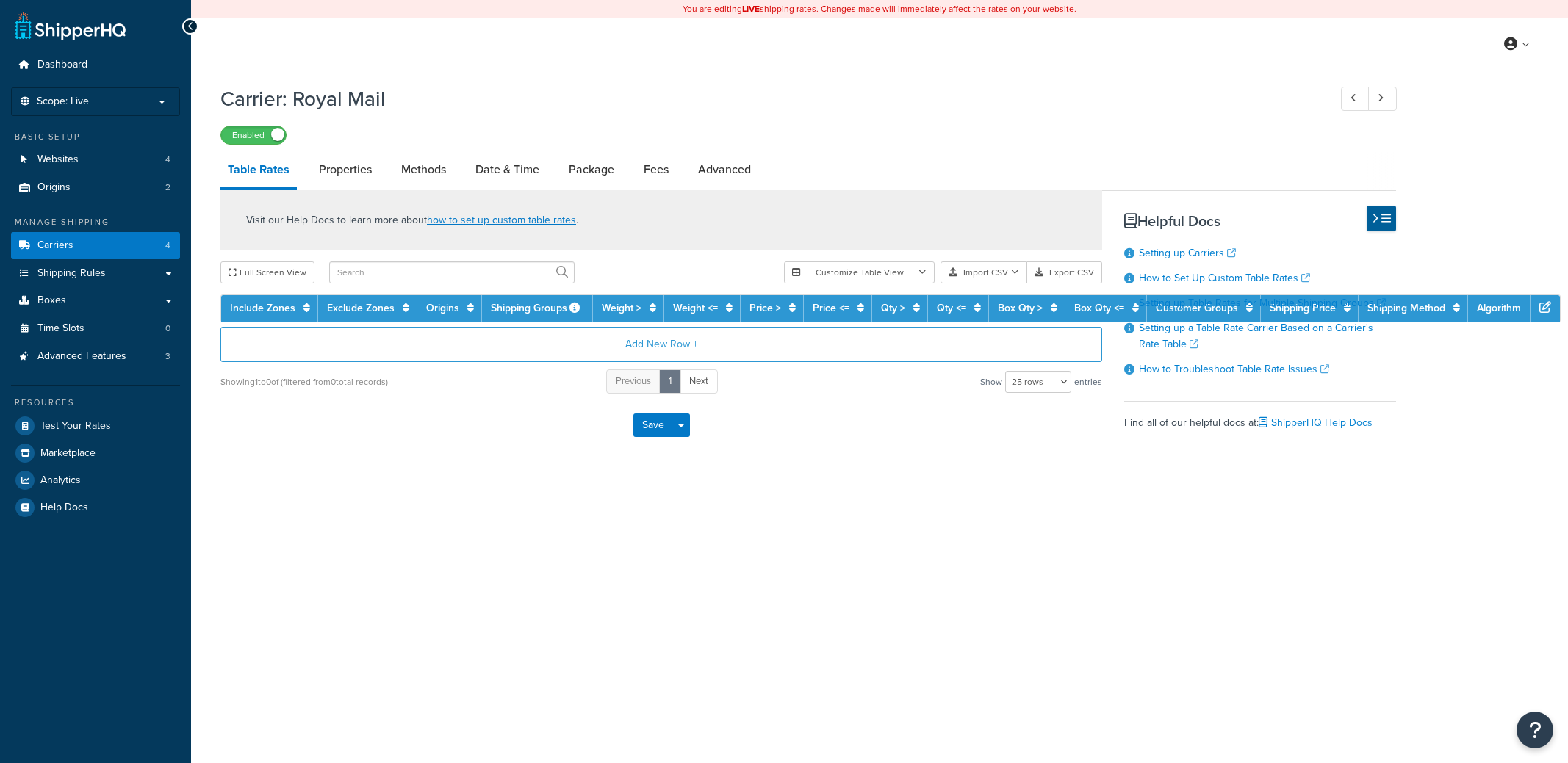
select select "25"
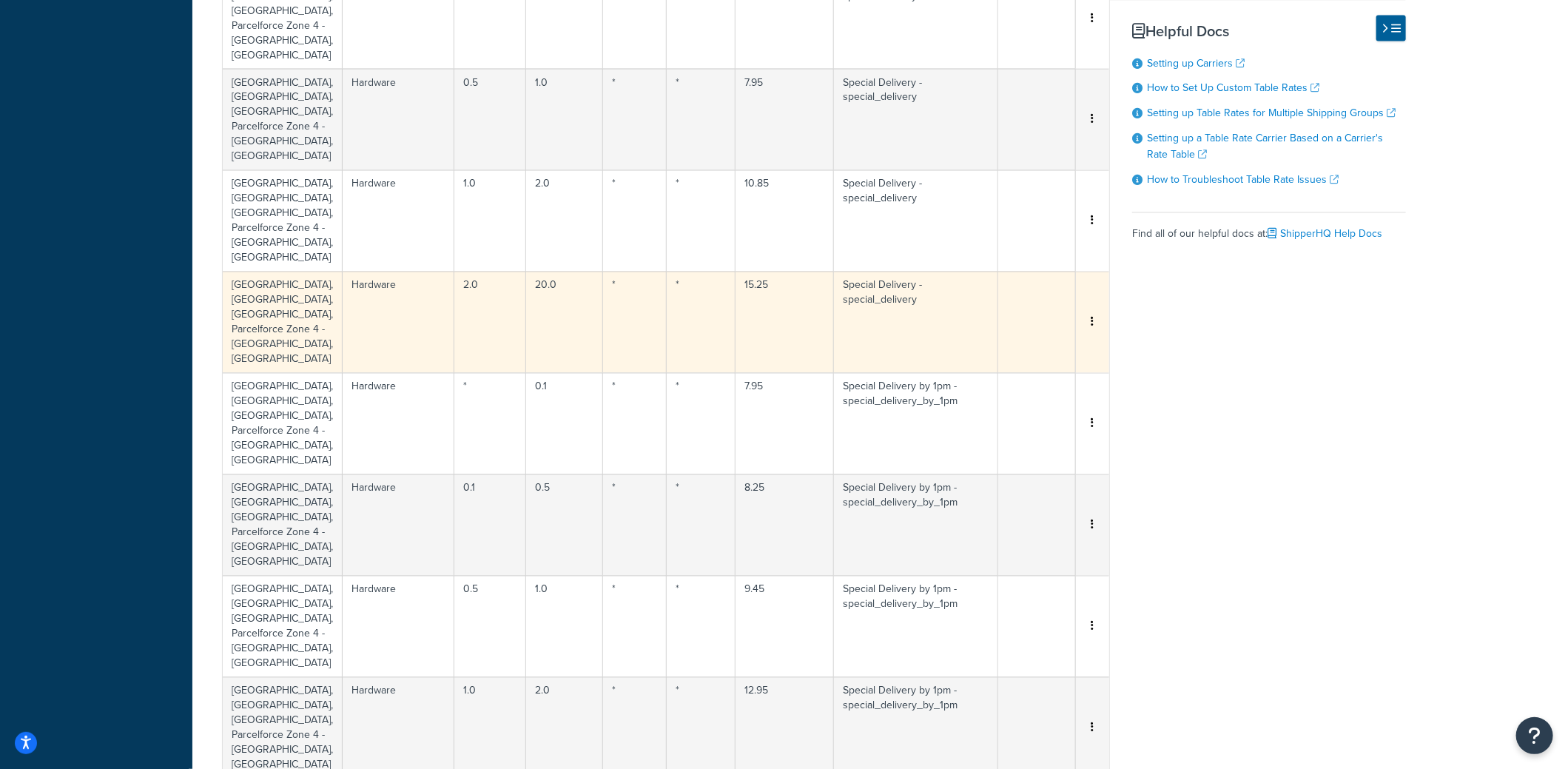
scroll to position [1919, 0]
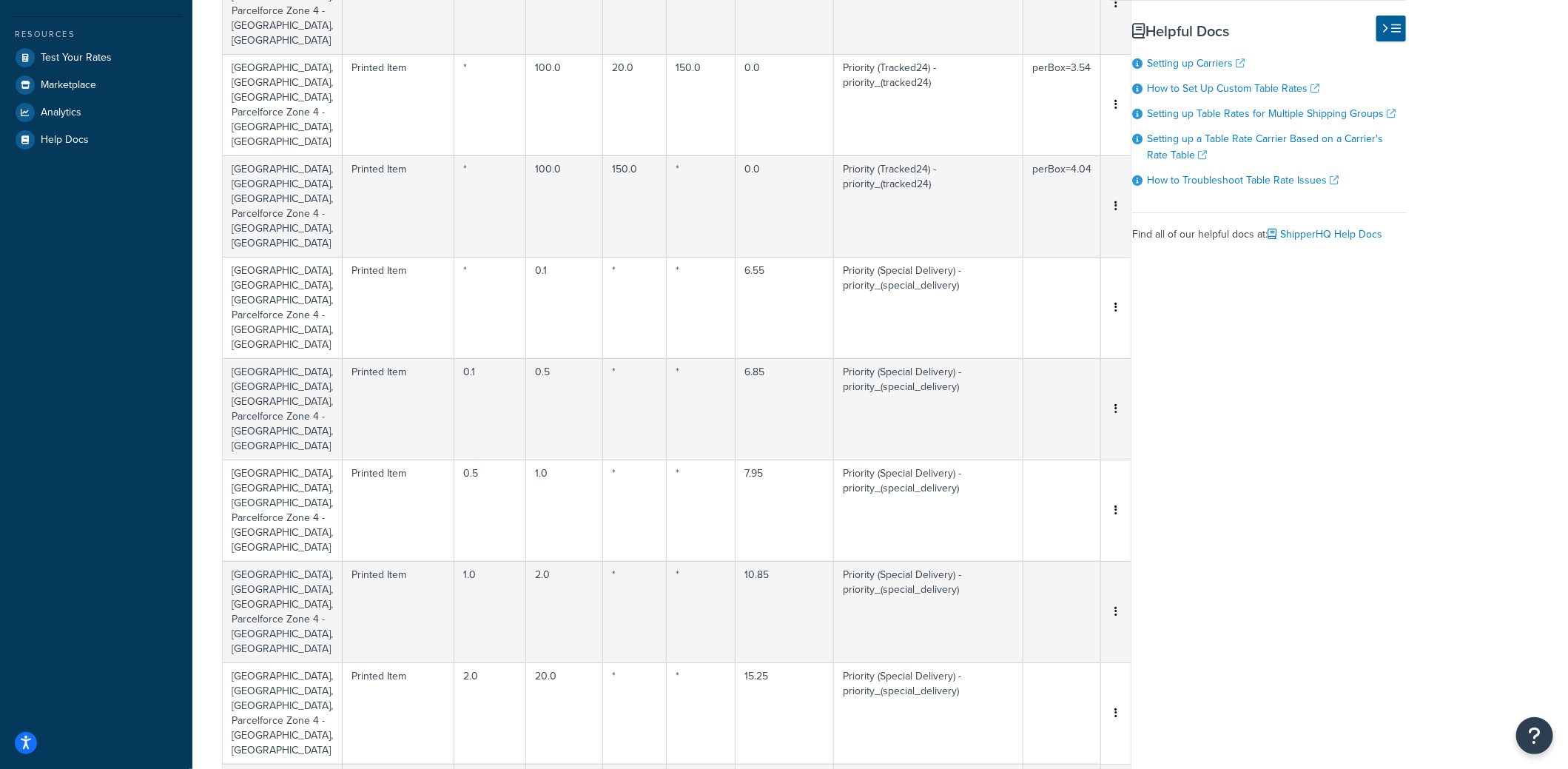
scroll to position [0, 0]
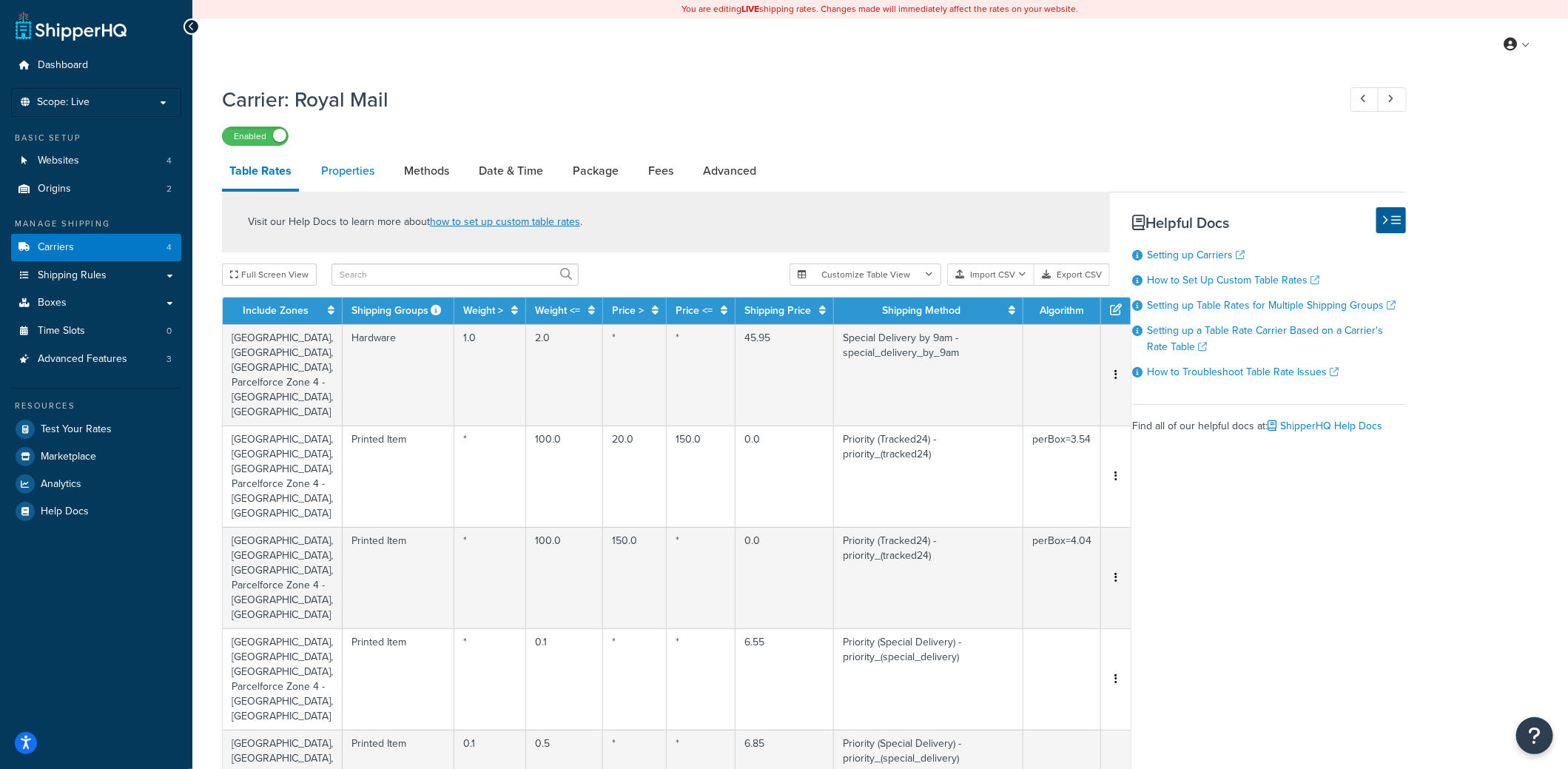
click at [357, 168] on link "Properties" at bounding box center [348, 170] width 68 height 35
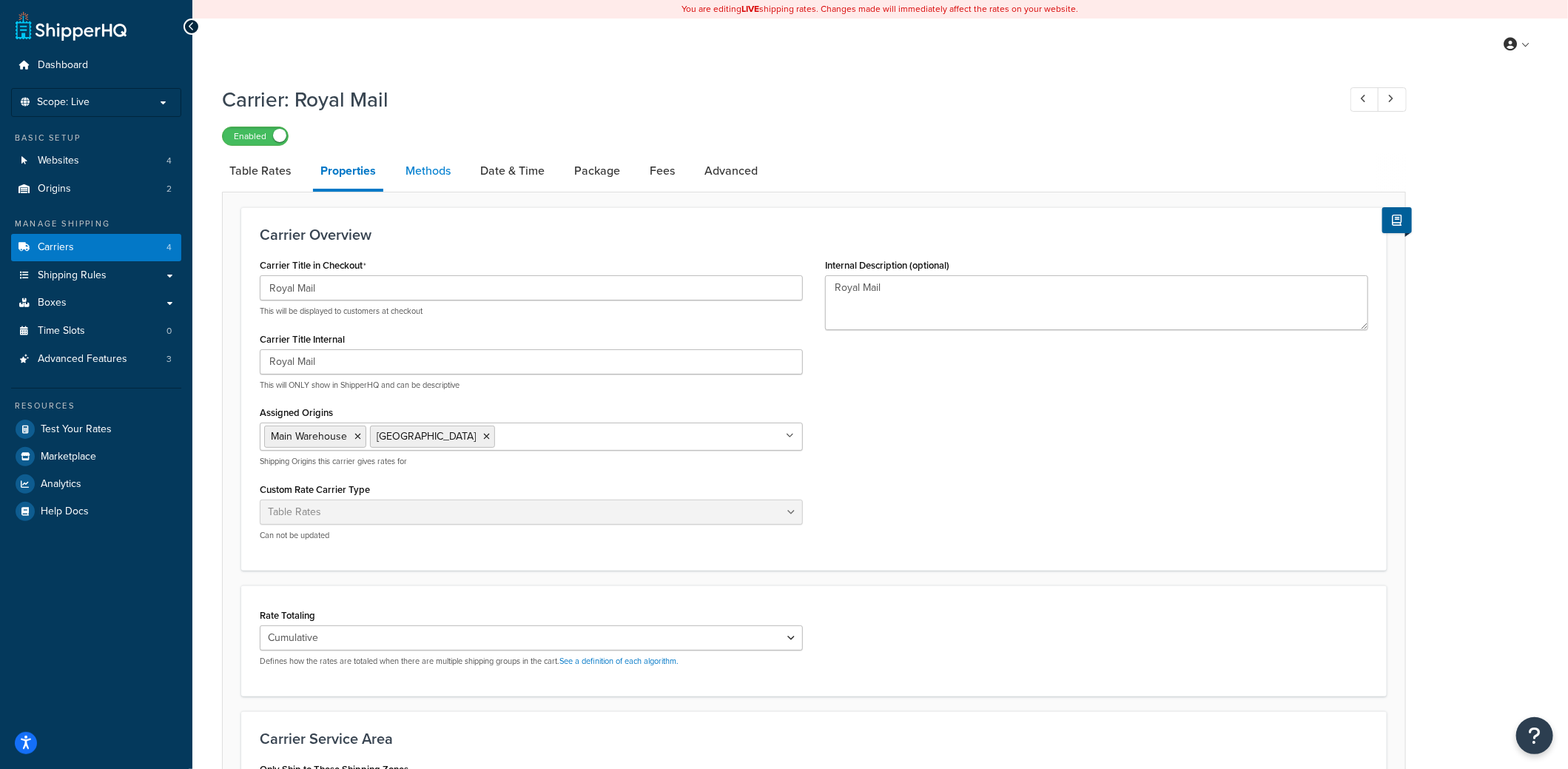
click at [427, 165] on link "Methods" at bounding box center [428, 170] width 60 height 35
select select "25"
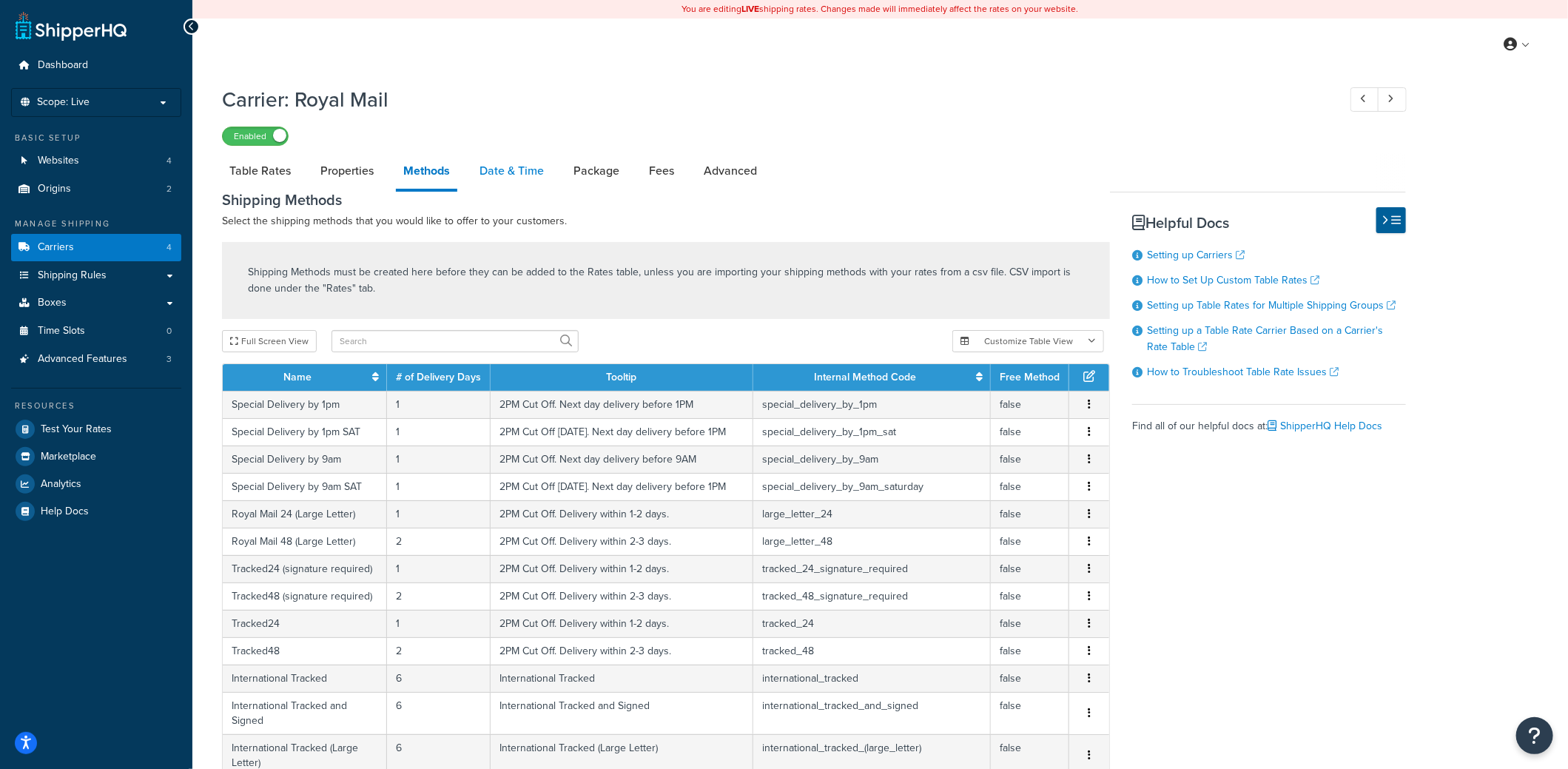
click at [508, 174] on link "Date & Time" at bounding box center [512, 170] width 79 height 35
select select "yMMMEd"
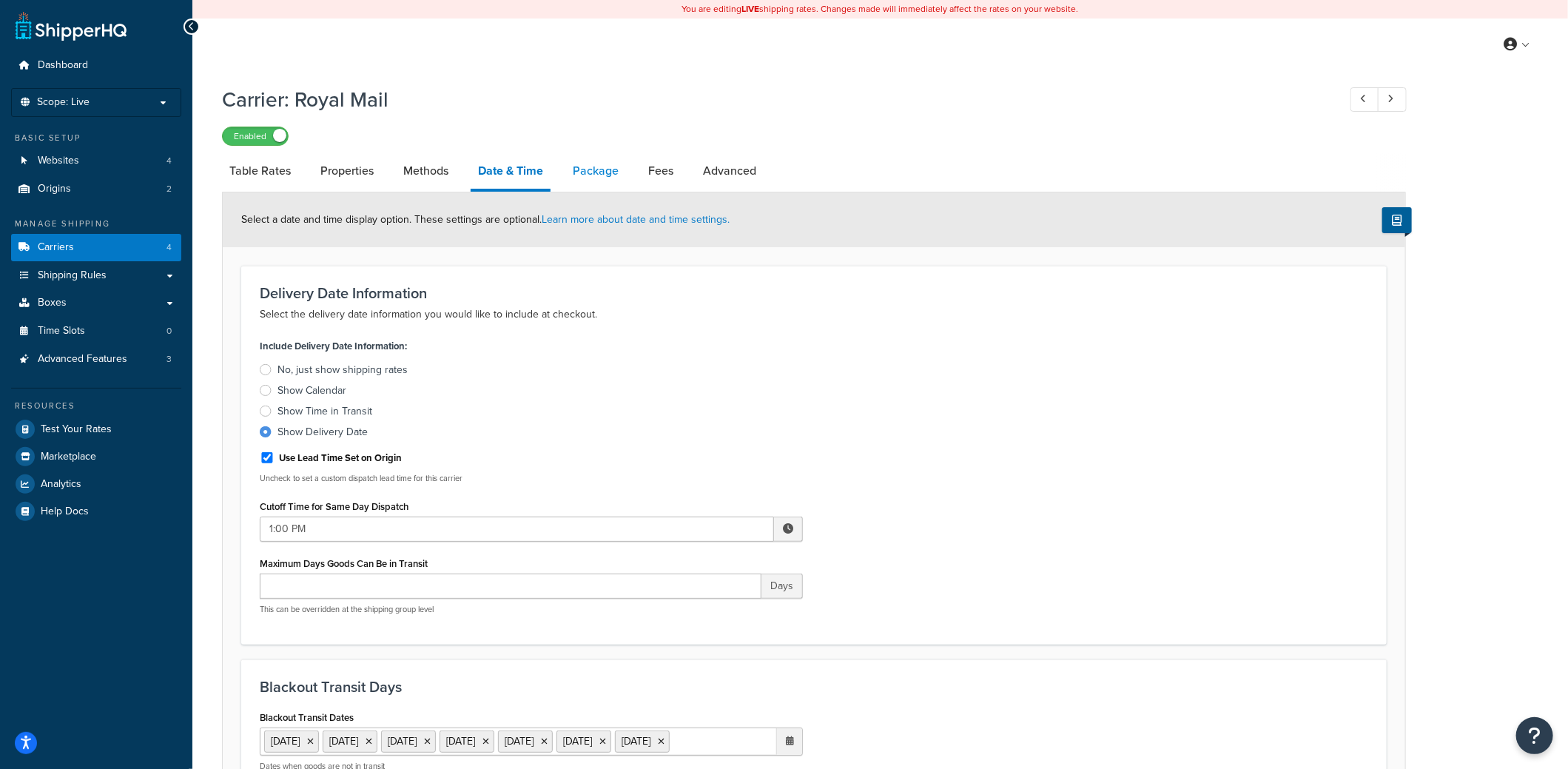
click at [604, 167] on link "Package" at bounding box center [595, 170] width 60 height 35
select select "161099"
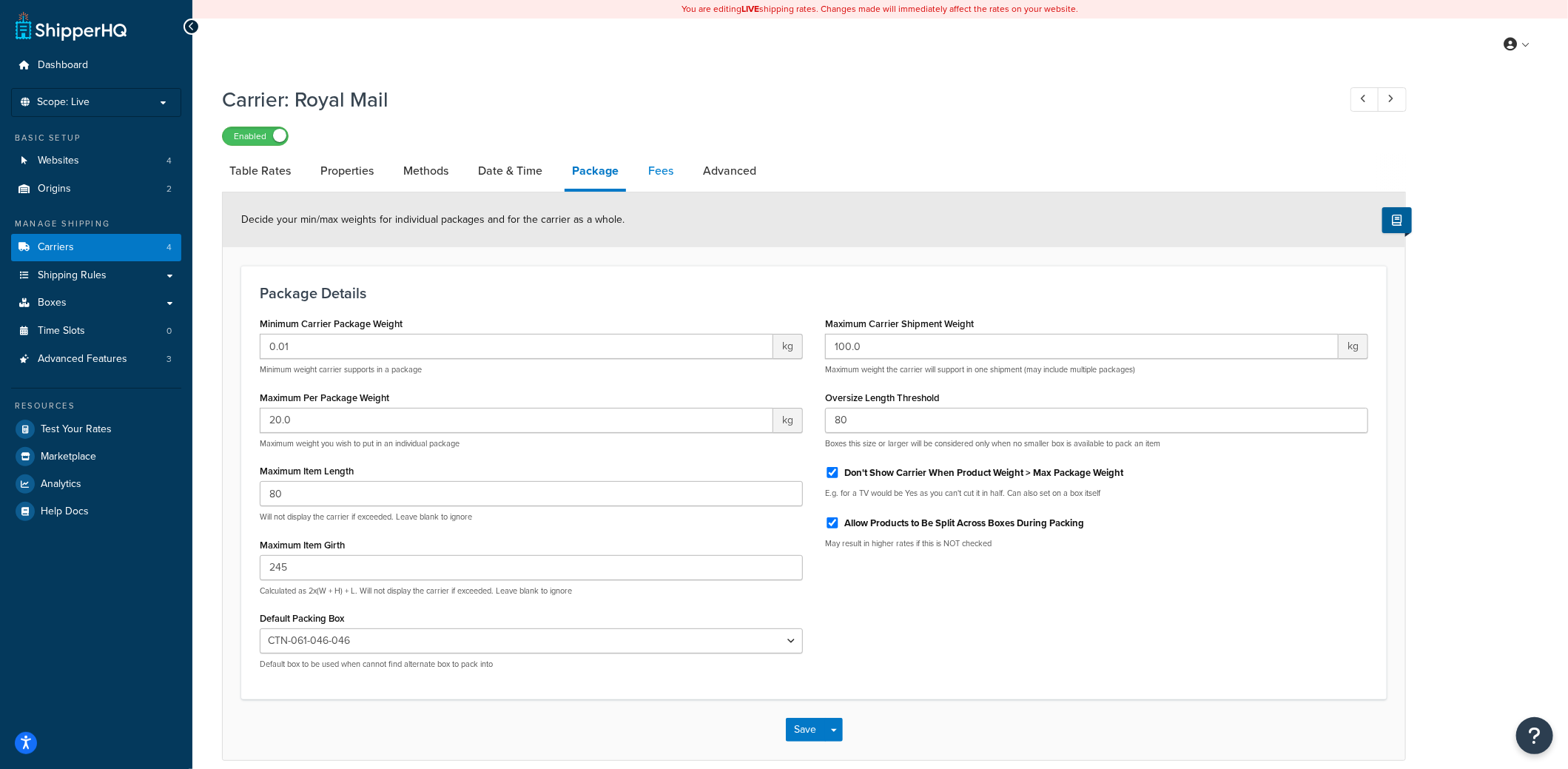
click at [674, 167] on link "Fees" at bounding box center [661, 170] width 40 height 35
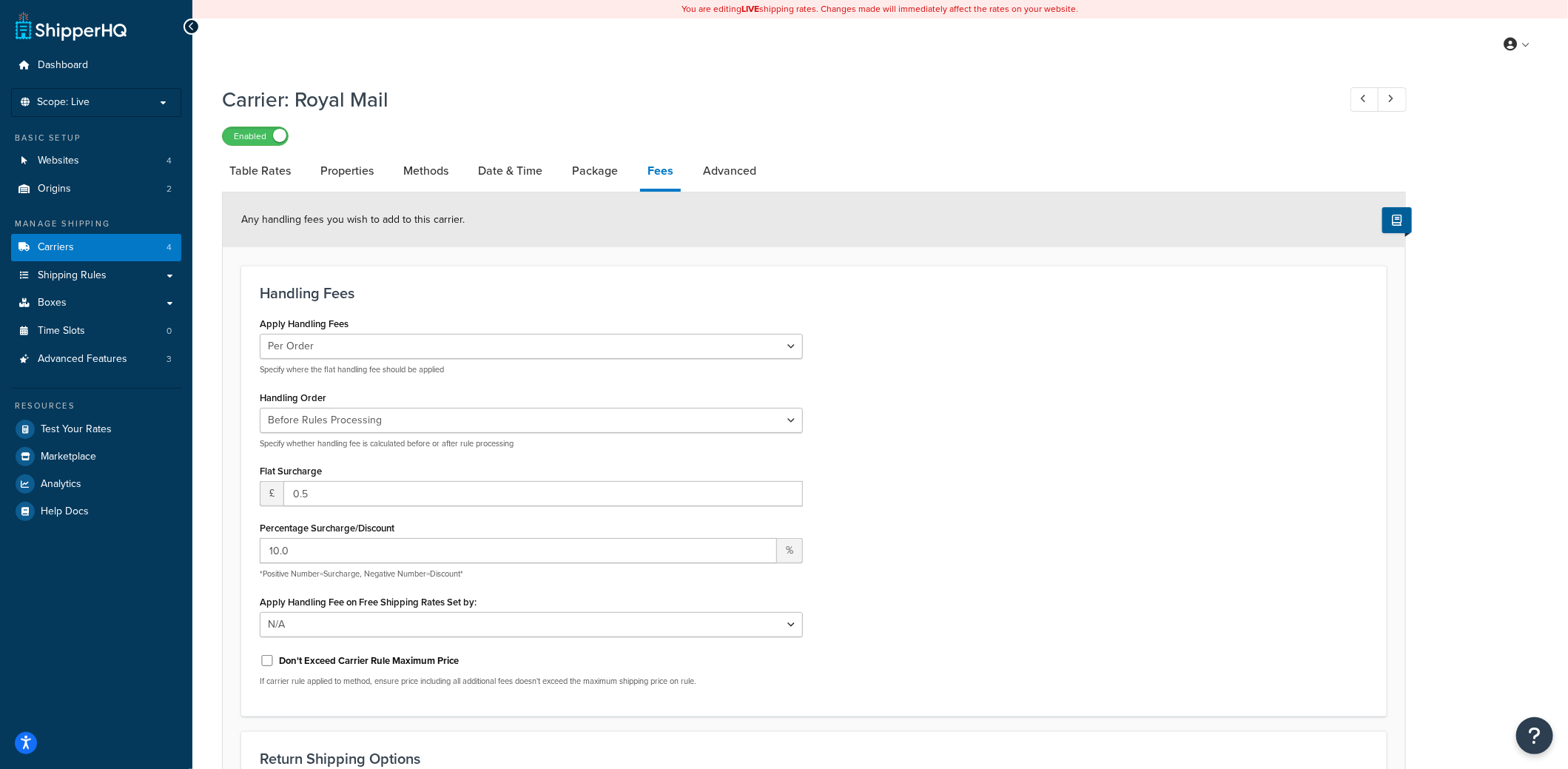
click at [661, 170] on link "Fees" at bounding box center [660, 172] width 41 height 39
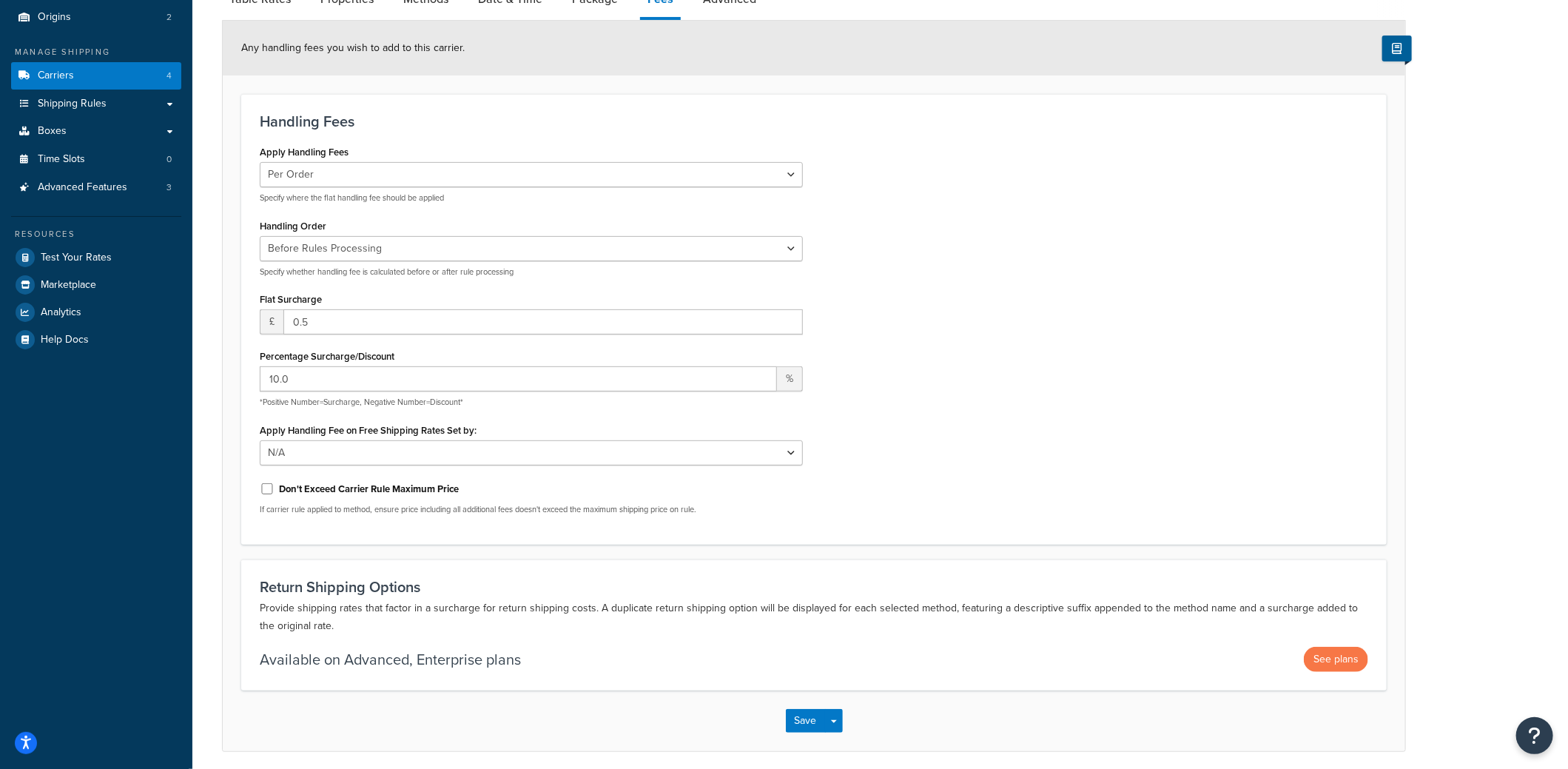
scroll to position [152, 0]
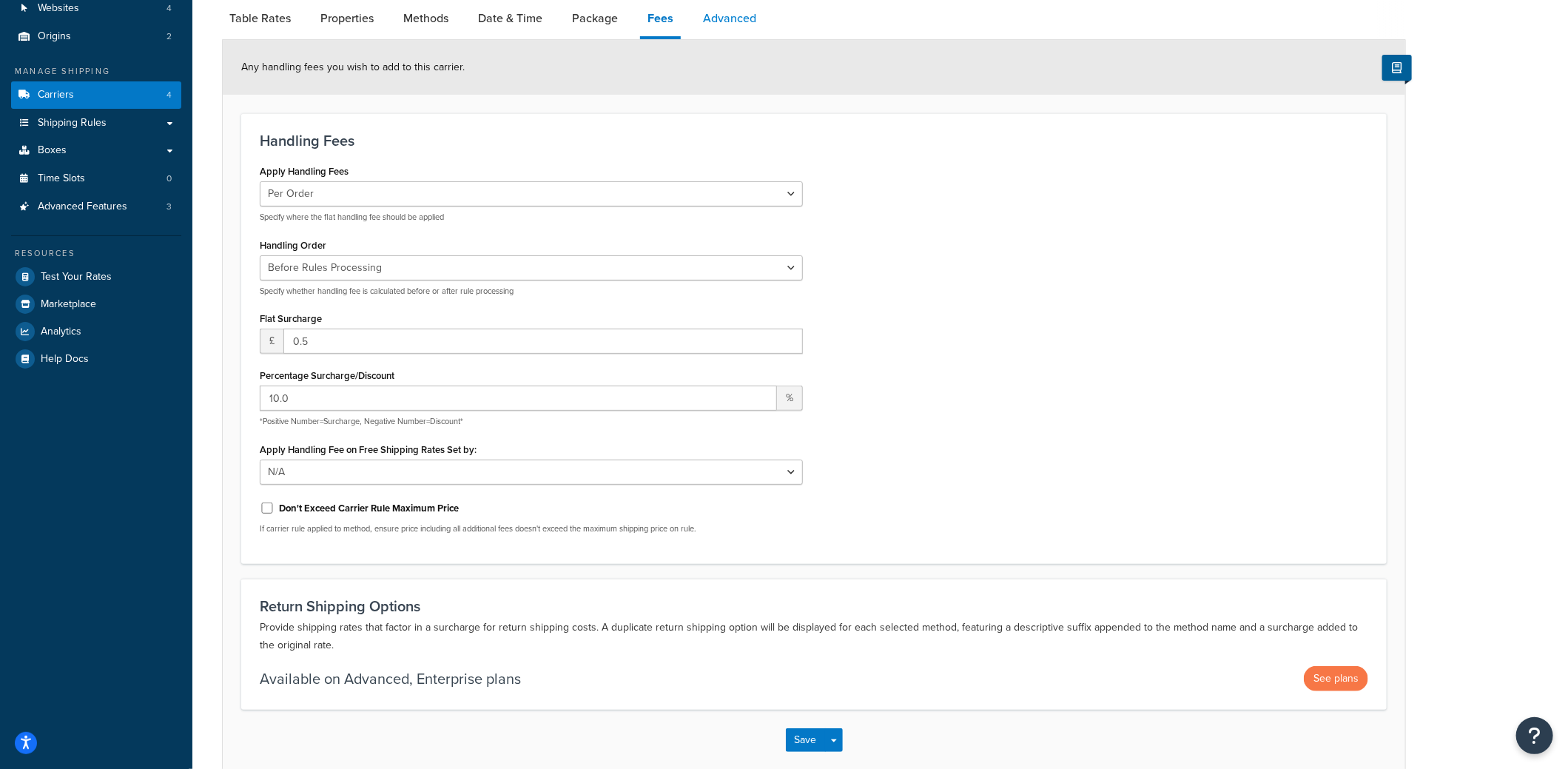
click at [743, 20] on link "Advanced" at bounding box center [730, 18] width 68 height 35
select select "false"
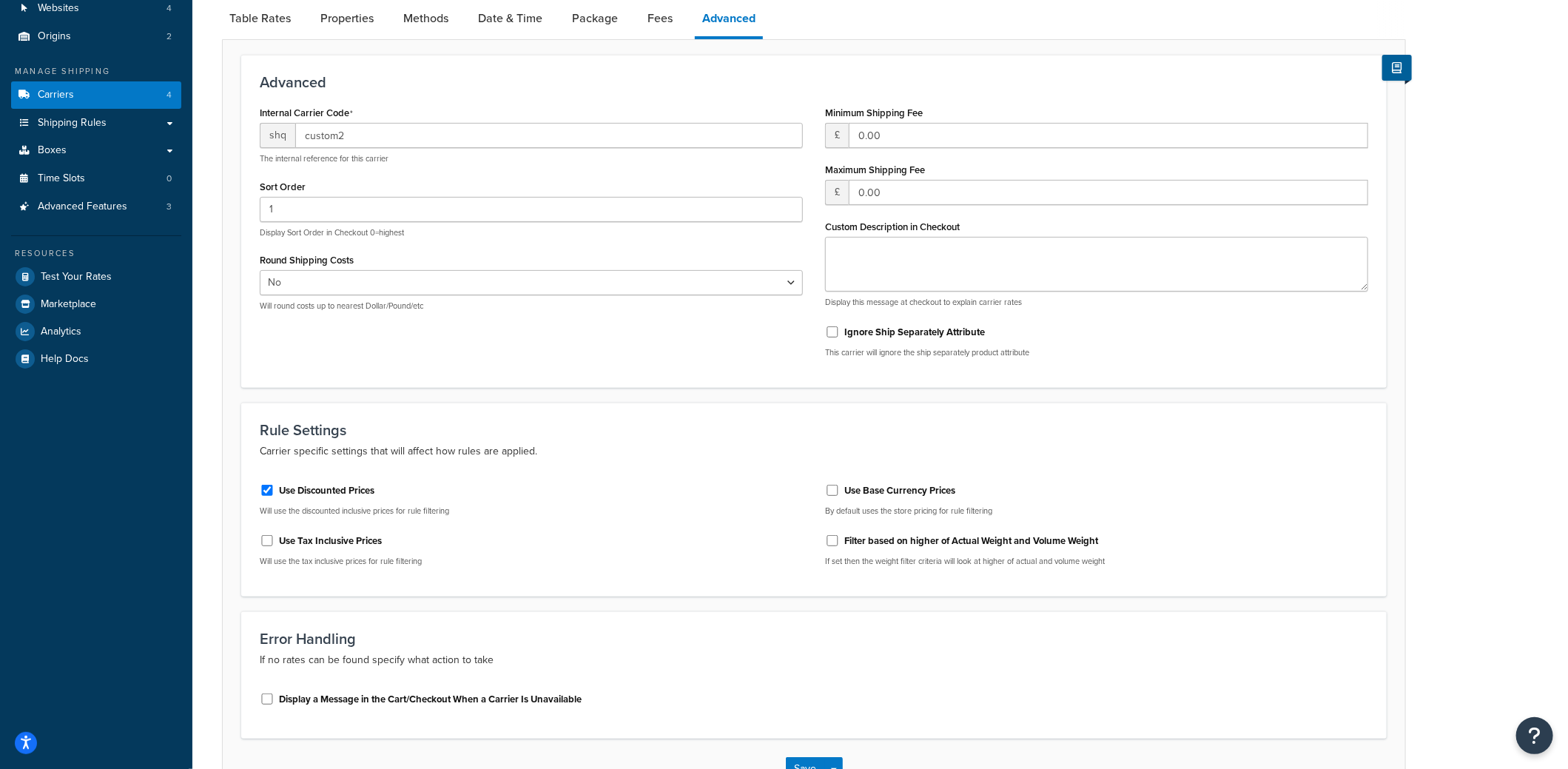
click at [739, 19] on link "Advanced" at bounding box center [729, 20] width 68 height 39
click at [86, 204] on span "Advanced Features" at bounding box center [82, 207] width 89 height 13
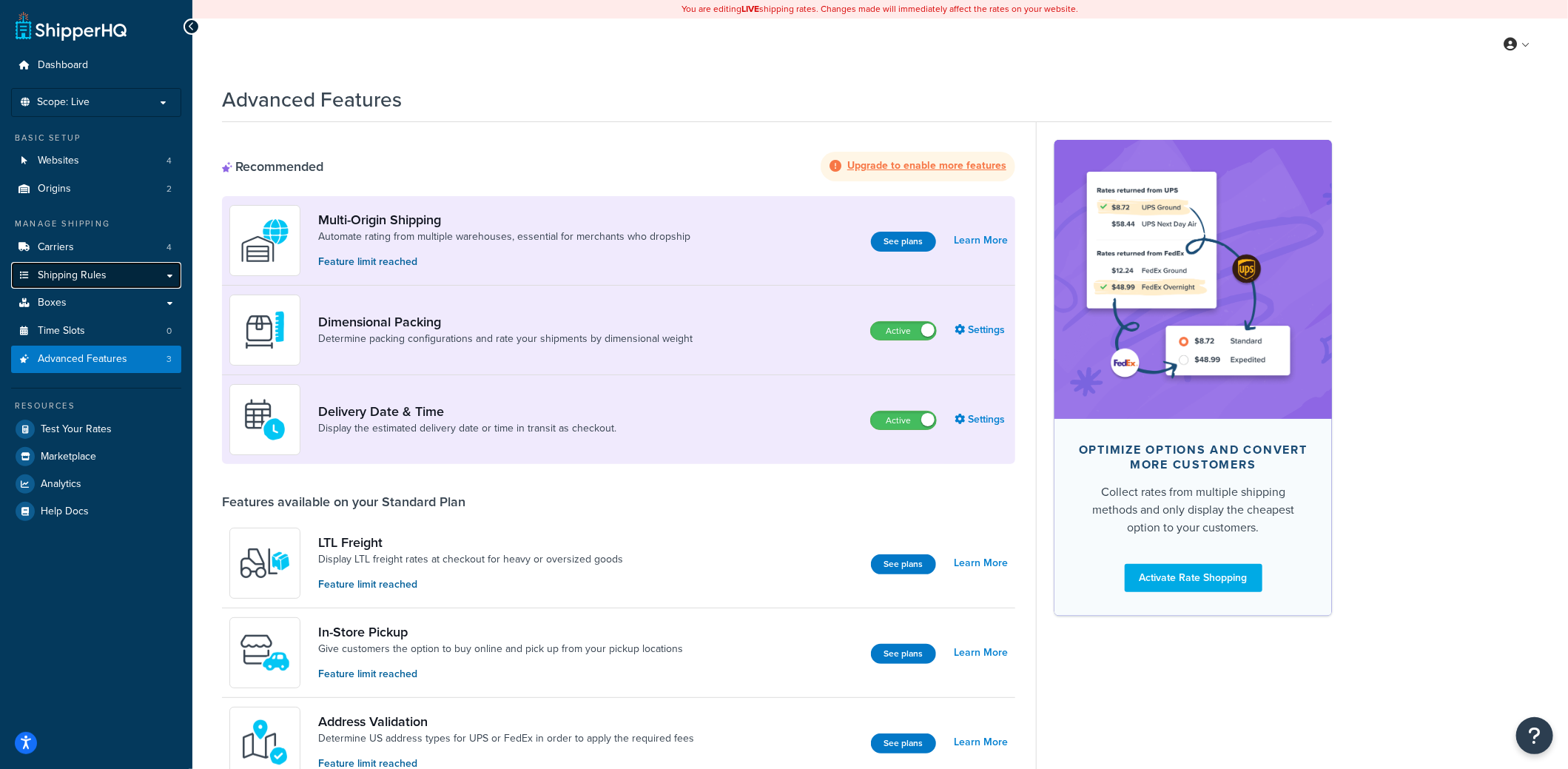
click at [83, 276] on span "Shipping Rules" at bounding box center [72, 276] width 68 height 13
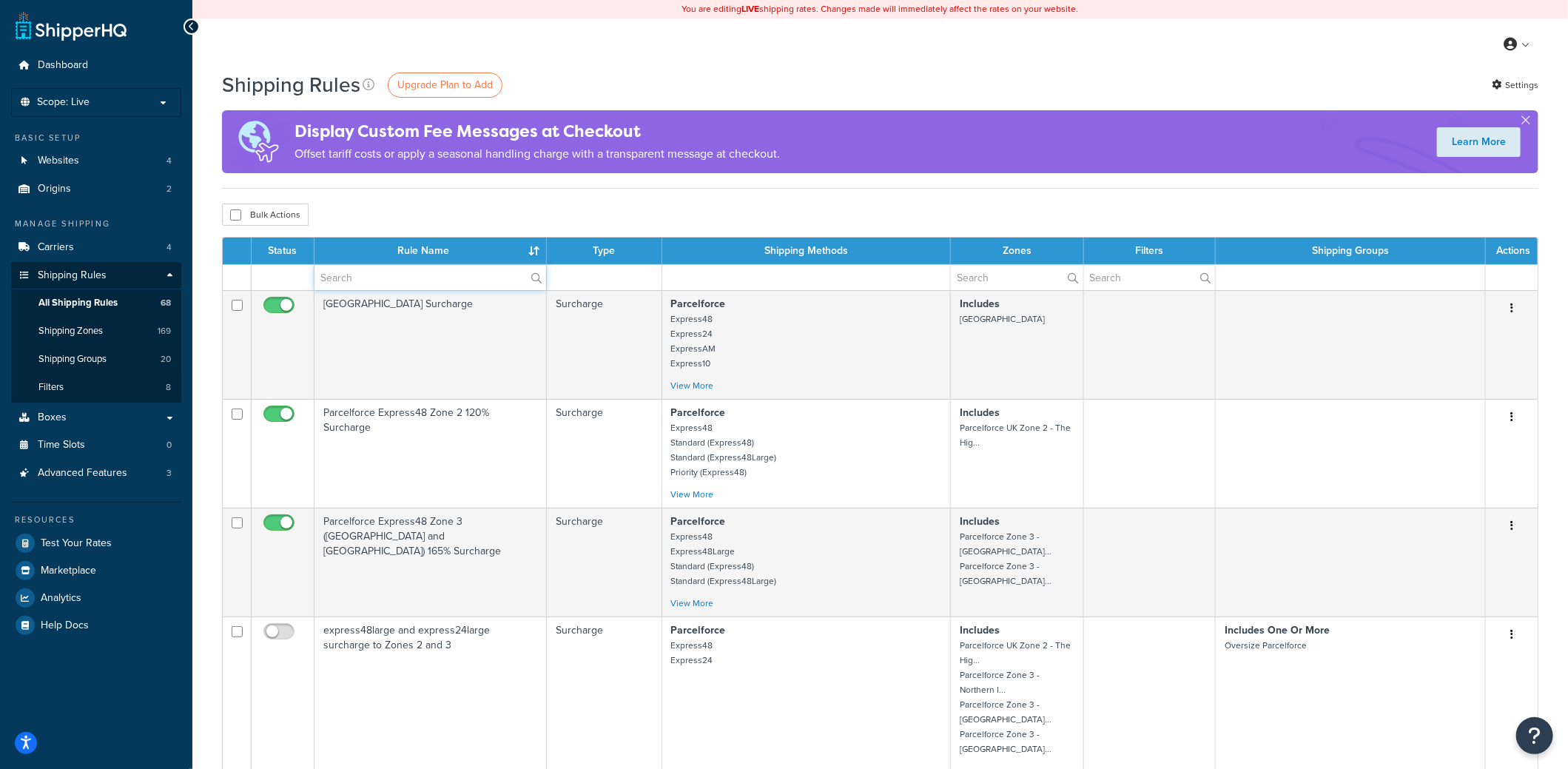
click at [401, 275] on input "text" at bounding box center [429, 277] width 231 height 25
type input "hide"
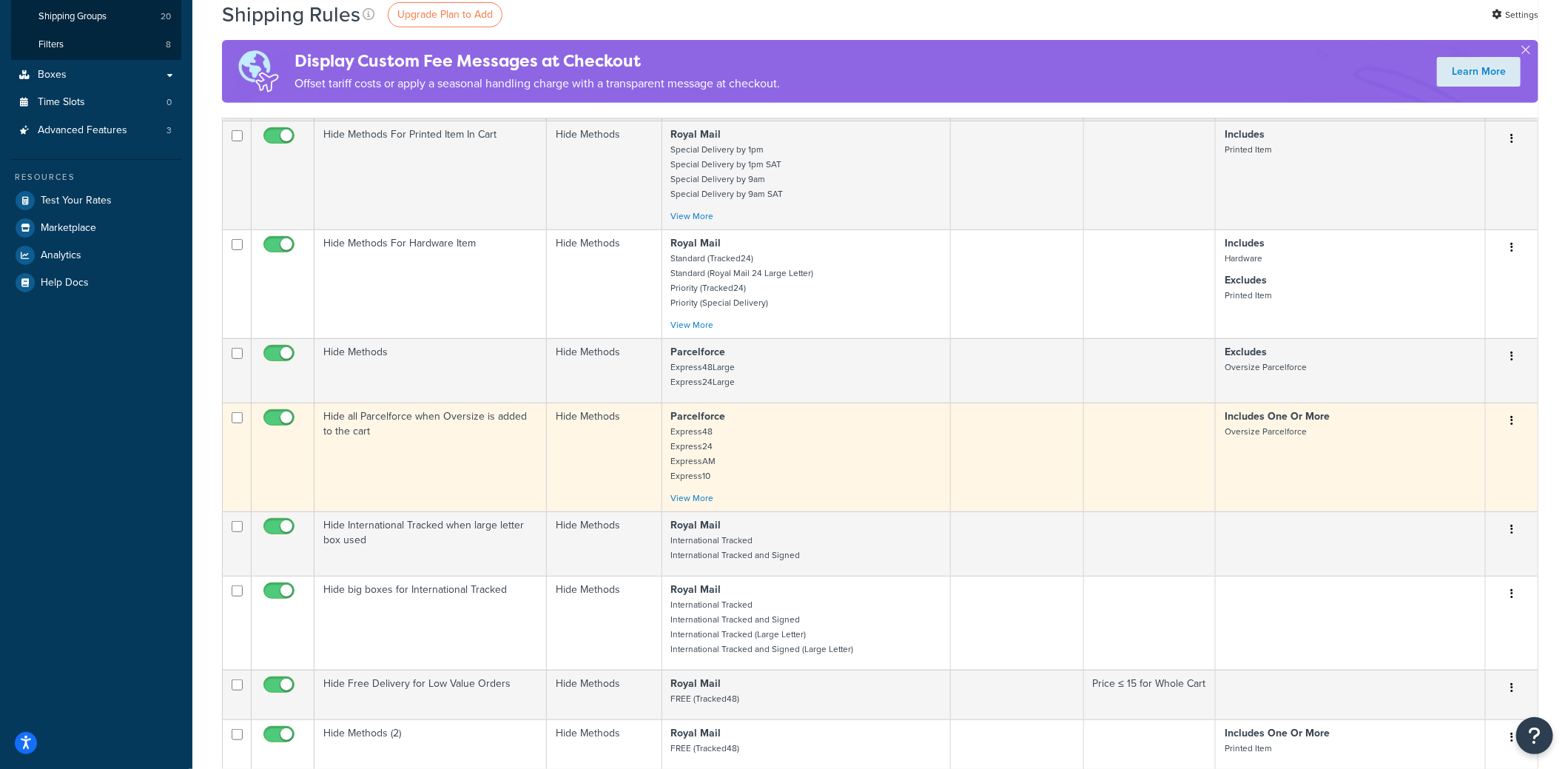
scroll to position [369, 0]
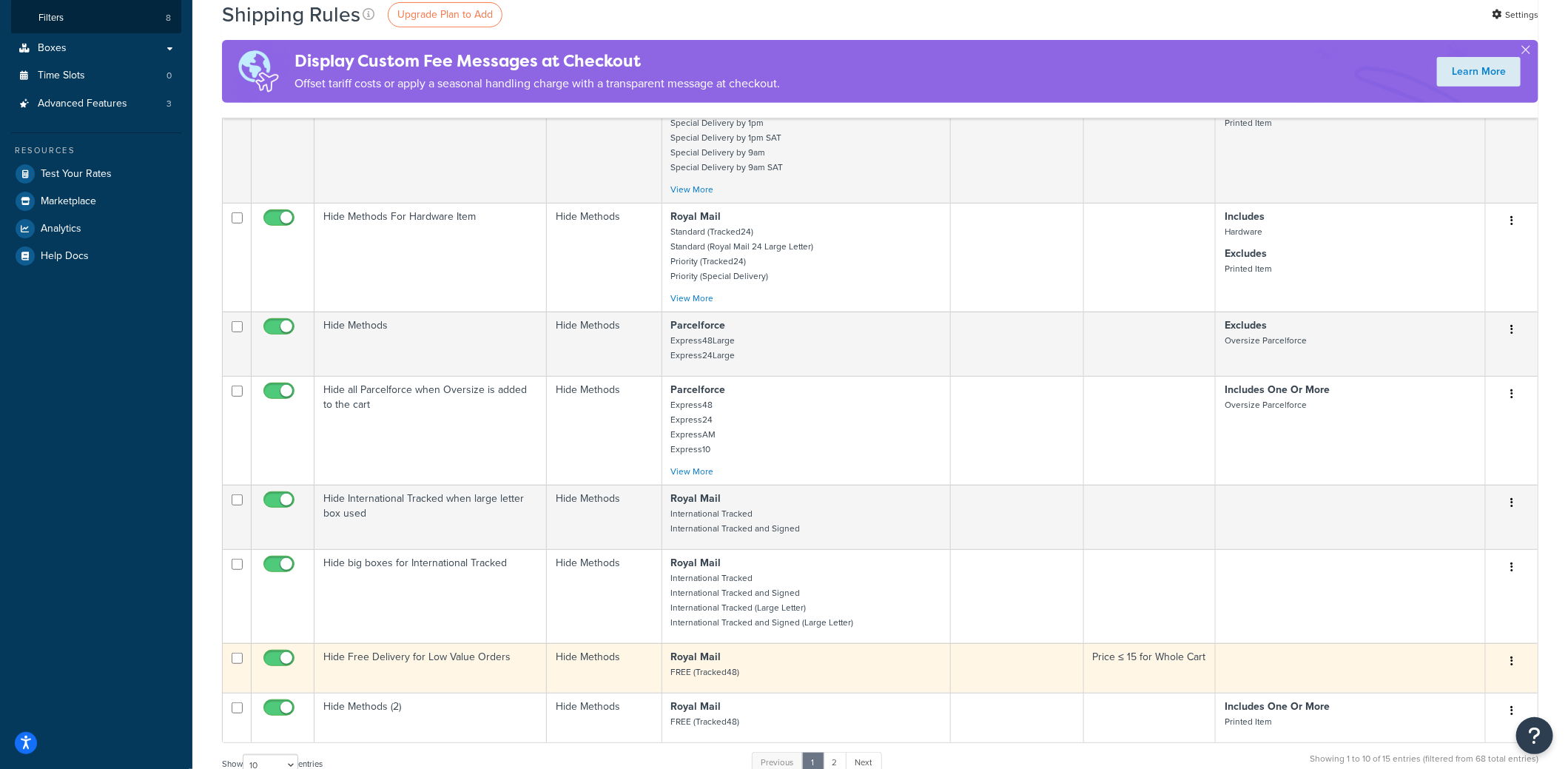
click at [723, 666] on small "FREE (Tracked48)" at bounding box center [706, 672] width 68 height 14
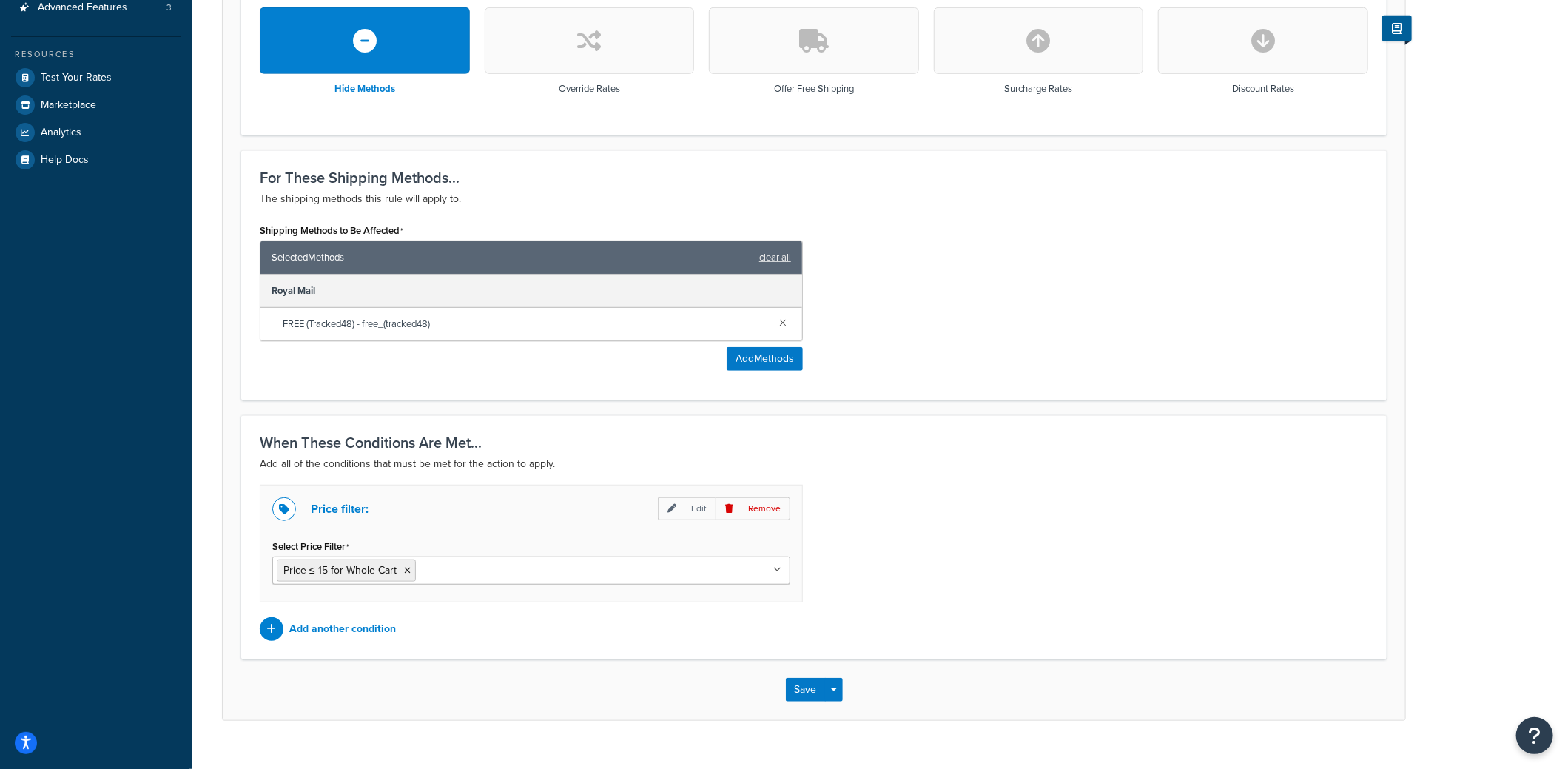
scroll to position [485, 0]
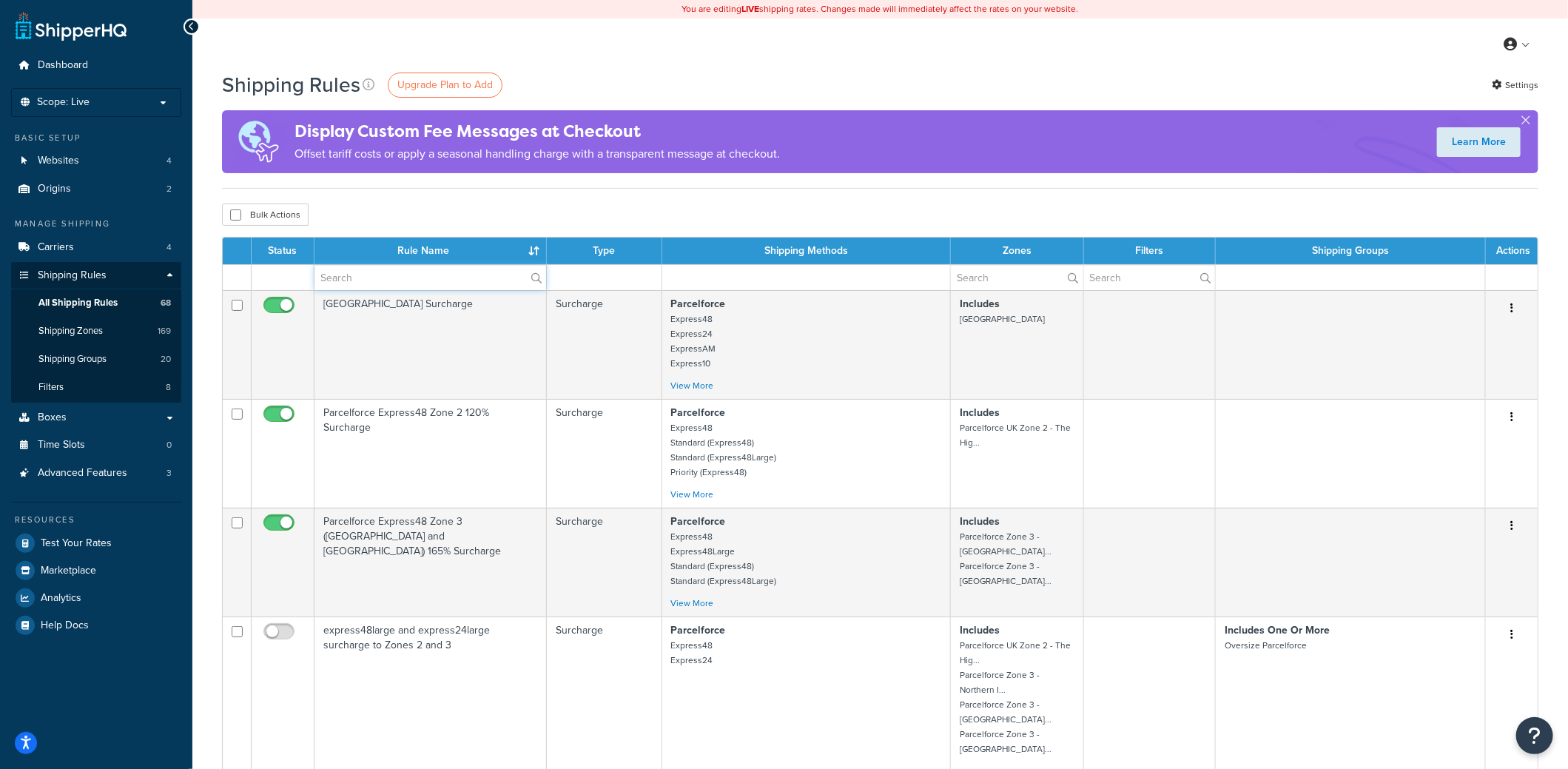
click at [356, 280] on input "text" at bounding box center [429, 277] width 231 height 25
type input "hide"
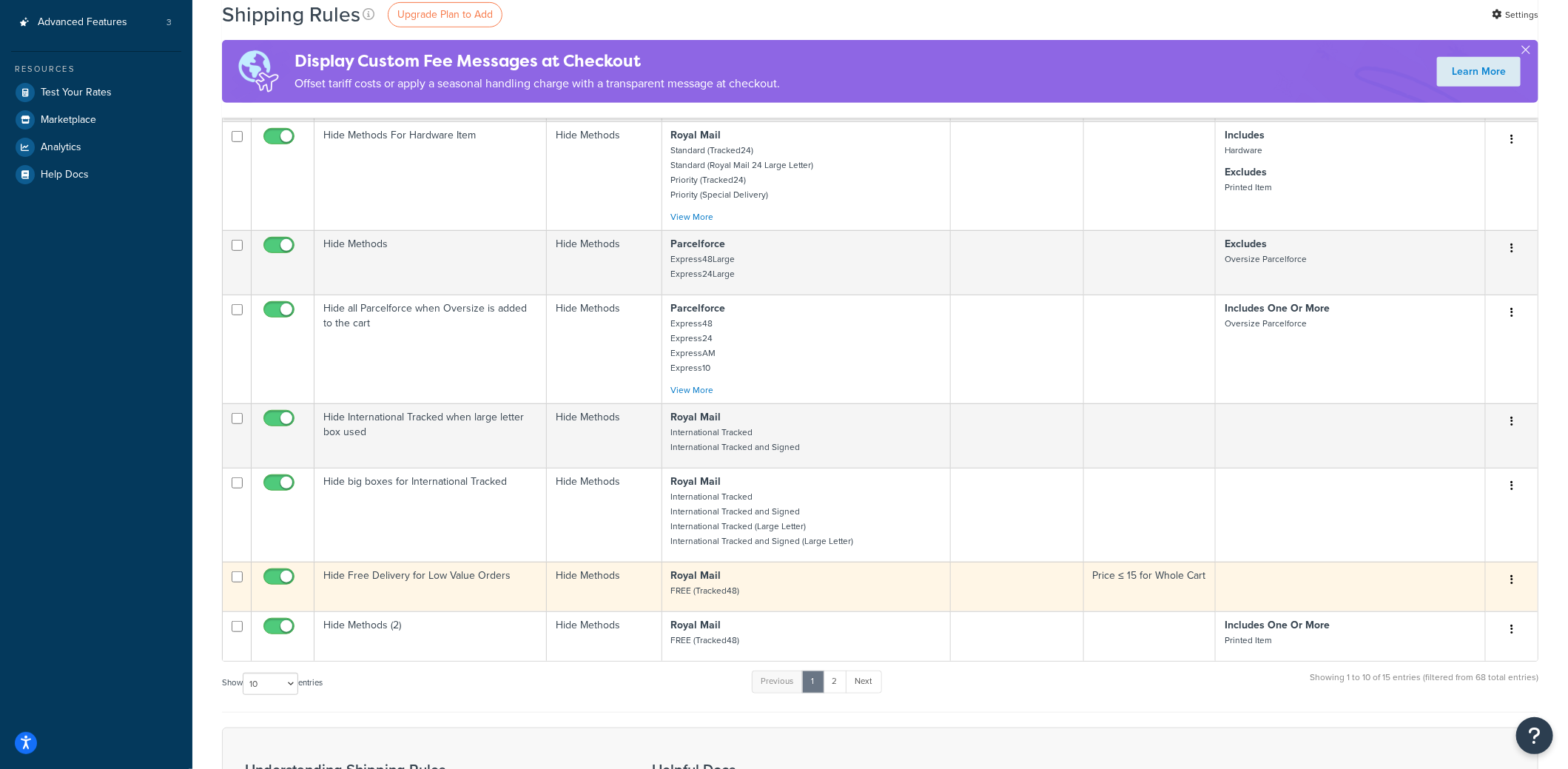
scroll to position [759, 0]
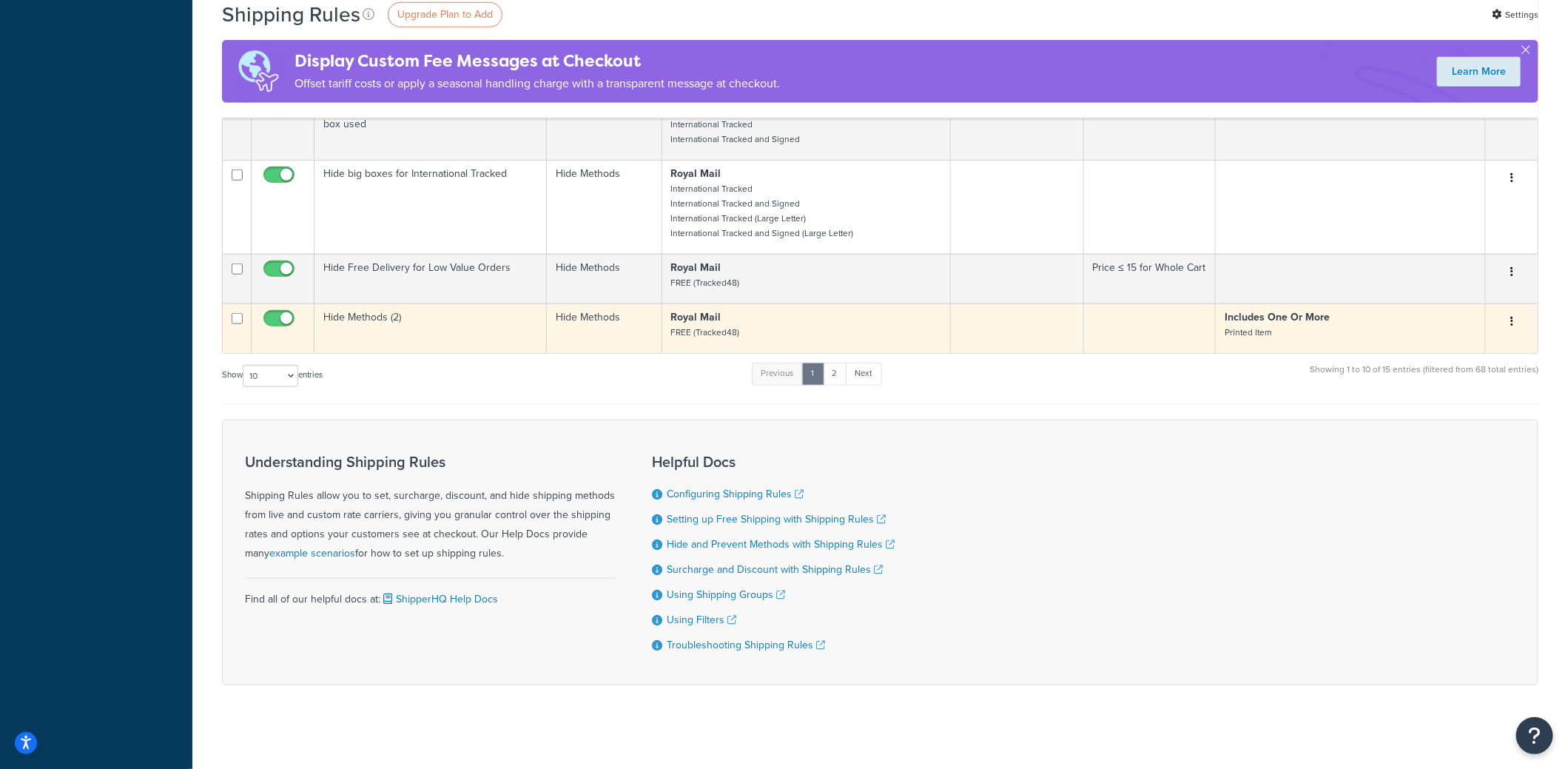
click at [709, 321] on p "Royal Mail FREE (Tracked48)" at bounding box center [807, 324] width 271 height 30
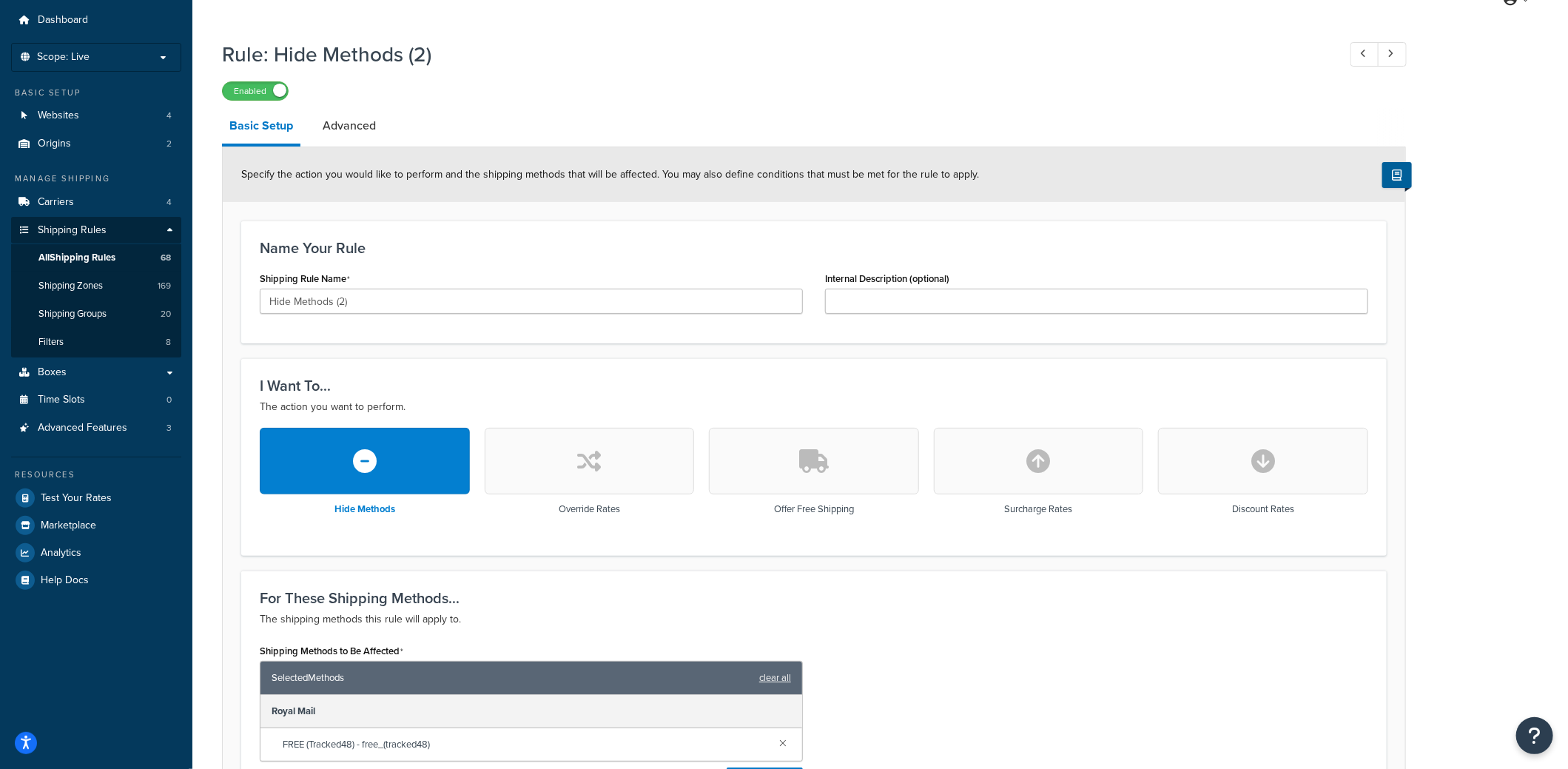
scroll to position [41, 0]
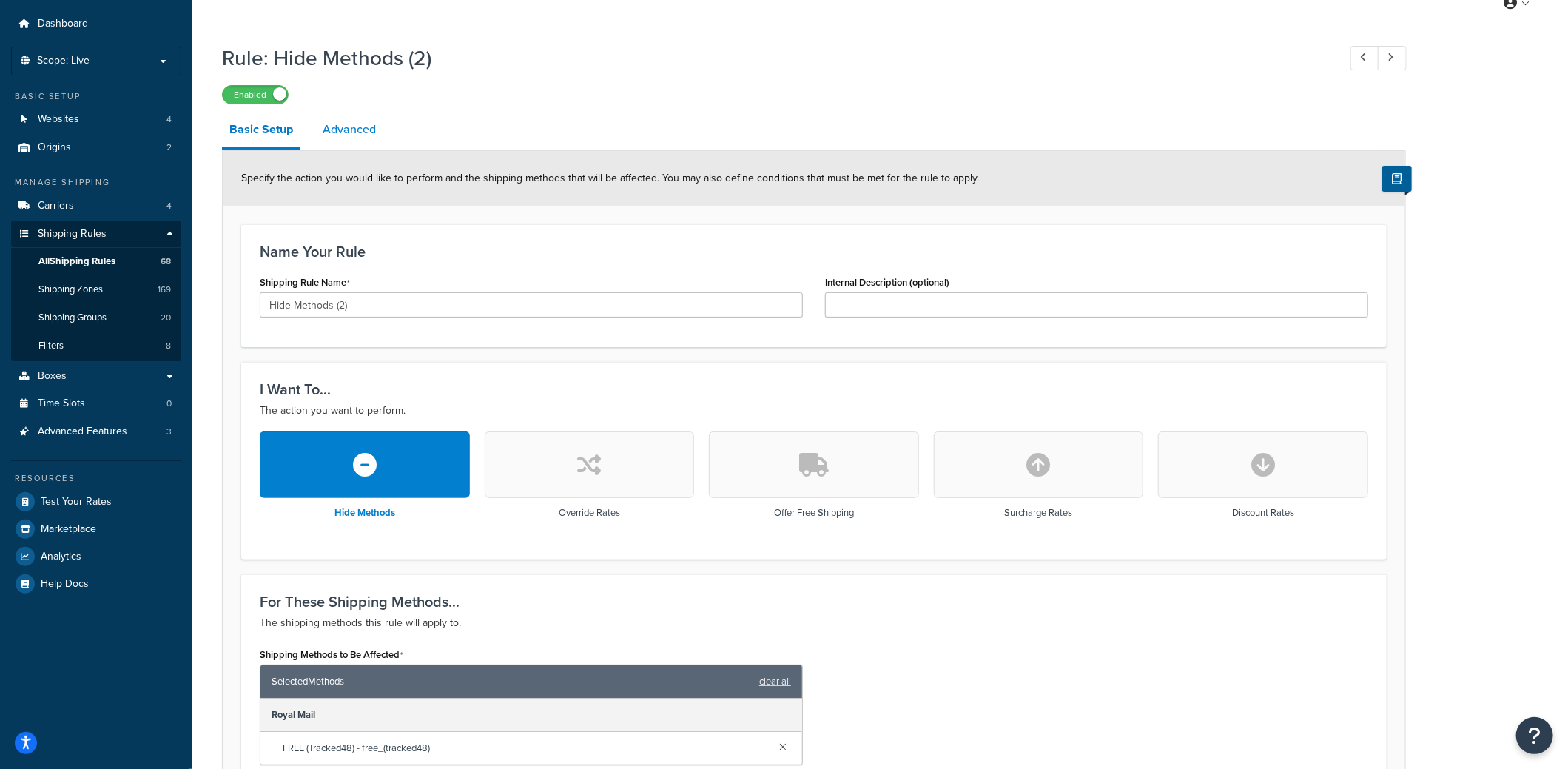
click at [350, 135] on link "Advanced" at bounding box center [349, 129] width 68 height 35
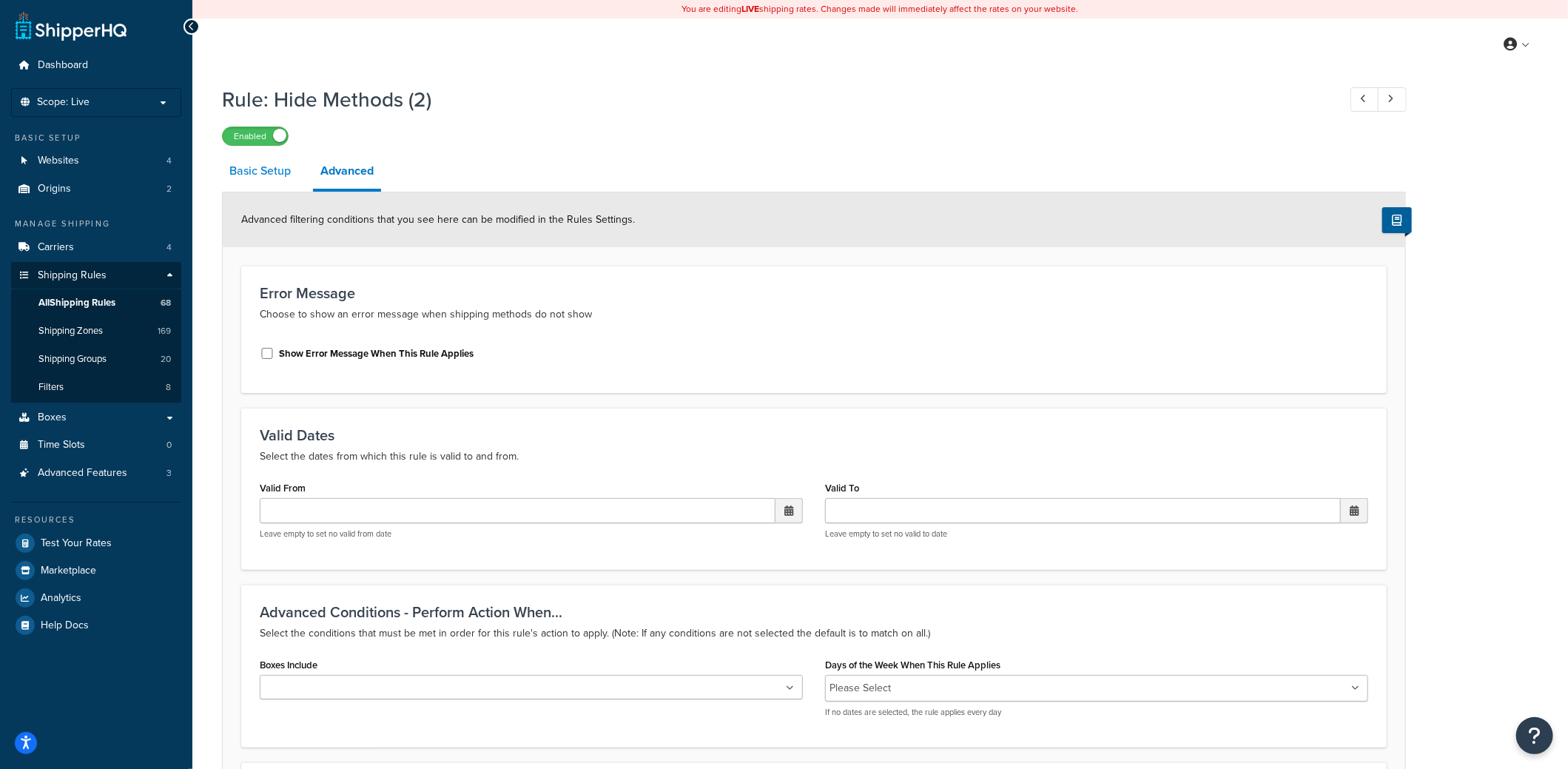
click at [257, 166] on link "Basic Setup" at bounding box center [260, 170] width 77 height 35
click at [265, 176] on link "Basic Setup" at bounding box center [260, 170] width 77 height 35
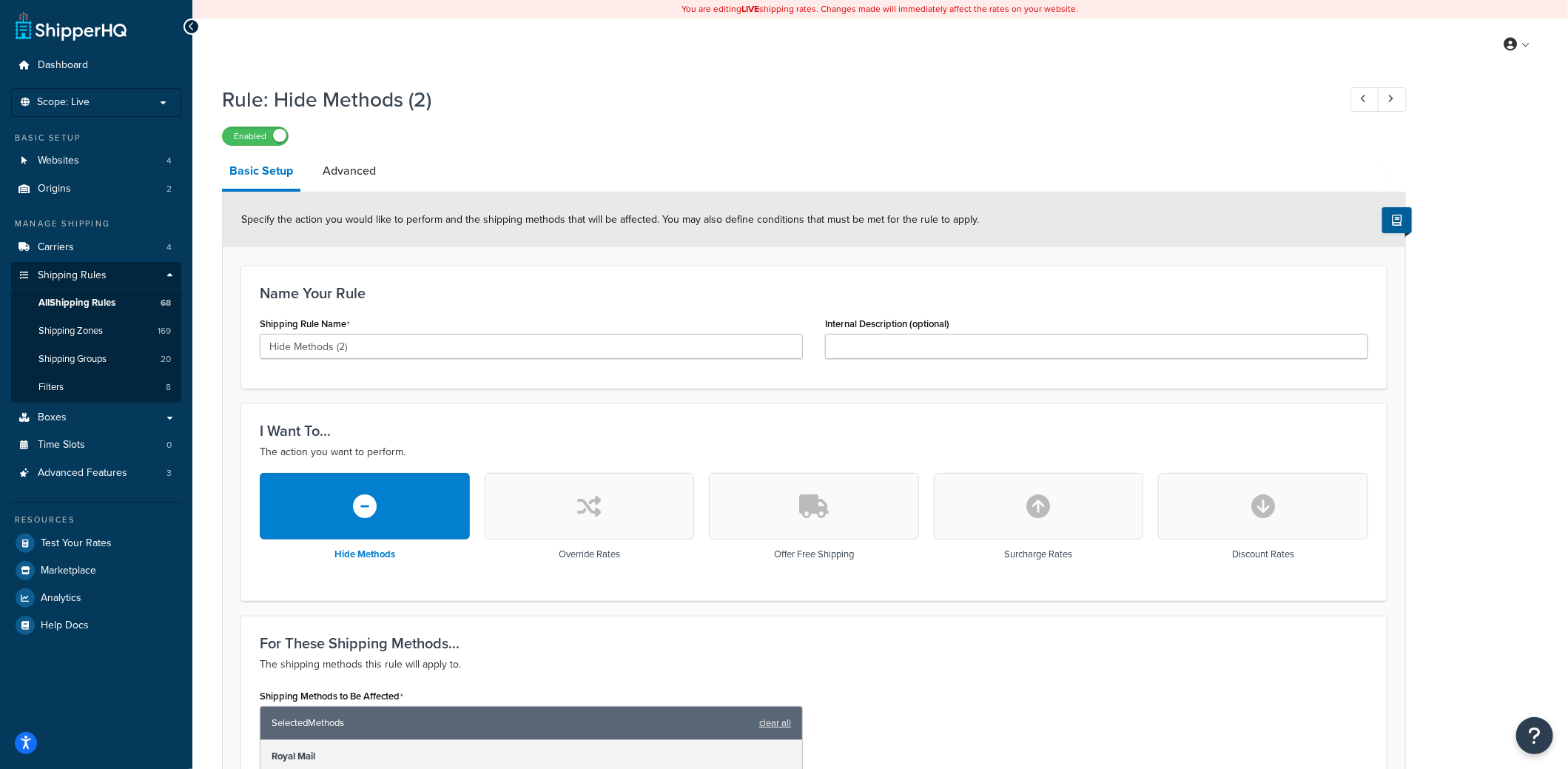
click at [197, 25] on div at bounding box center [192, 27] width 16 height 16
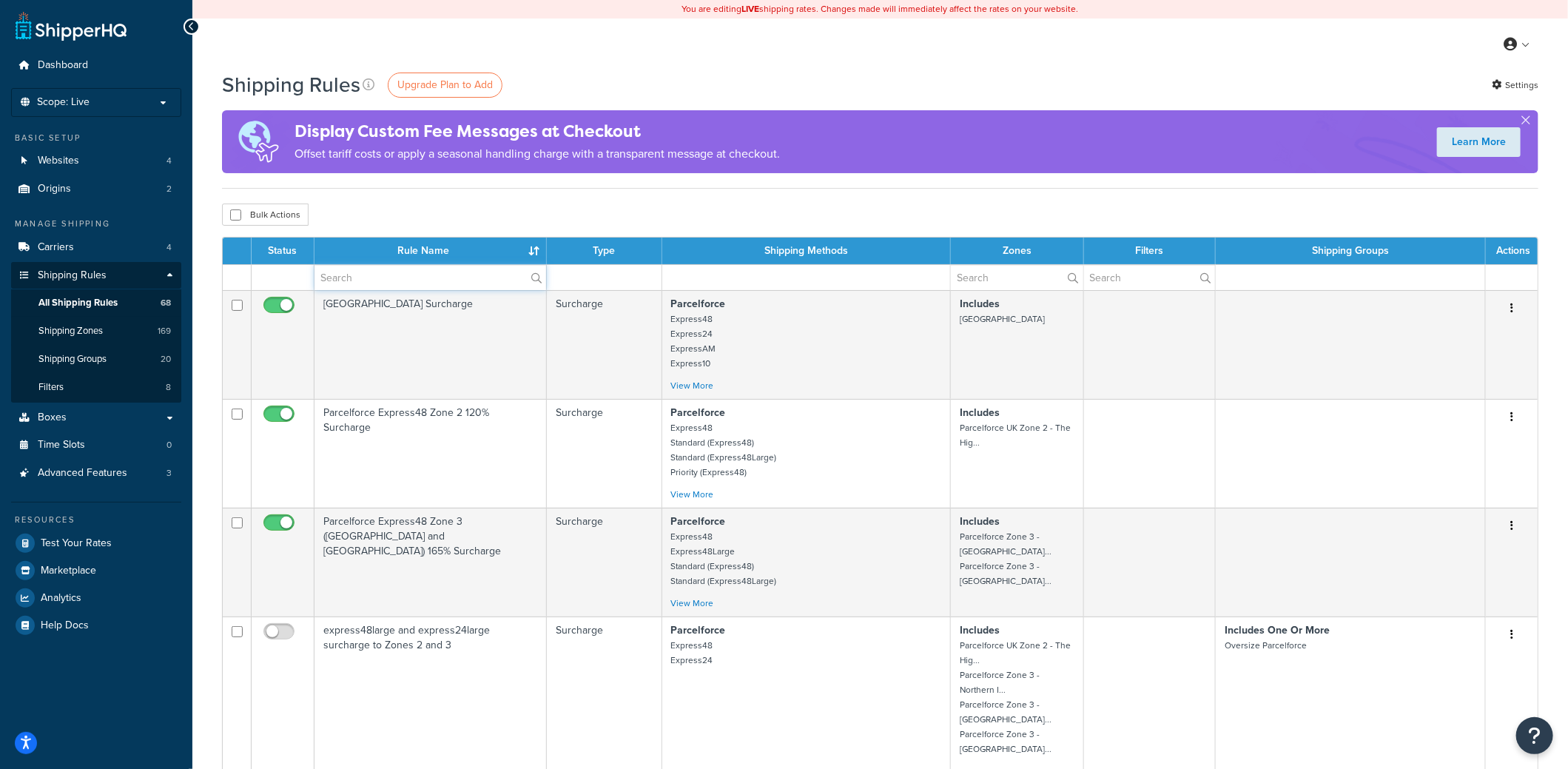
click at [356, 277] on input "text" at bounding box center [429, 277] width 231 height 25
type input "hide"
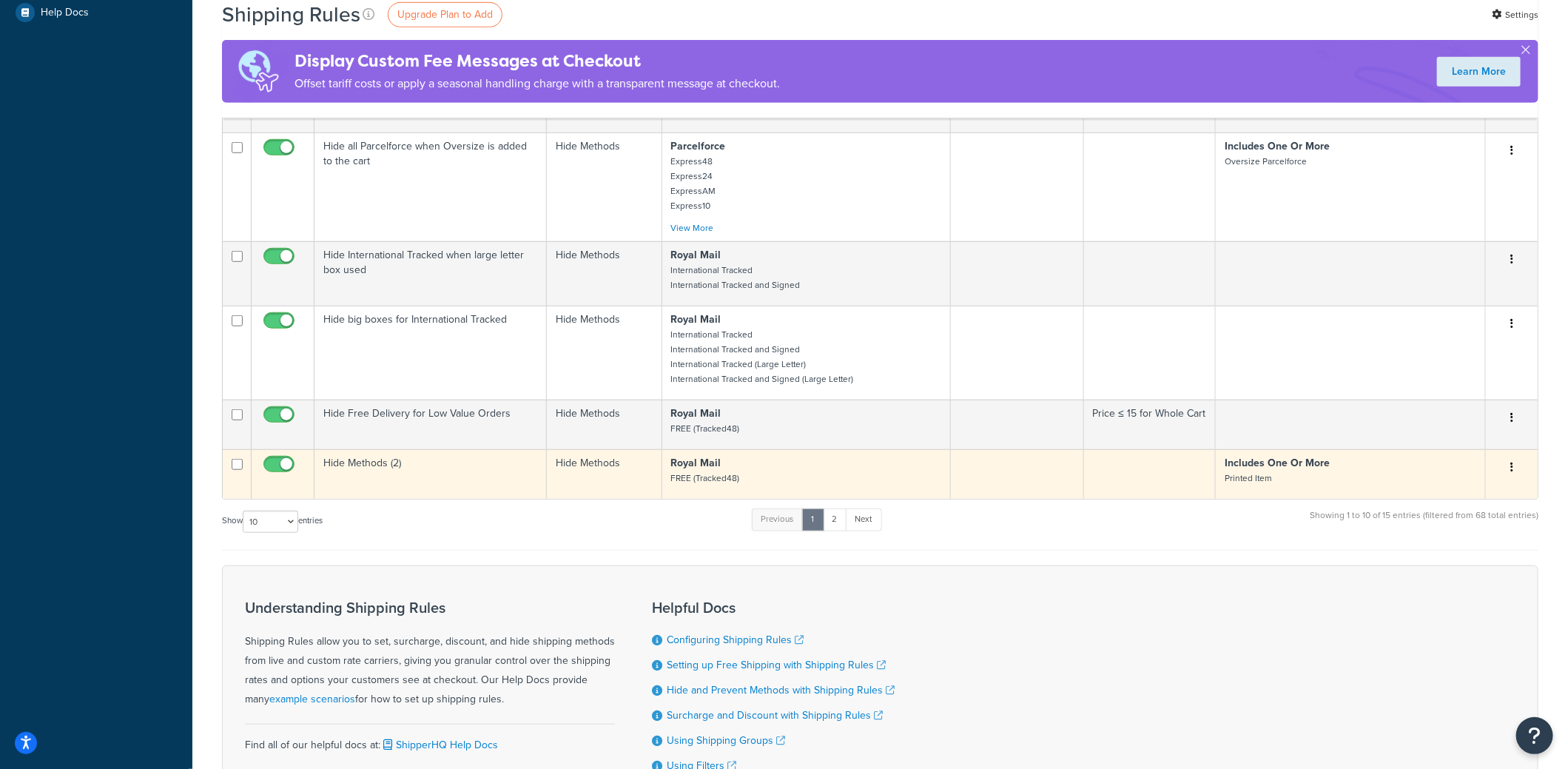
scroll to position [611, 0]
click at [1515, 464] on button "button" at bounding box center [1511, 470] width 21 height 23
click at [1454, 520] on link "Delete" at bounding box center [1463, 529] width 117 height 31
